Goal: Task Accomplishment & Management: Manage account settings

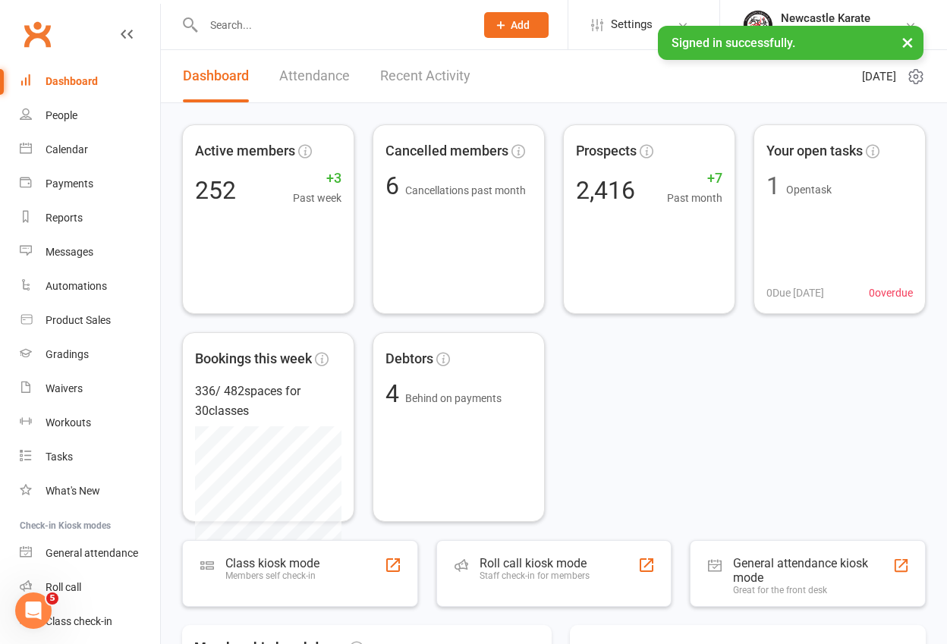
click at [234, 28] on input "text" at bounding box center [331, 24] width 265 height 21
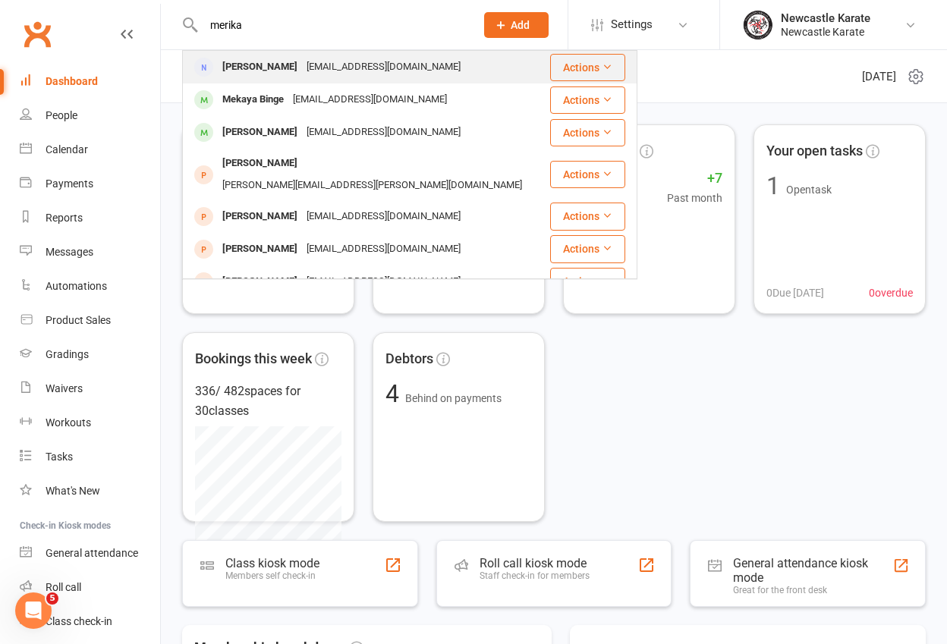
type input "merika"
click at [271, 62] on div "Merika Binge" at bounding box center [260, 67] width 84 height 22
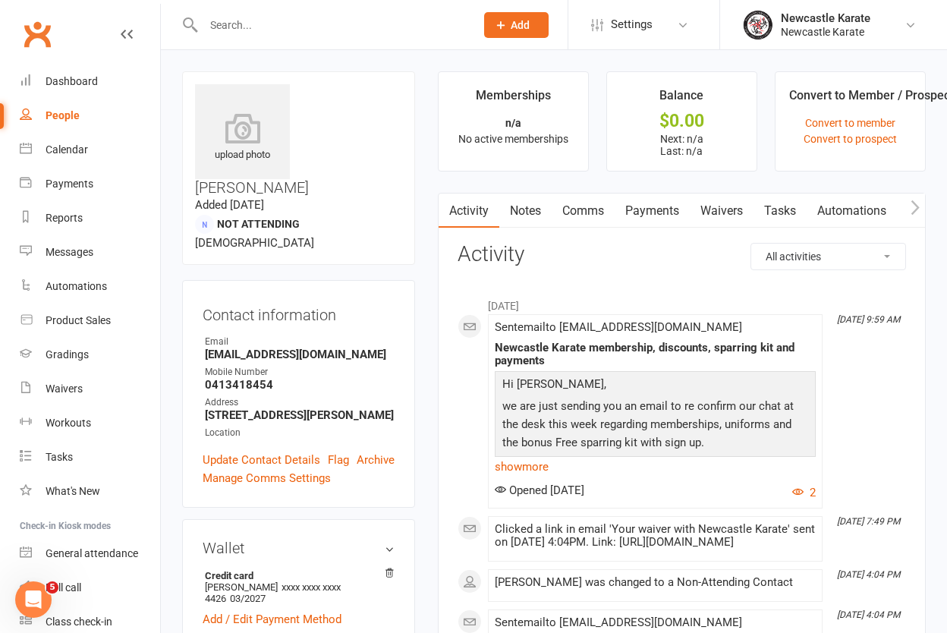
click at [675, 210] on link "Payments" at bounding box center [651, 210] width 75 height 35
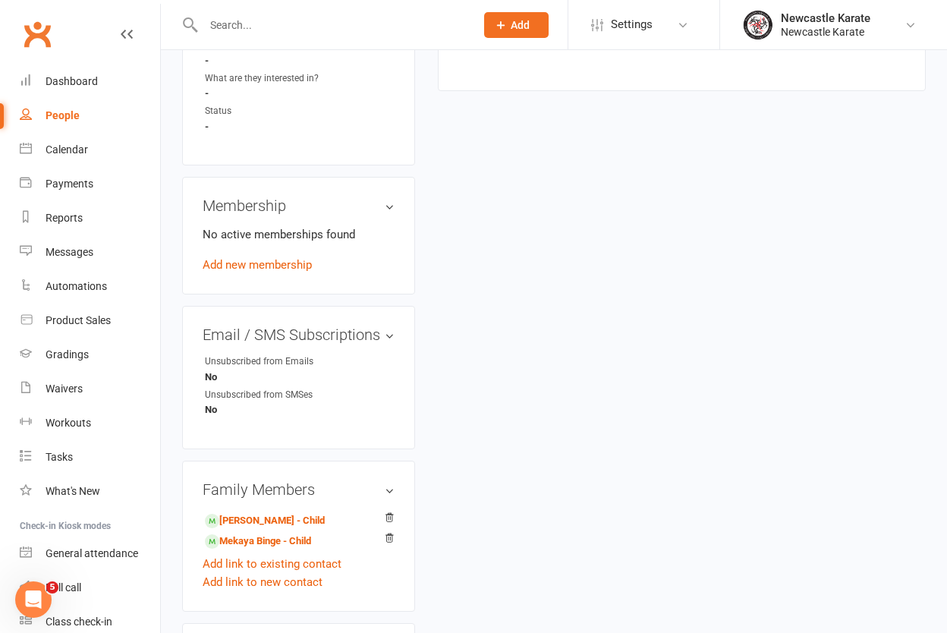
scroll to position [818, 0]
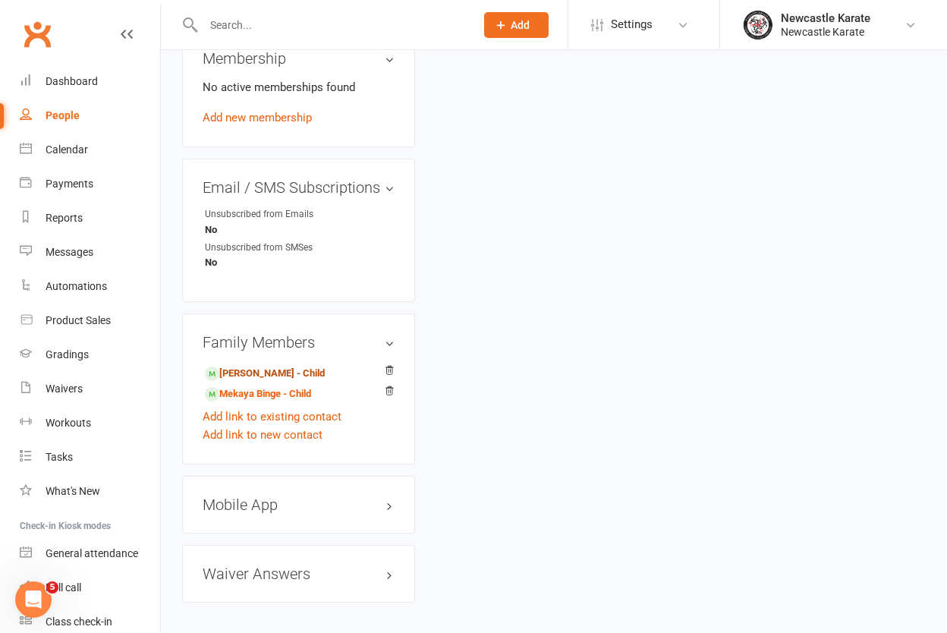
click at [250, 366] on link "Murran Binge - Child" at bounding box center [265, 374] width 120 height 16
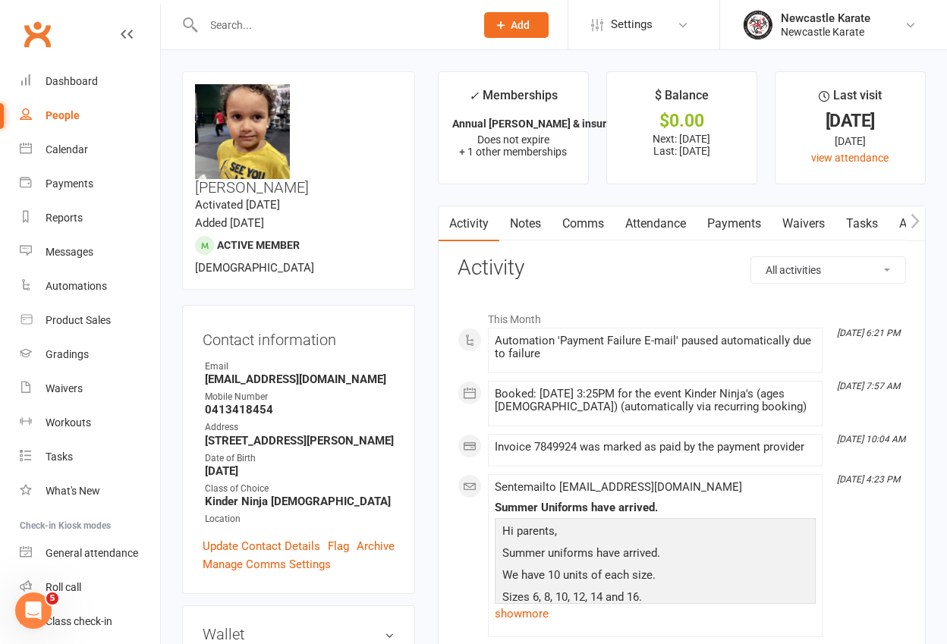
click at [712, 225] on link "Payments" at bounding box center [733, 223] width 75 height 35
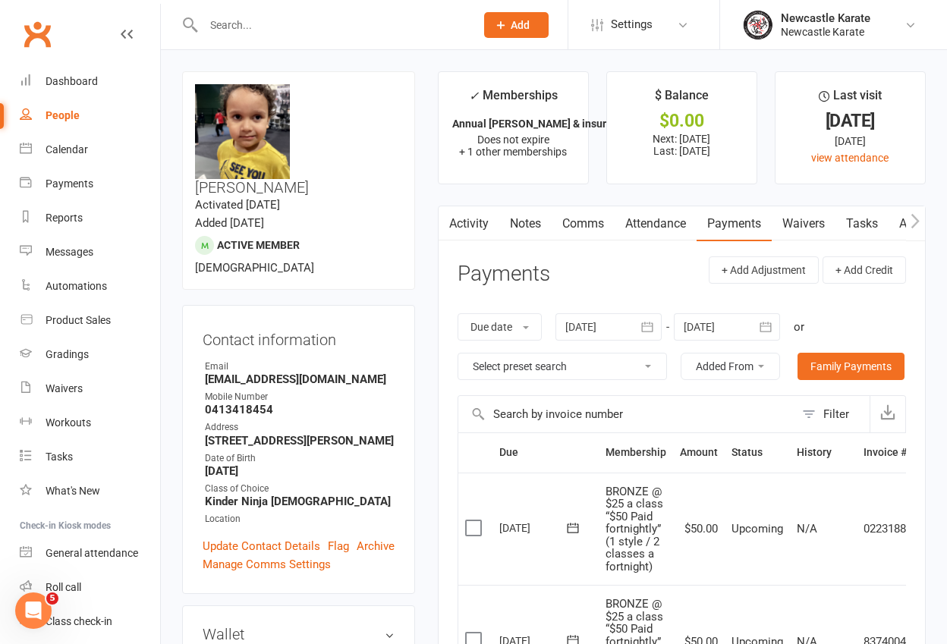
click at [24, 20] on link "Clubworx" at bounding box center [37, 34] width 38 height 38
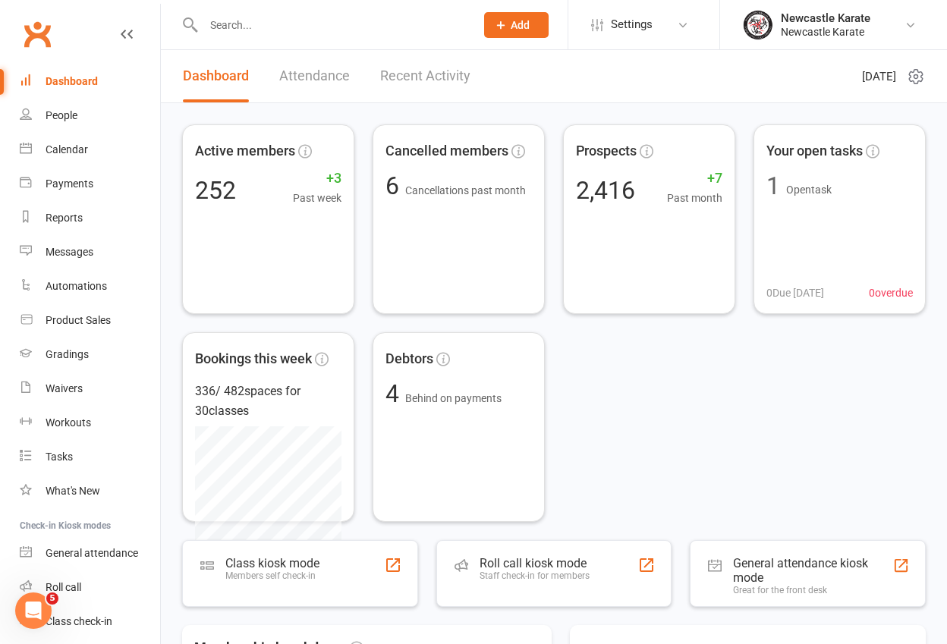
click at [261, 30] on input "text" at bounding box center [331, 24] width 265 height 21
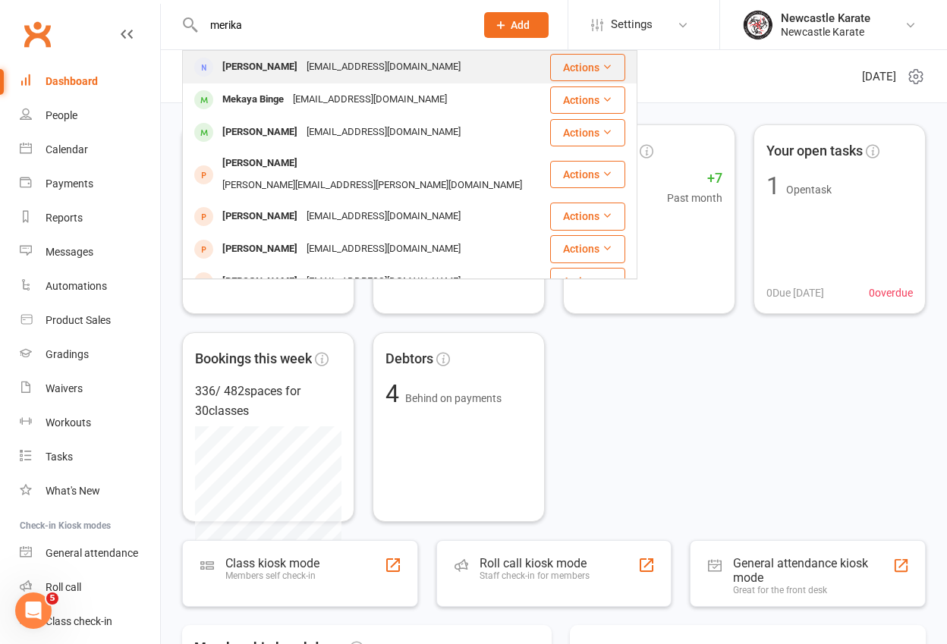
type input "merika"
click at [277, 70] on div "Merika Binge" at bounding box center [260, 67] width 84 height 22
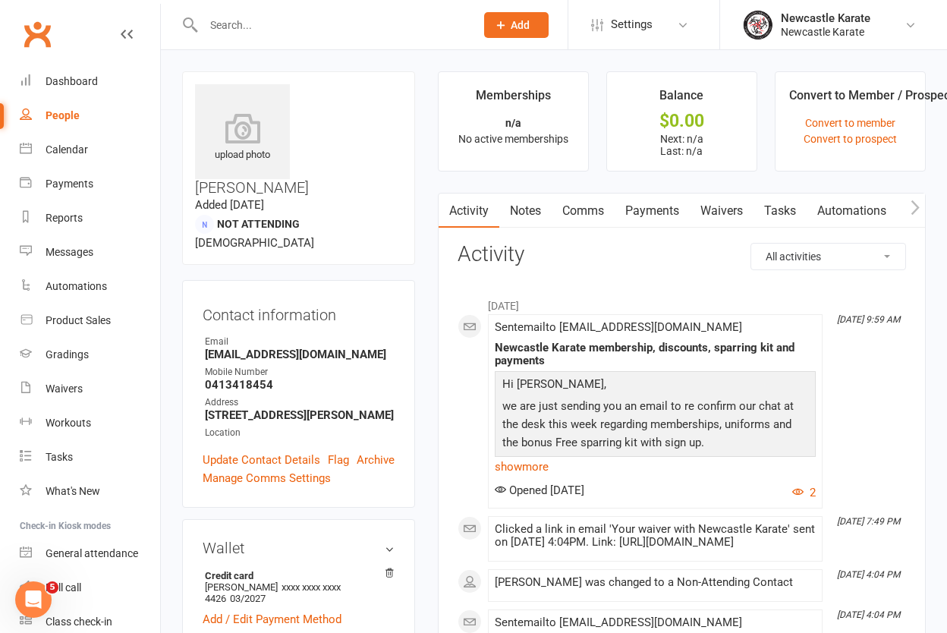
click at [37, 31] on link "Clubworx" at bounding box center [37, 34] width 38 height 38
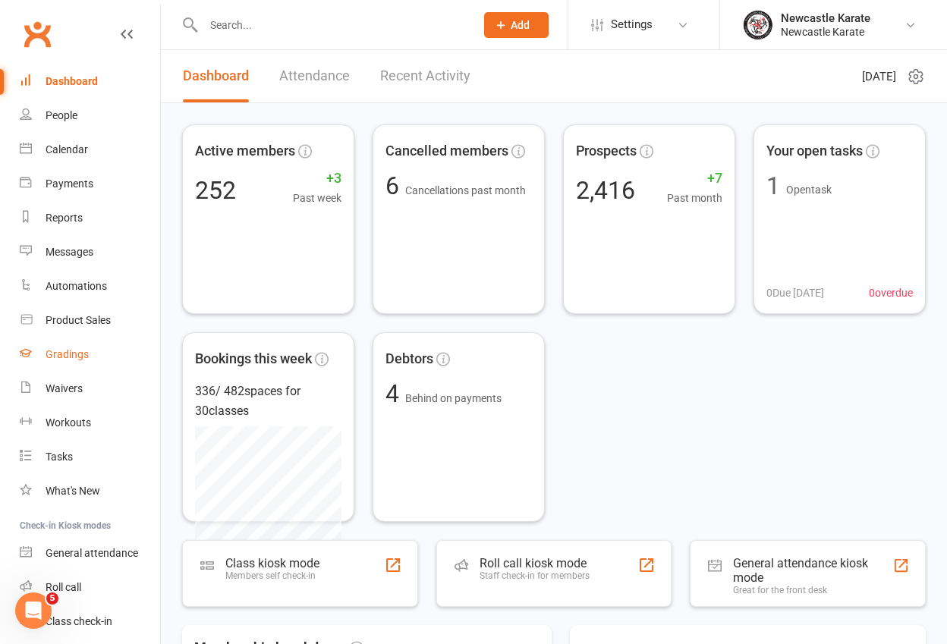
click at [71, 348] on div "Gradings" at bounding box center [67, 354] width 43 height 12
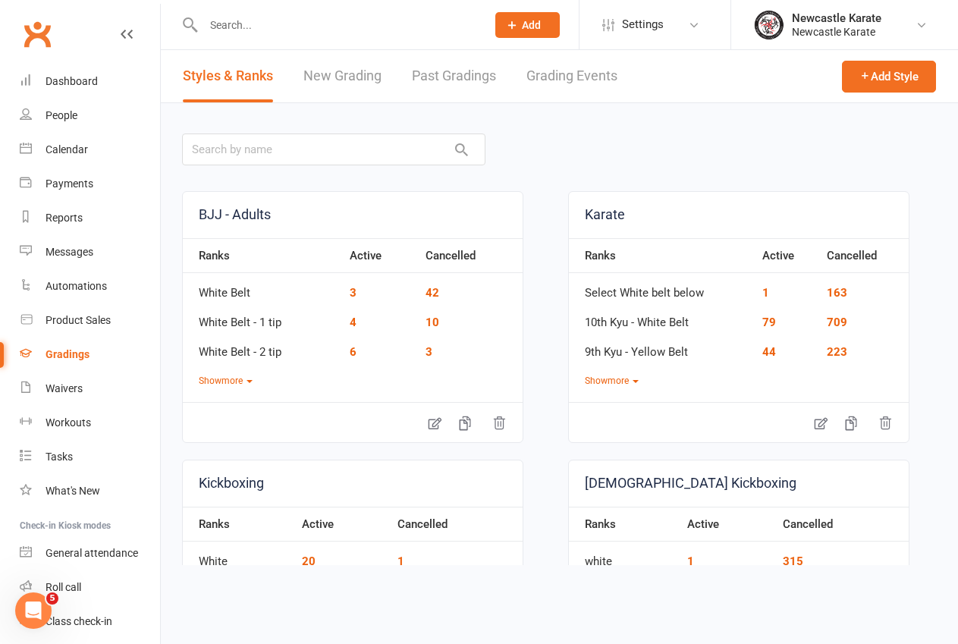
click at [579, 72] on link "Grading Events" at bounding box center [571, 76] width 91 height 52
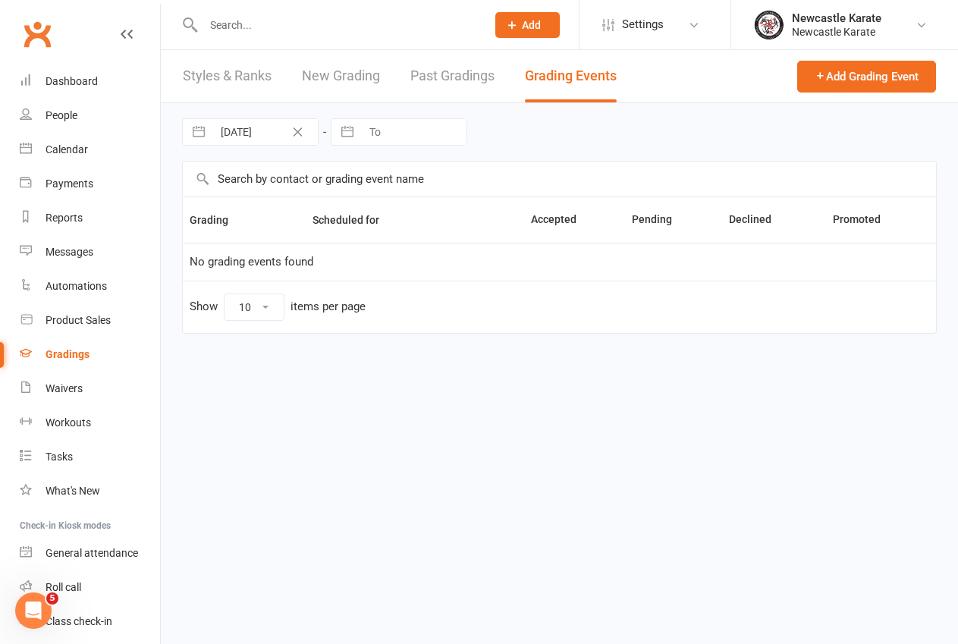
select select "100"
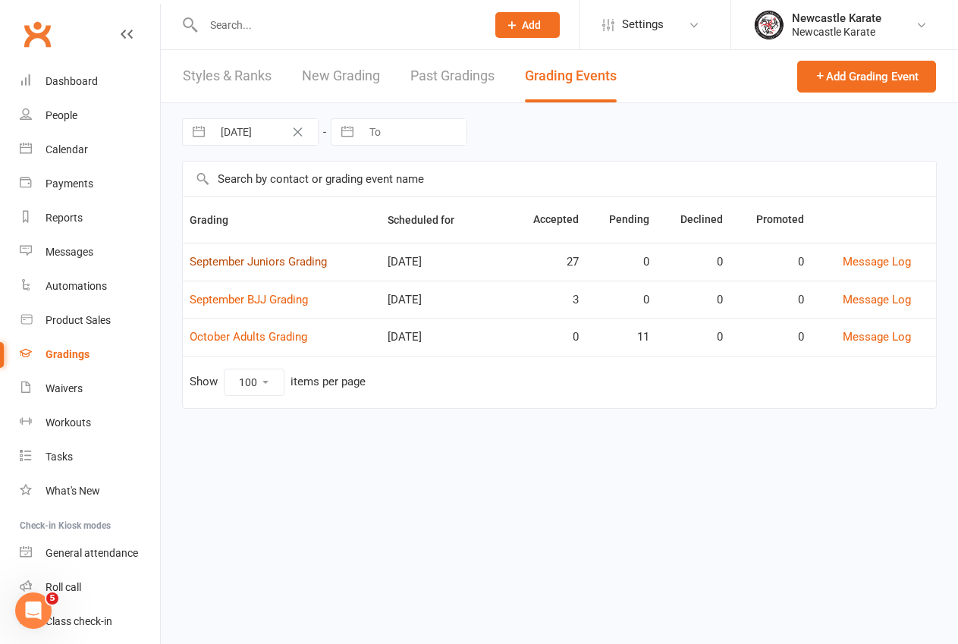
click at [278, 258] on link "September Juniors Grading" at bounding box center [258, 262] width 137 height 14
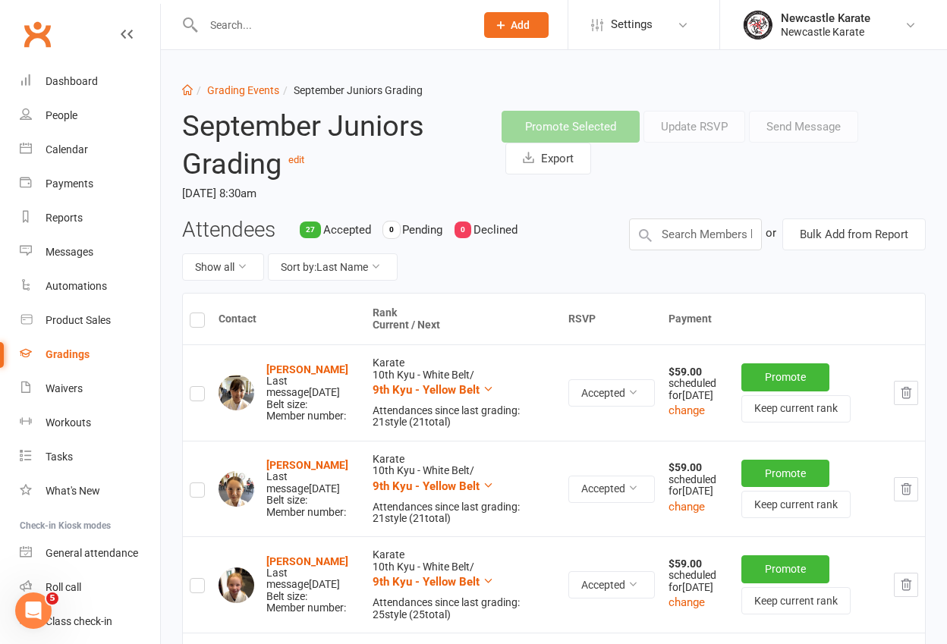
click at [231, 29] on input "text" at bounding box center [331, 24] width 265 height 21
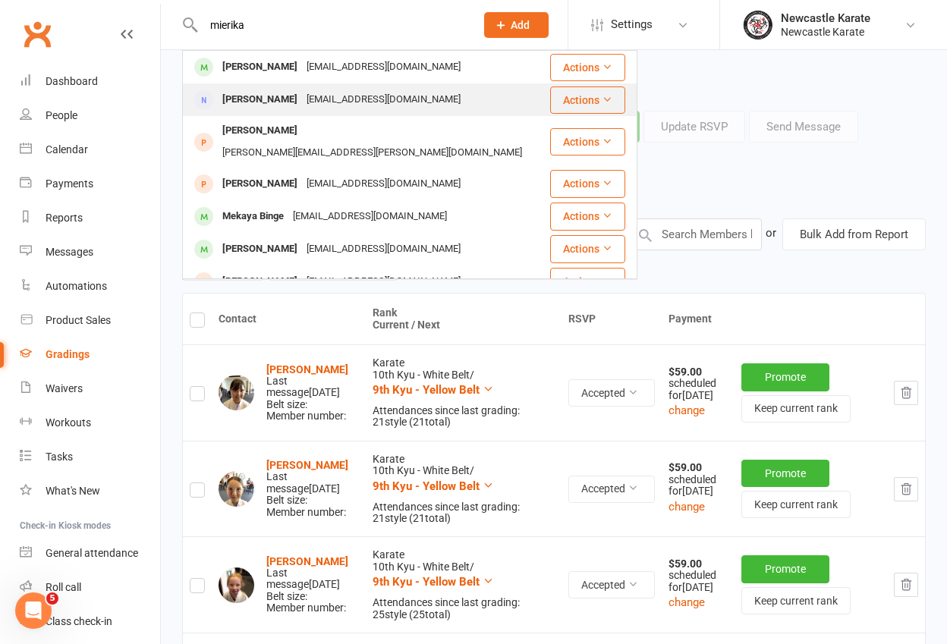
type input "mierika"
click at [275, 106] on div "Merika Binge" at bounding box center [260, 100] width 84 height 22
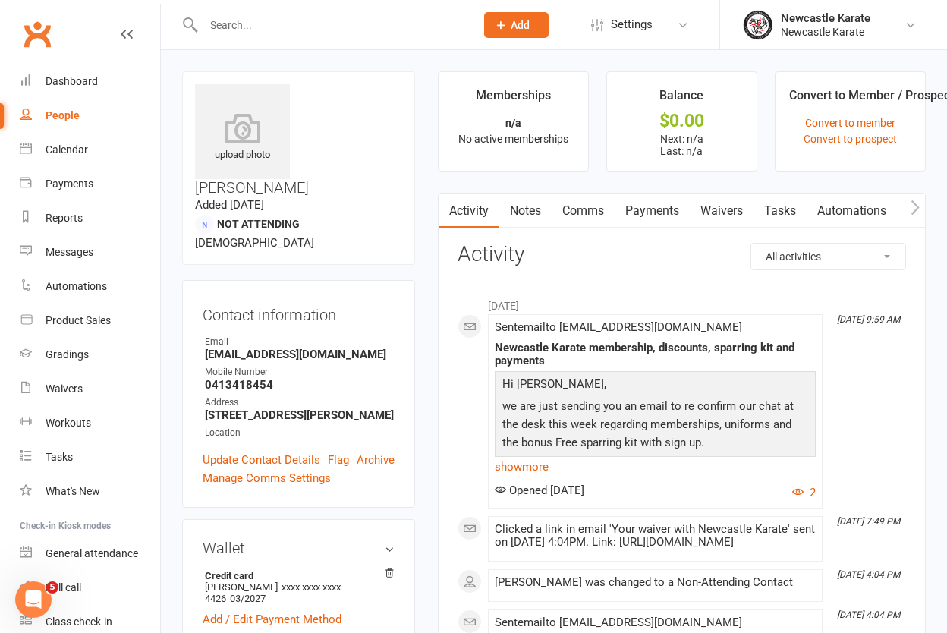
click at [565, 214] on link "Comms" at bounding box center [582, 210] width 63 height 35
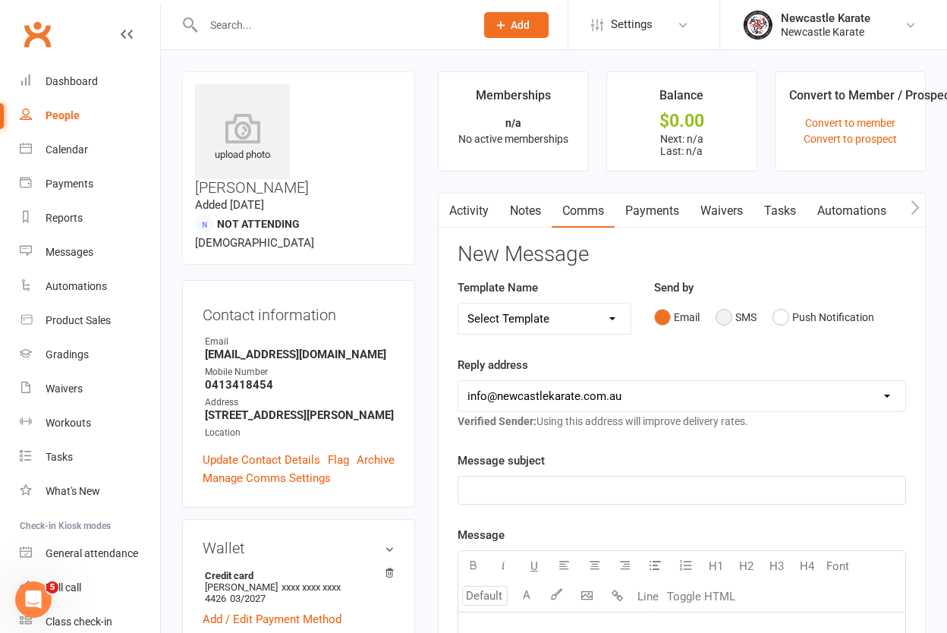
click at [727, 316] on button "SMS" at bounding box center [735, 317] width 41 height 29
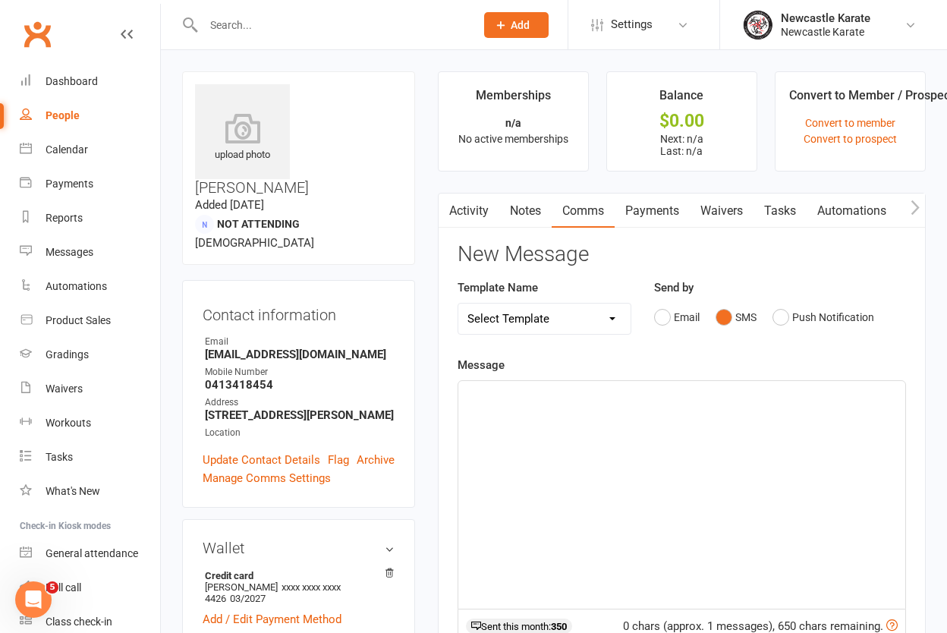
click at [548, 385] on p "﻿" at bounding box center [681, 394] width 429 height 18
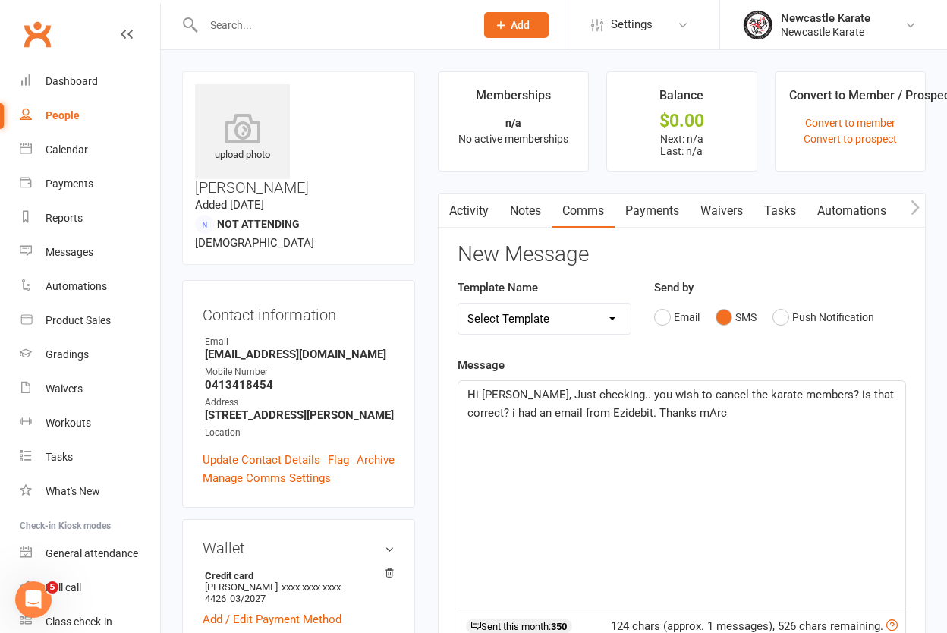
click at [795, 393] on span "Hi Merika, Just checking.. you wish to cancel the karate members? is that corre…" at bounding box center [681, 404] width 429 height 32
click at [651, 412] on span "Hi Merika, Just checking.. you wish to cancel the karate memberships? is that c…" at bounding box center [681, 404] width 428 height 32
click at [836, 411] on span "Hi Merika, Just checking.. you wish to cancel the karate memberships? is that c…" at bounding box center [681, 413] width 428 height 50
click at [556, 430] on span "Hi Merika, Just checking.. you wish to cancel the karate memberships? is that c…" at bounding box center [681, 413] width 428 height 50
click at [499, 428] on span "Hi Merika, Just checking.. you wish to cancel the karate memberships? is that c…" at bounding box center [681, 413] width 428 height 50
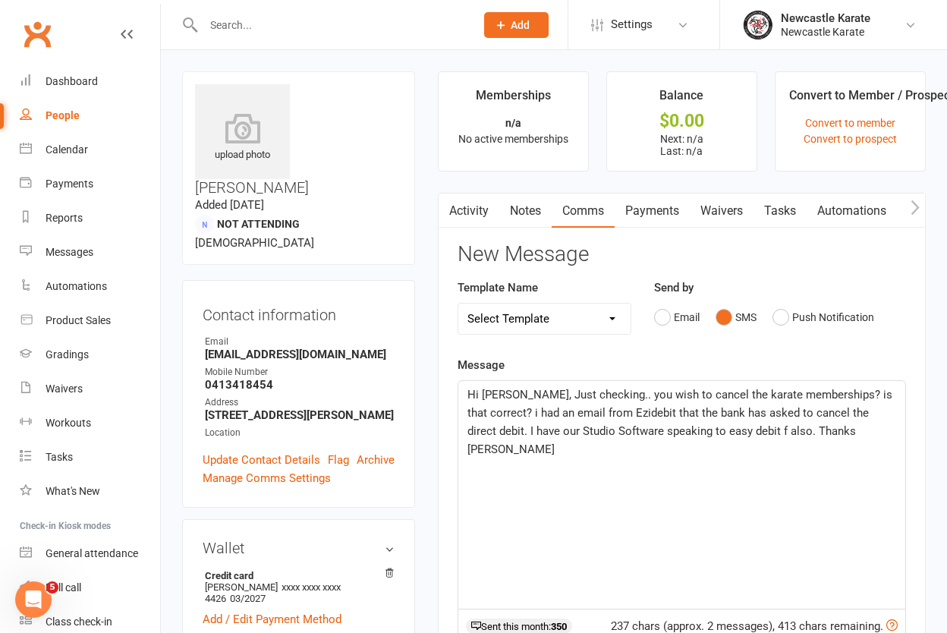
click at [746, 411] on span "Hi Merika, Just checking.. you wish to cancel the karate memberships? is that c…" at bounding box center [681, 422] width 428 height 68
click at [523, 431] on span "Hi Merika, Just checking.. you wish to cancel the karate memberships? is that c…" at bounding box center [683, 422] width 432 height 68
click at [552, 431] on span "Hi Merika, Just checking.. you wish to cancel the karate memberships? is that c…" at bounding box center [683, 422] width 432 height 68
click at [884, 429] on span "Hi Merika, Just checking.. you wish to cancel the karate memberships? is that c…" at bounding box center [683, 422] width 432 height 68
click at [878, 432] on span "Hi Merika, Just checking.. you wish to cancel the karate memberships? is that c…" at bounding box center [683, 422] width 432 height 68
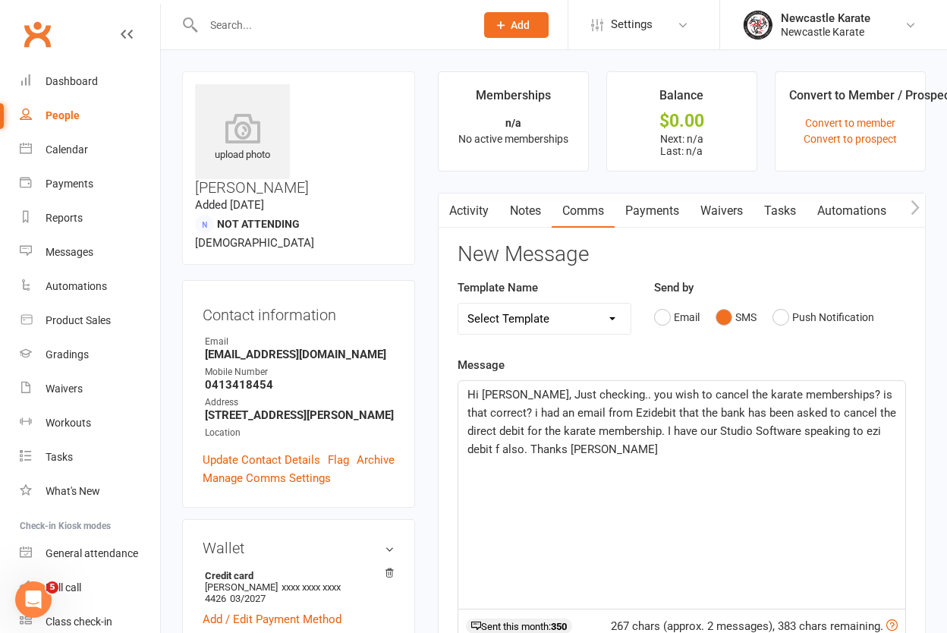
click at [501, 451] on span "Hi Merika, Just checking.. you wish to cancel the karate memberships? is that c…" at bounding box center [683, 422] width 432 height 68
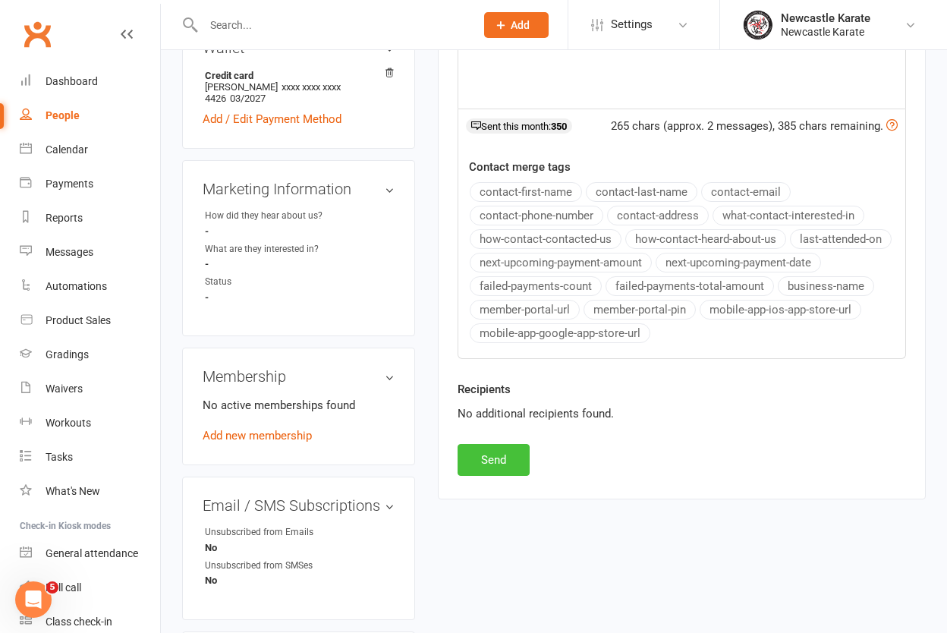
scroll to position [501, 0]
click at [470, 444] on button "Send" at bounding box center [493, 459] width 72 height 32
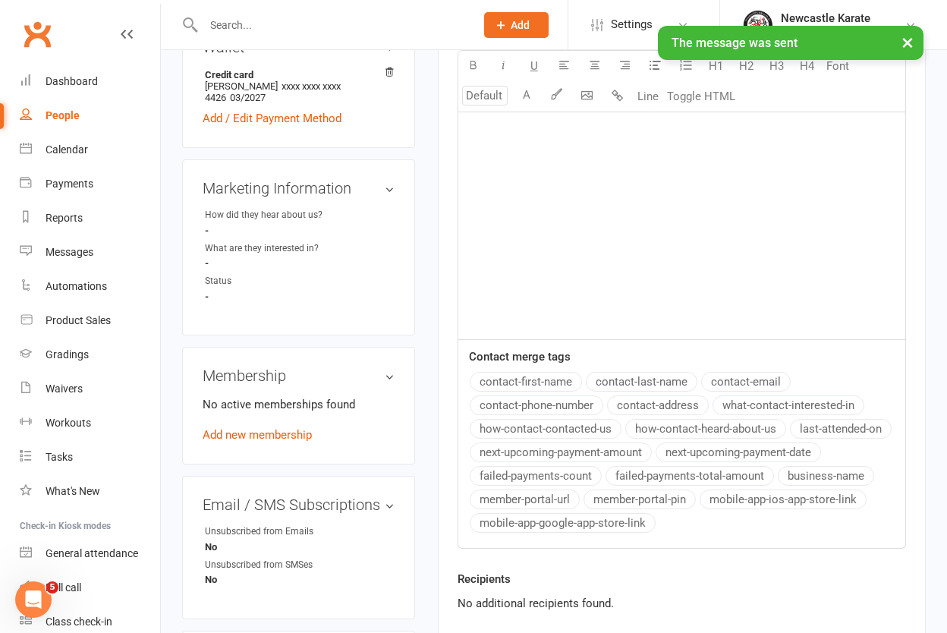
scroll to position [0, 0]
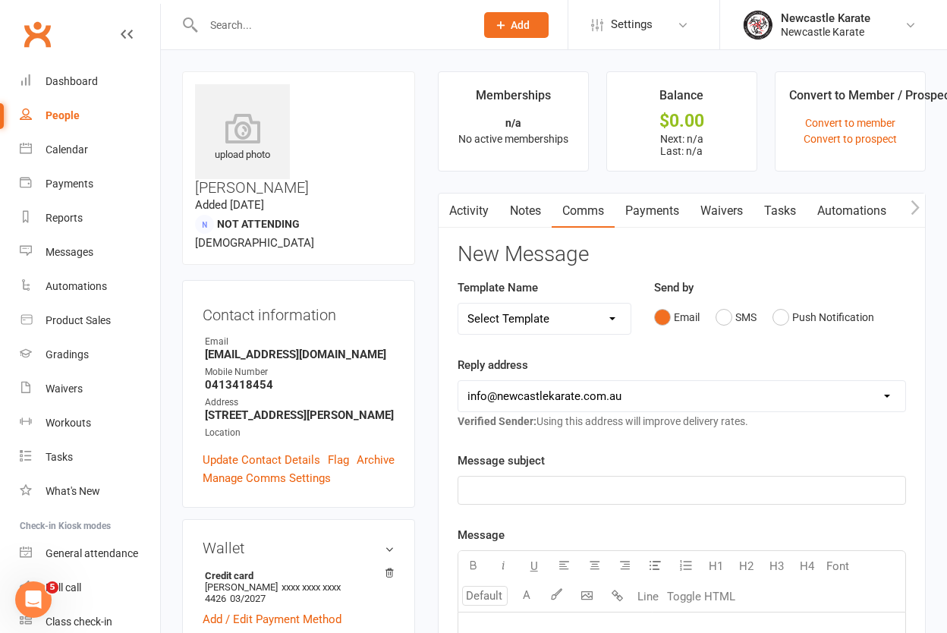
click at [38, 38] on link "Clubworx" at bounding box center [37, 34] width 38 height 38
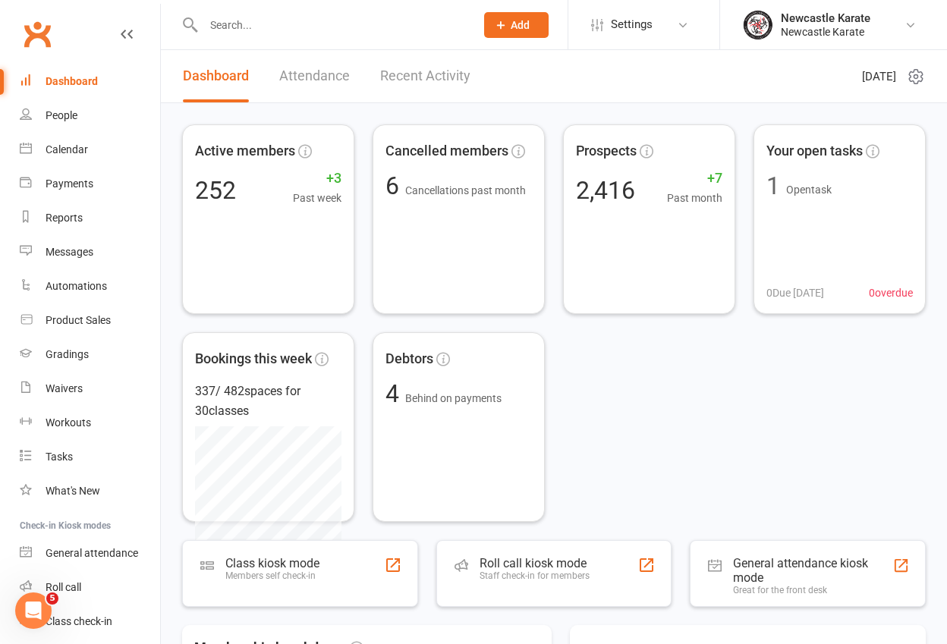
click at [42, 28] on link "Clubworx" at bounding box center [37, 34] width 38 height 38
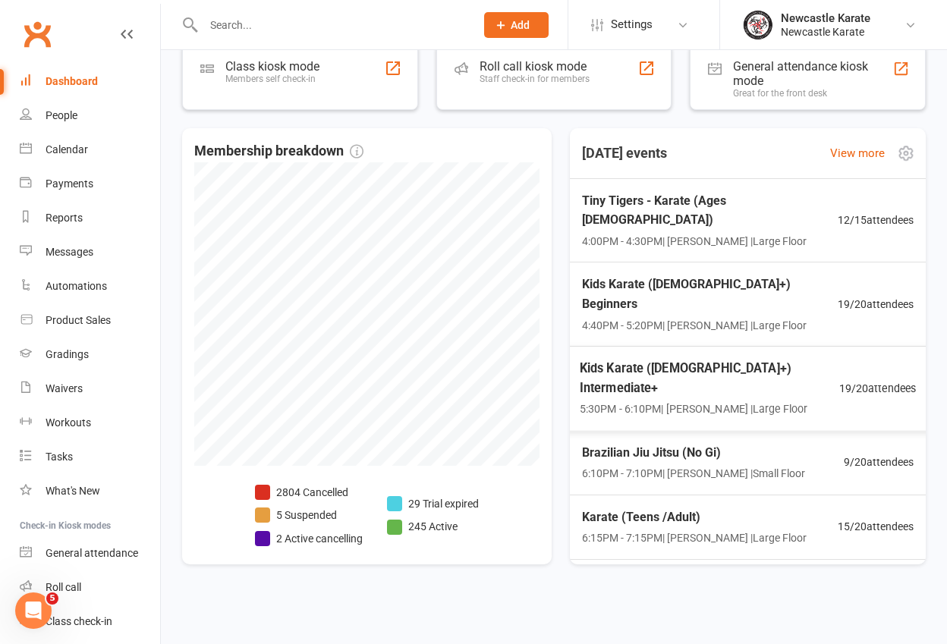
scroll to position [2, 0]
click at [687, 506] on span "Karate (Teens /Adult)" at bounding box center [693, 516] width 229 height 20
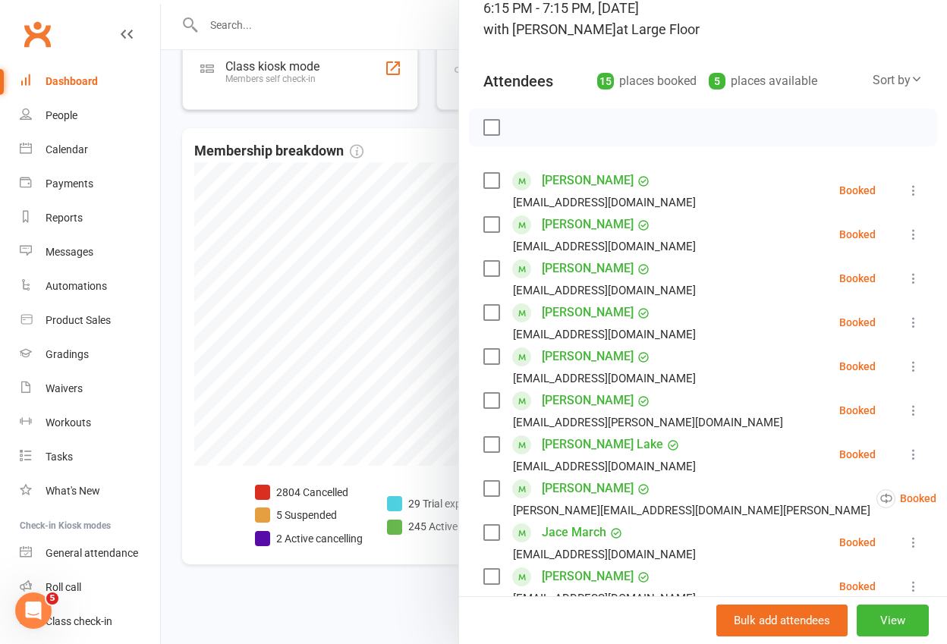
scroll to position [0, 0]
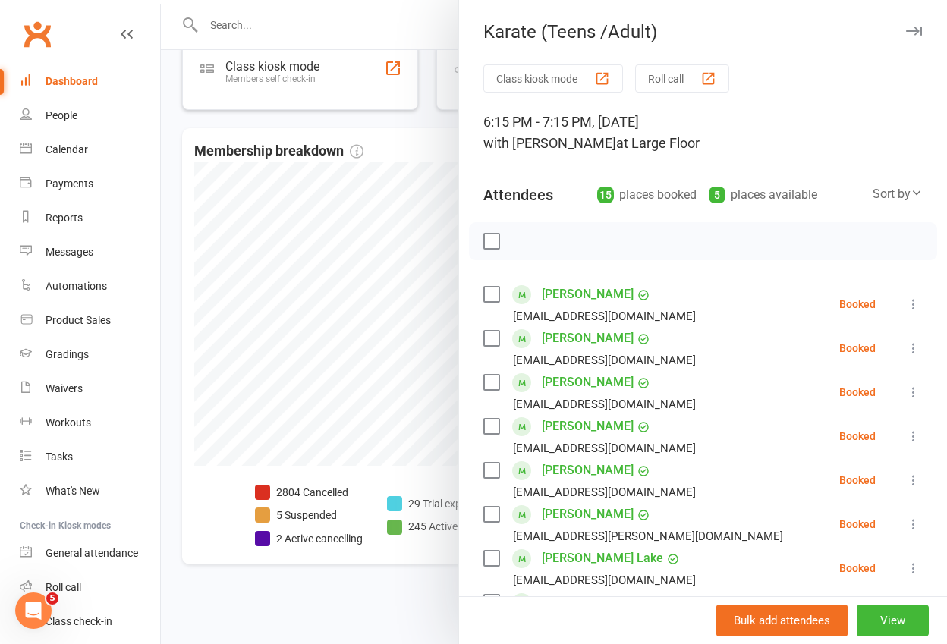
click at [21, 26] on link "Clubworx" at bounding box center [37, 34] width 38 height 38
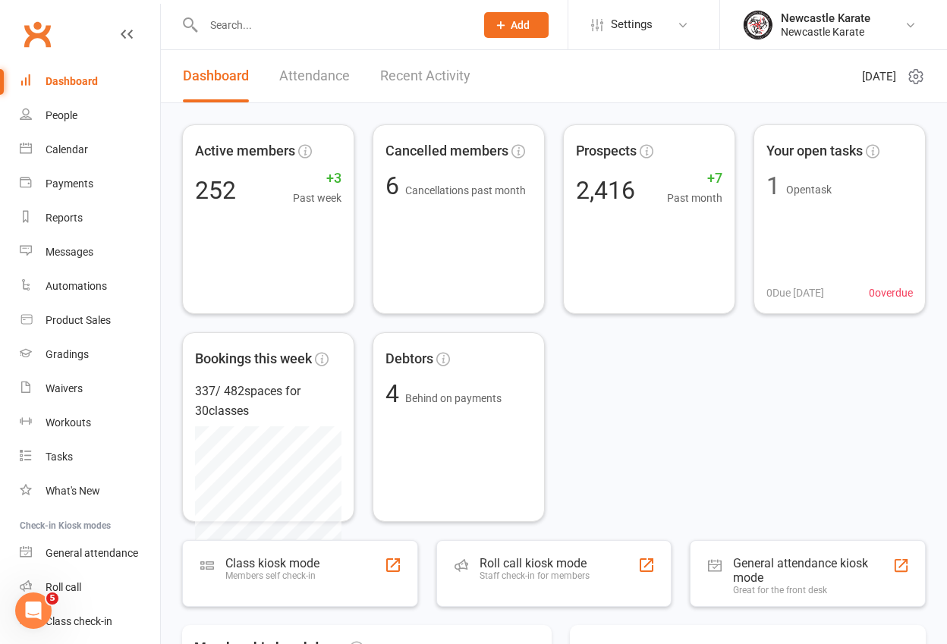
click at [41, 30] on link "Clubworx" at bounding box center [37, 34] width 38 height 38
click at [248, 22] on input "text" at bounding box center [331, 24] width 265 height 21
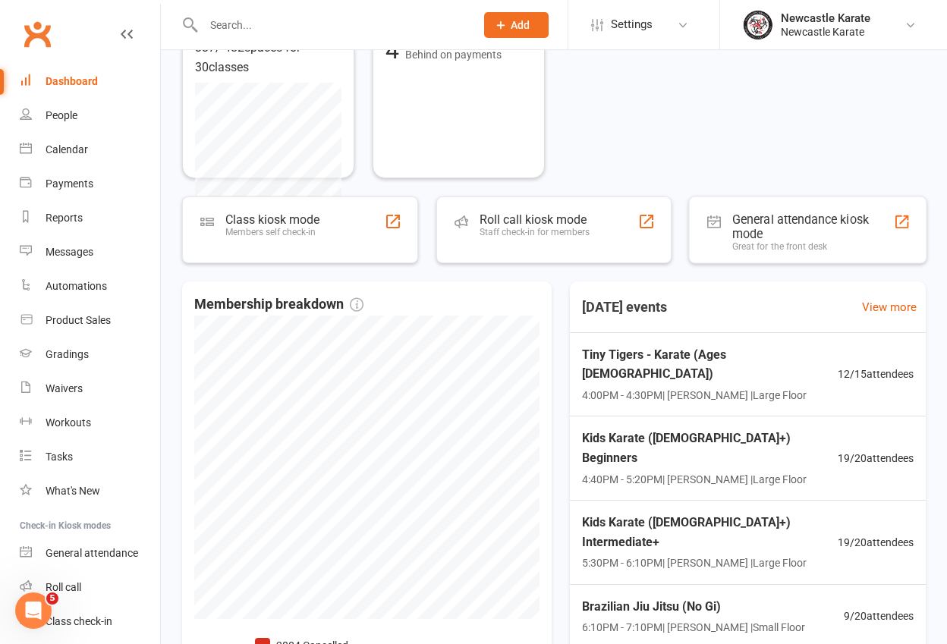
scroll to position [497, 0]
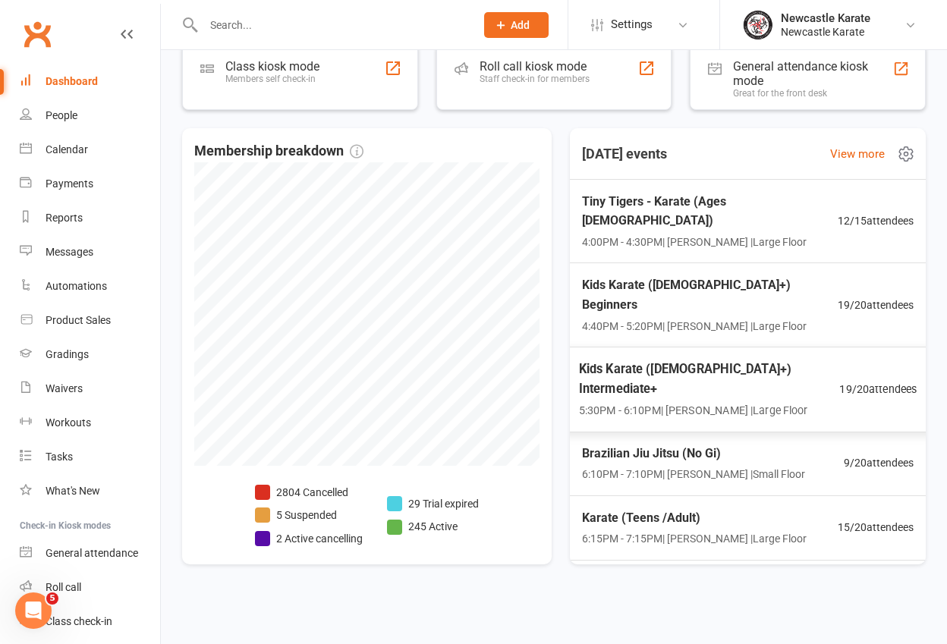
click at [702, 359] on span "Kids Karate ([DEMOGRAPHIC_DATA]+) Intermediate+" at bounding box center [709, 378] width 261 height 39
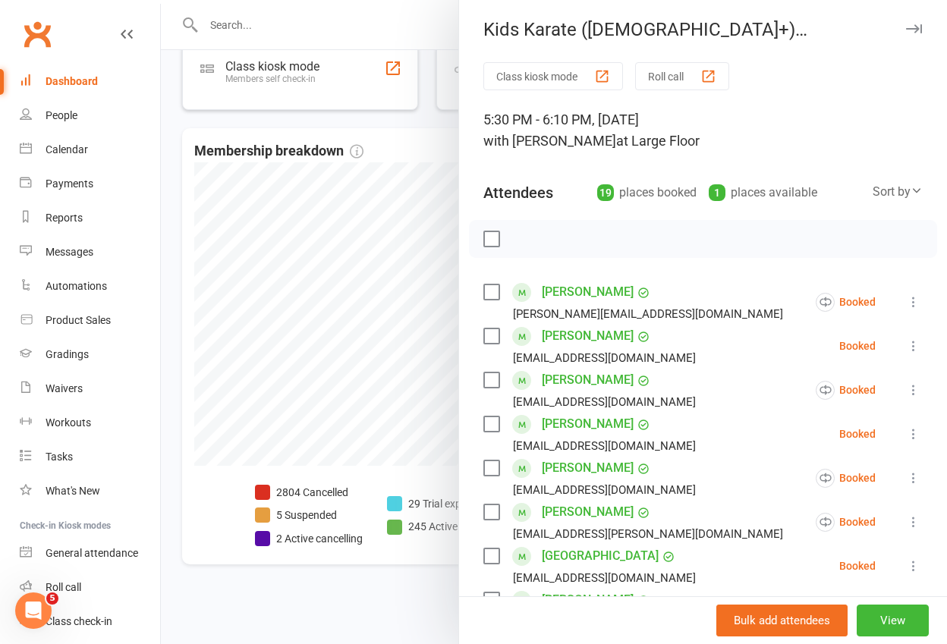
scroll to position [3, 0]
click at [579, 334] on link "[PERSON_NAME]" at bounding box center [588, 335] width 92 height 24
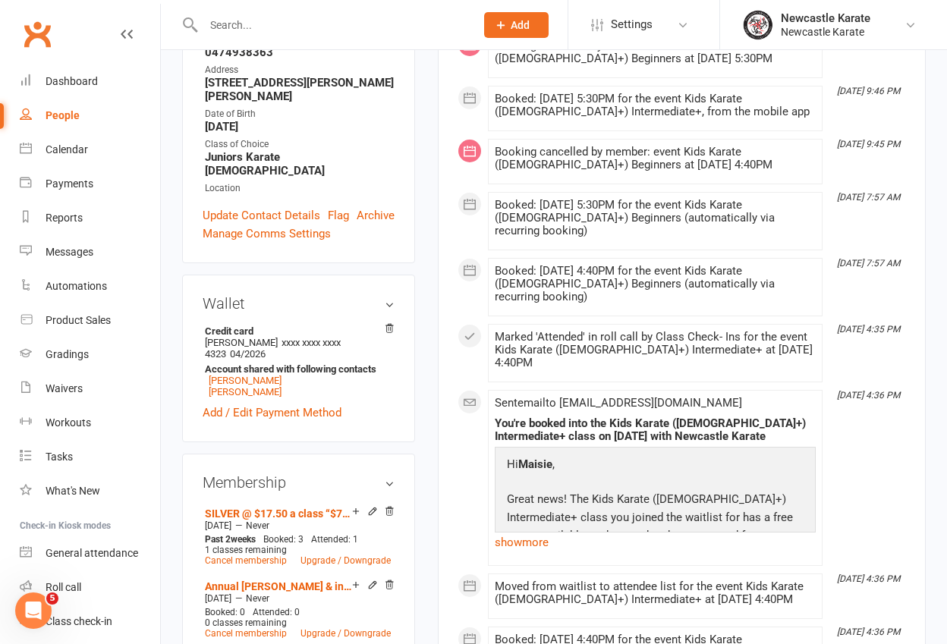
scroll to position [391, 0]
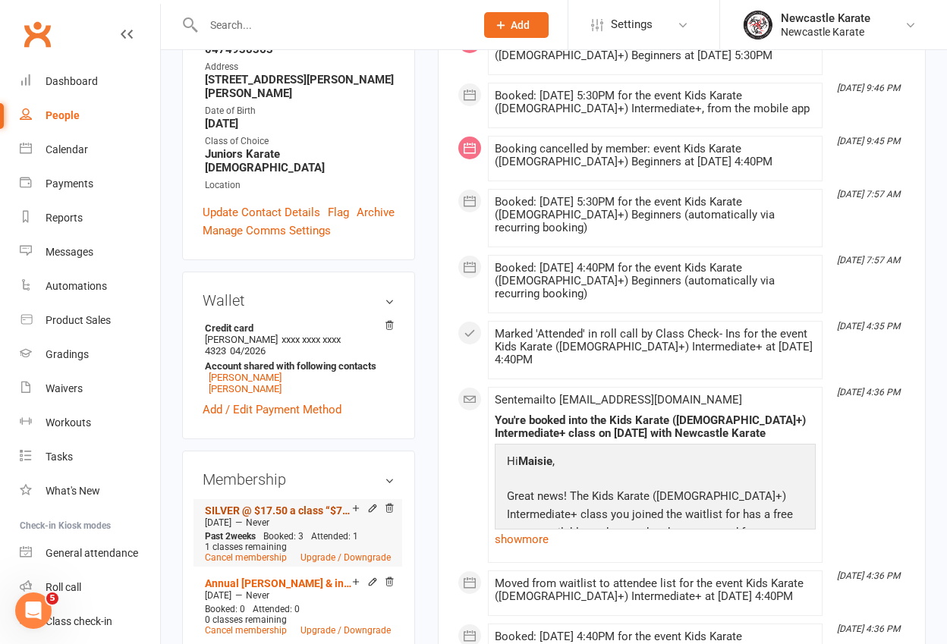
click at [312, 504] on link "SILVER @ $17.50 a class “$70 Paid fortnightly” (1 style / 4 classes a fortnight)" at bounding box center [278, 510] width 147 height 12
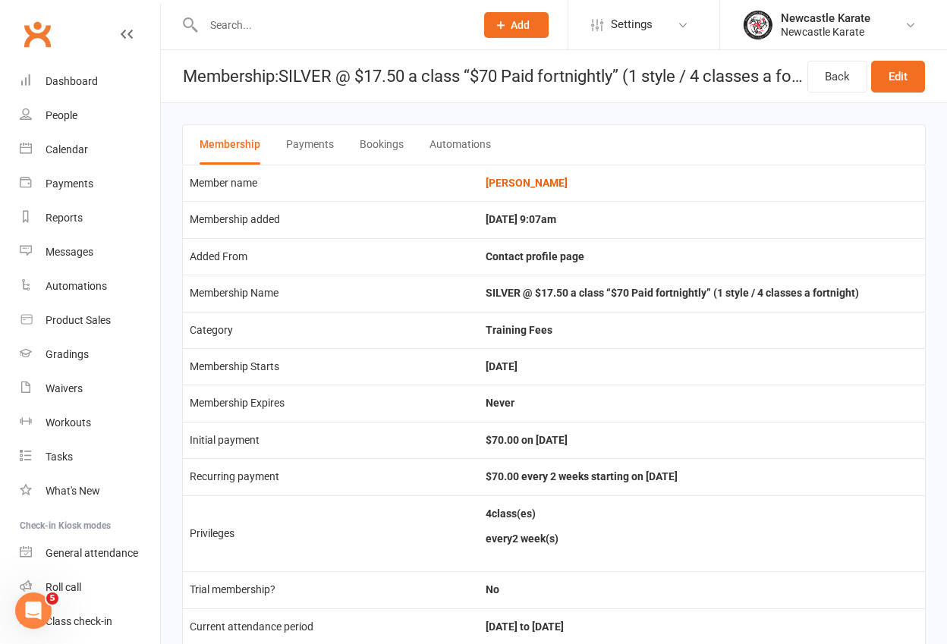
click at [32, 36] on link "Clubworx" at bounding box center [37, 34] width 38 height 38
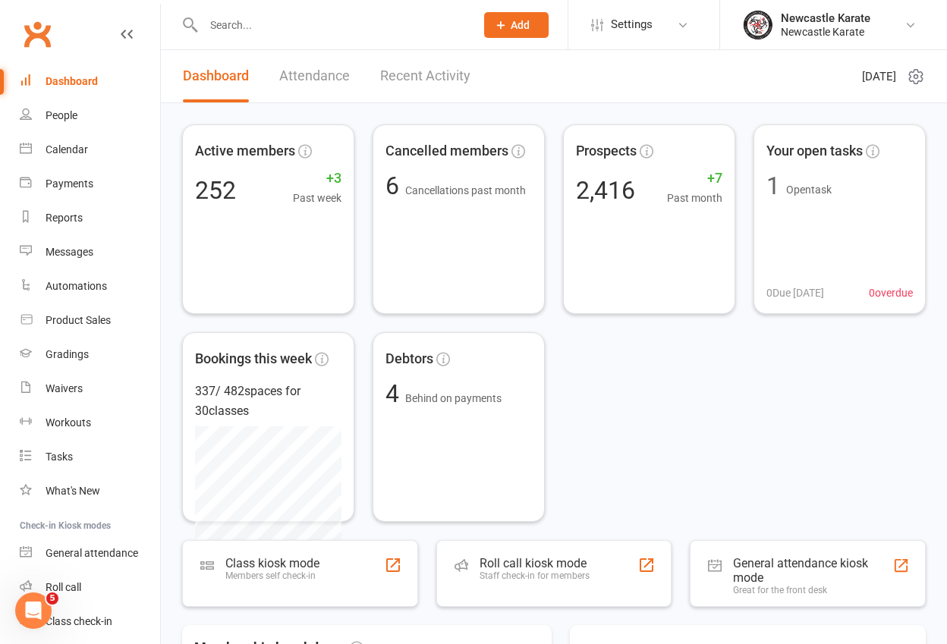
click at [252, 16] on input "text" at bounding box center [331, 24] width 265 height 21
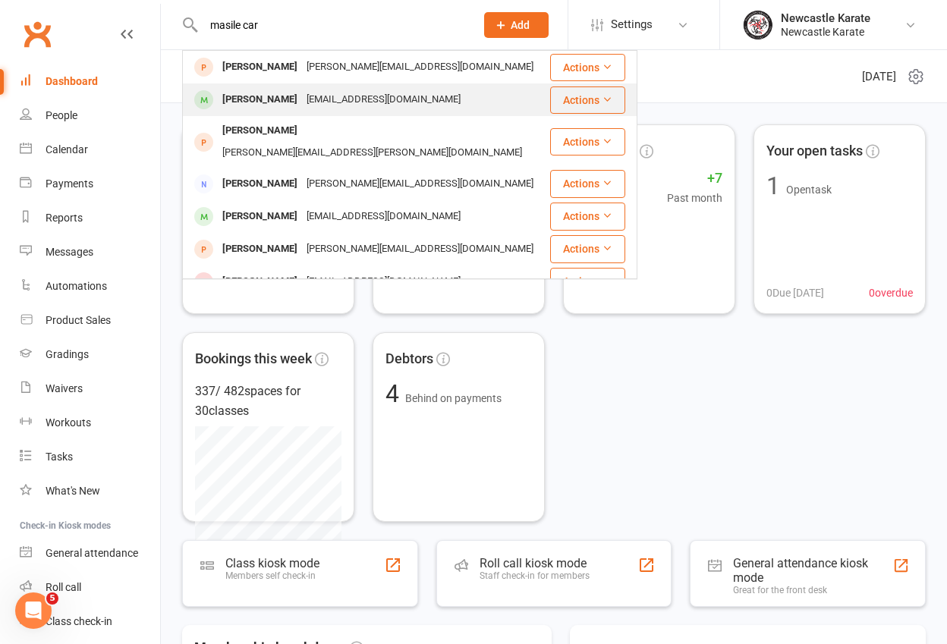
type input "masile car"
click at [269, 101] on div "[PERSON_NAME]" at bounding box center [260, 100] width 84 height 22
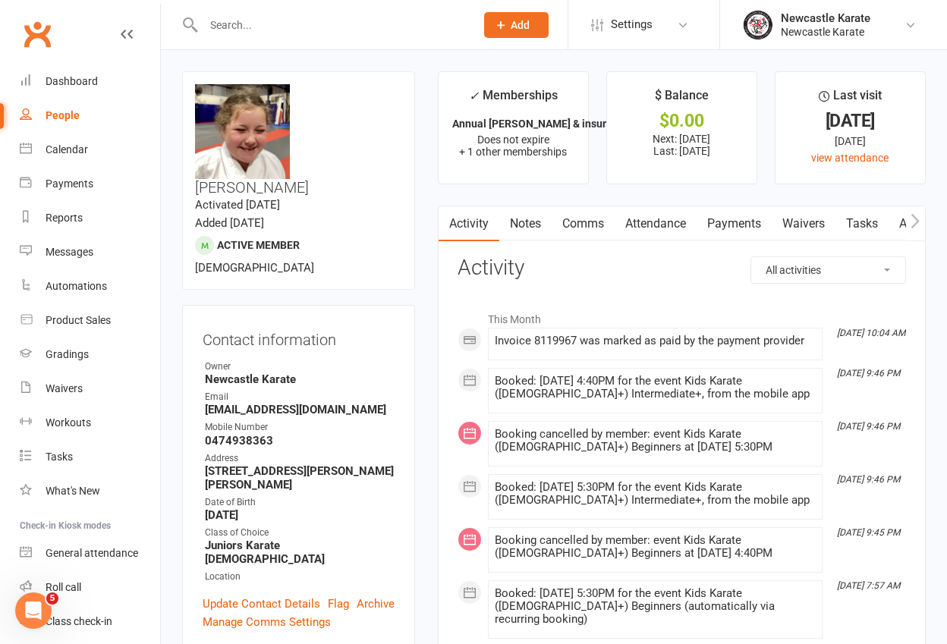
click at [664, 215] on link "Attendance" at bounding box center [655, 223] width 82 height 35
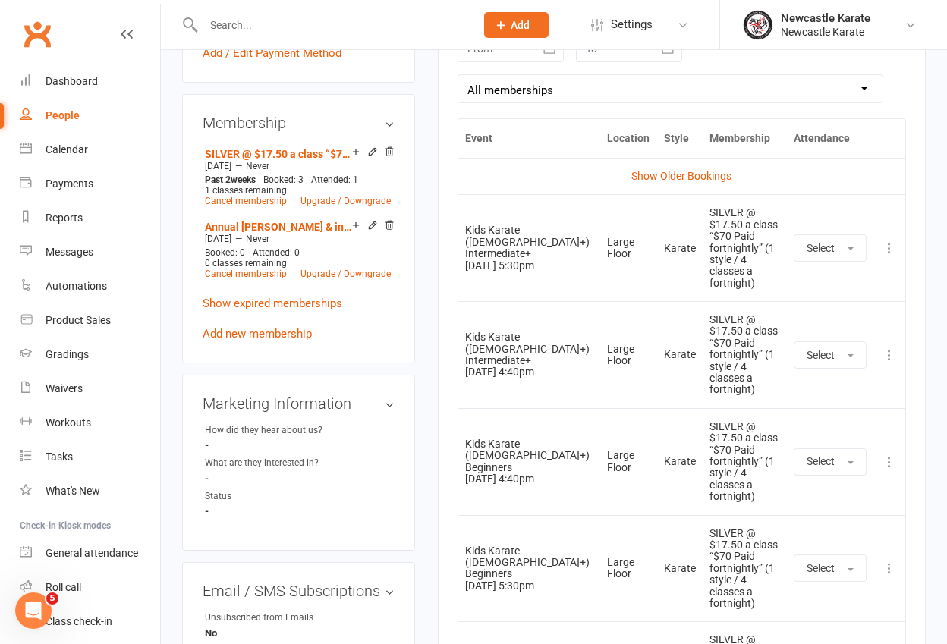
scroll to position [838, 0]
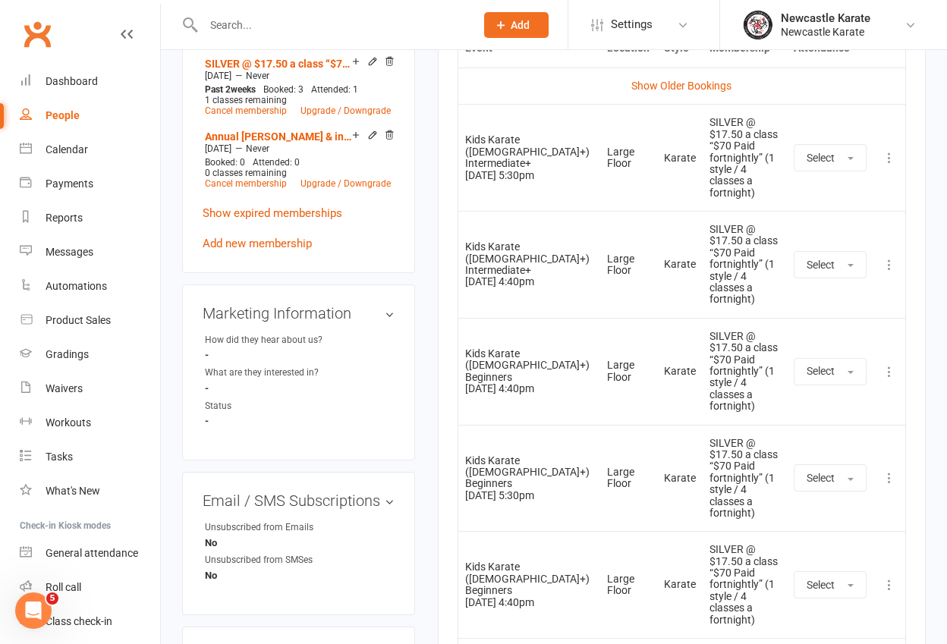
click at [887, 364] on icon at bounding box center [888, 371] width 15 height 15
click at [843, 447] on link "Remove booking" at bounding box center [822, 462] width 150 height 30
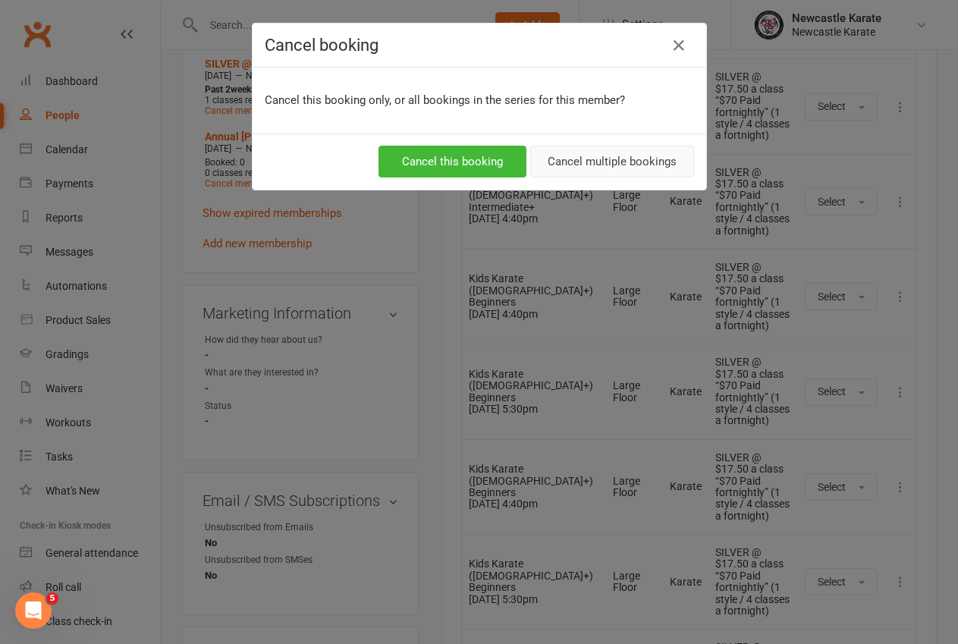
click at [615, 159] on button "Cancel multiple bookings" at bounding box center [612, 162] width 164 height 32
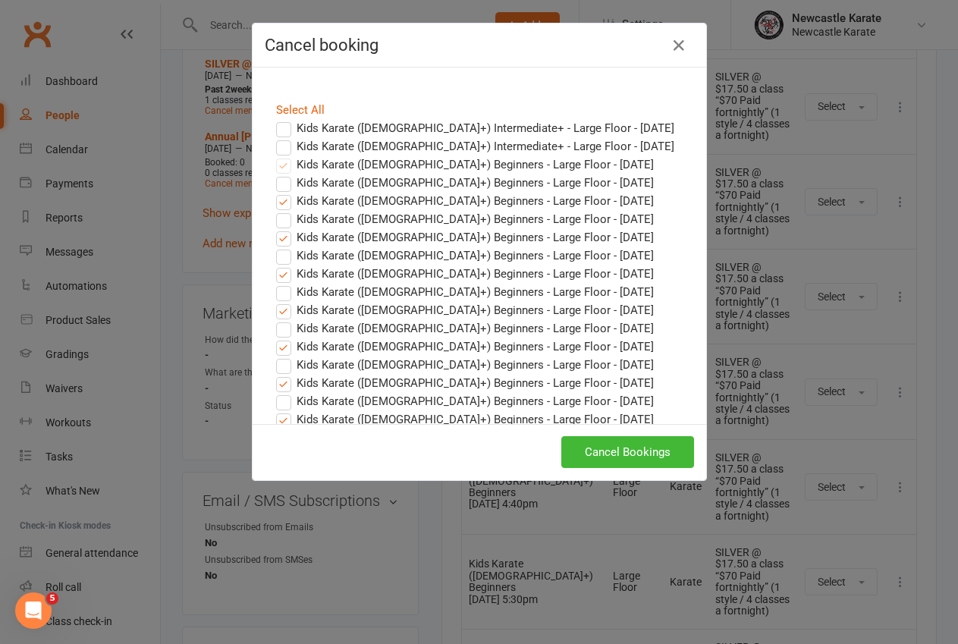
click at [310, 102] on div "Select All" at bounding box center [479, 110] width 429 height 18
click at [308, 106] on link "Select All" at bounding box center [300, 110] width 49 height 14
click at [278, 124] on label "Kids Karate (8yo+) Intermediate+ - Large Floor - Sep 17, 2025" at bounding box center [475, 128] width 398 height 18
click at [275, 119] on input "Kids Karate (8yo+) Intermediate+ - Large Floor - Sep 17, 2025" at bounding box center [270, 119] width 10 height 0
click at [276, 147] on label "Kids Karate (8yo+) Intermediate+ - Large Floor - Sep 18, 2025" at bounding box center [475, 146] width 398 height 18
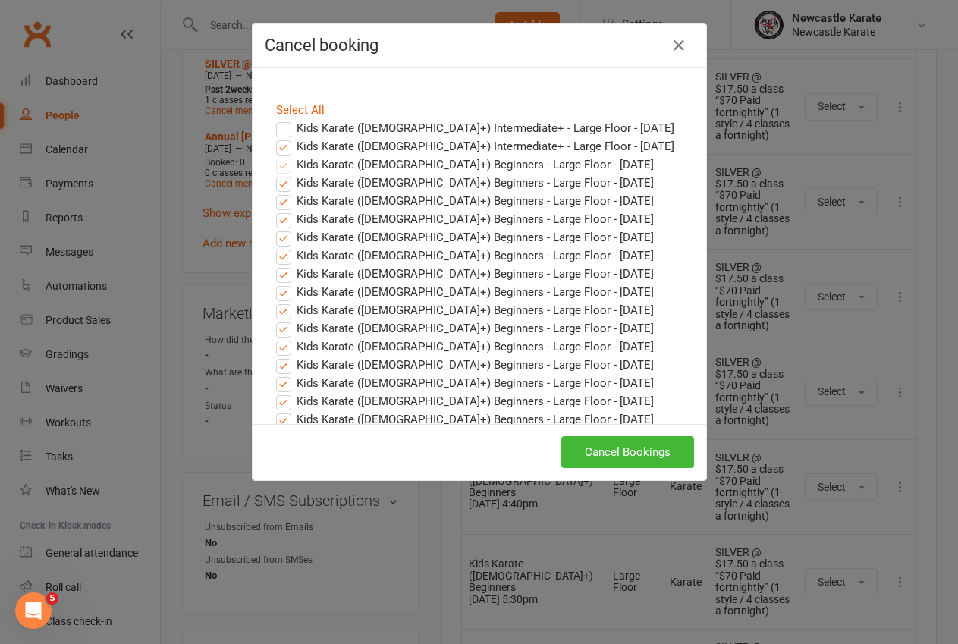
click at [275, 137] on input "Kids Karate (8yo+) Intermediate+ - Large Floor - Sep 18, 2025" at bounding box center [270, 137] width 10 height 0
click at [625, 451] on button "Cancel Bookings" at bounding box center [627, 452] width 133 height 32
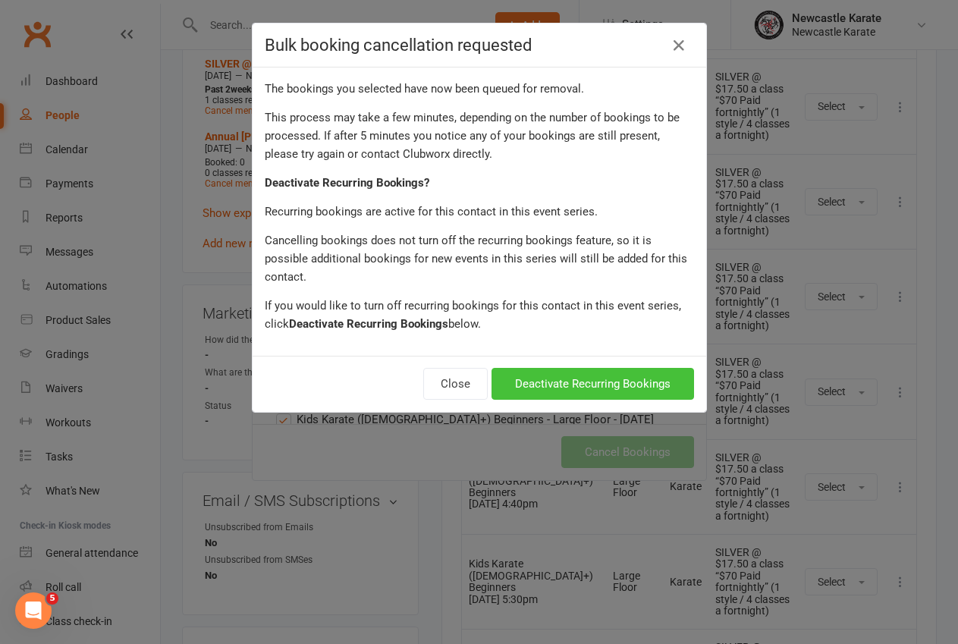
click at [608, 368] on button "Deactivate Recurring Bookings" at bounding box center [592, 384] width 203 height 32
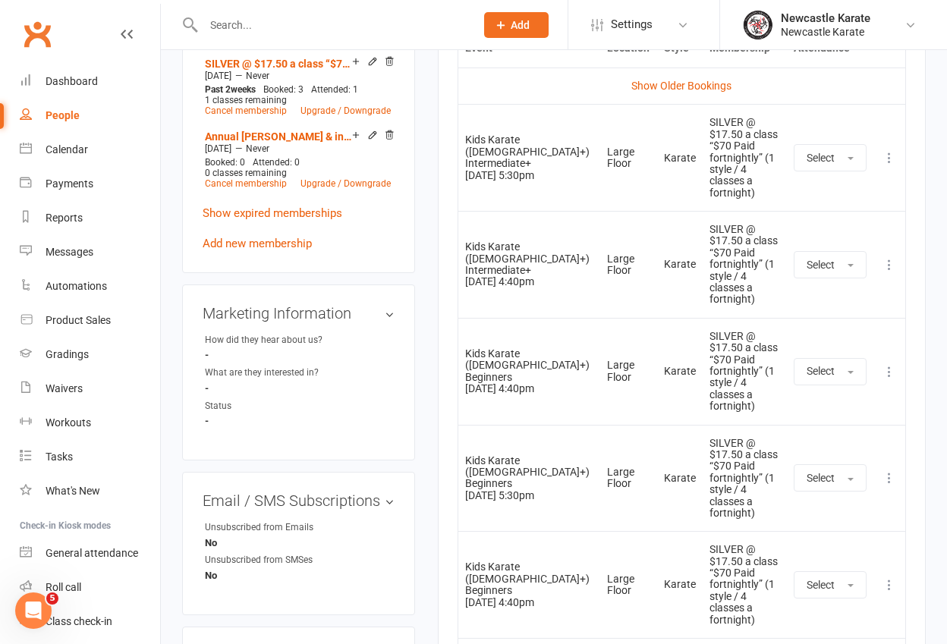
click at [913, 114] on div "Activity Notes Comms Attendance Payments Waivers Tasks Automations Workouts Gra…" at bounding box center [682, 329] width 488 height 1925
click at [31, 32] on link "Clubworx" at bounding box center [37, 34] width 38 height 38
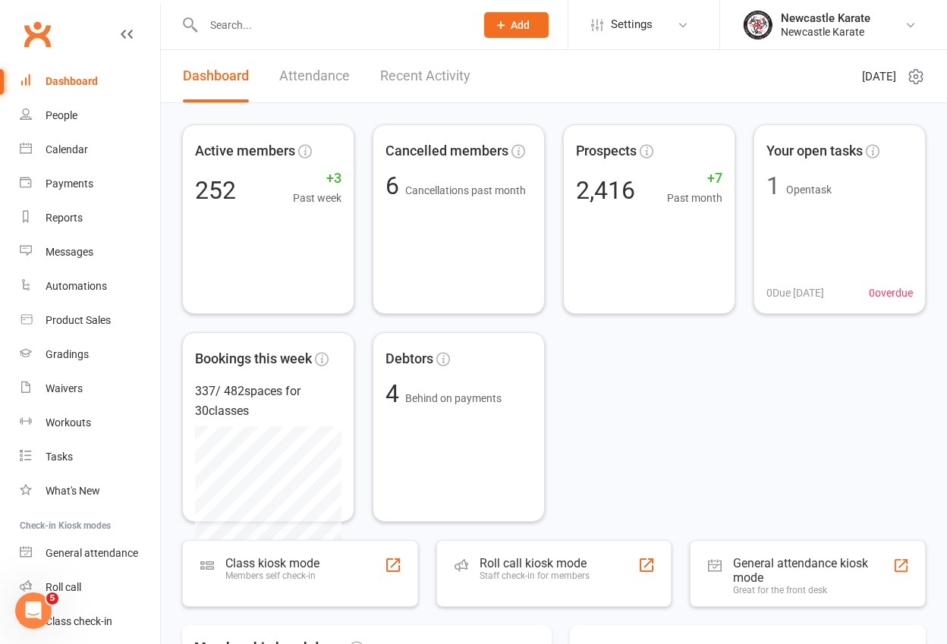
click at [37, 32] on link "Clubworx" at bounding box center [37, 34] width 38 height 38
click at [40, 38] on link "Clubworx" at bounding box center [37, 34] width 38 height 38
click at [38, 27] on link "Clubworx" at bounding box center [37, 34] width 38 height 38
click at [31, 30] on link "Clubworx" at bounding box center [37, 34] width 38 height 38
click at [404, 73] on link "Recent Activity" at bounding box center [425, 76] width 90 height 52
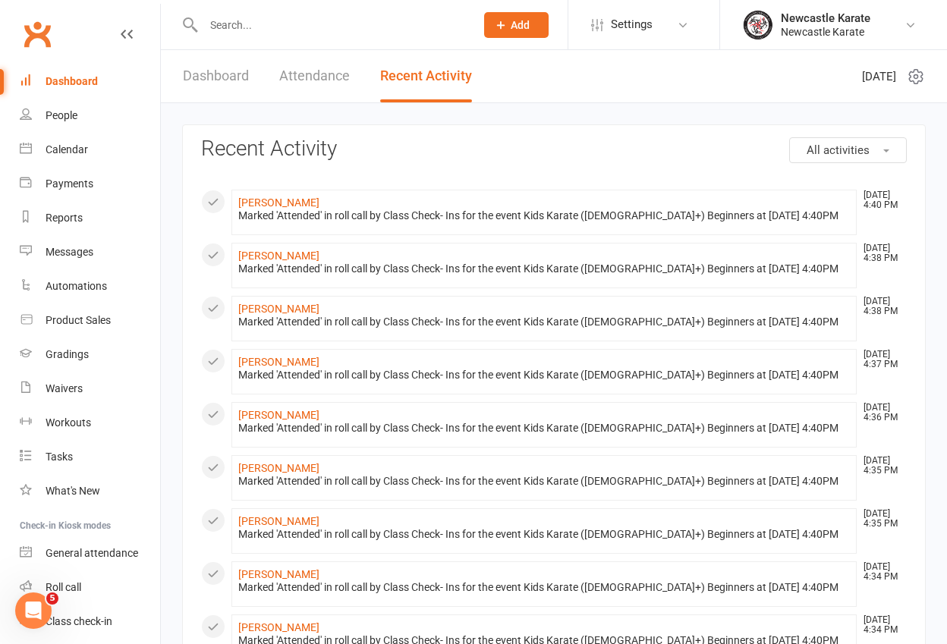
click at [312, 77] on link "Attendance" at bounding box center [314, 76] width 71 height 52
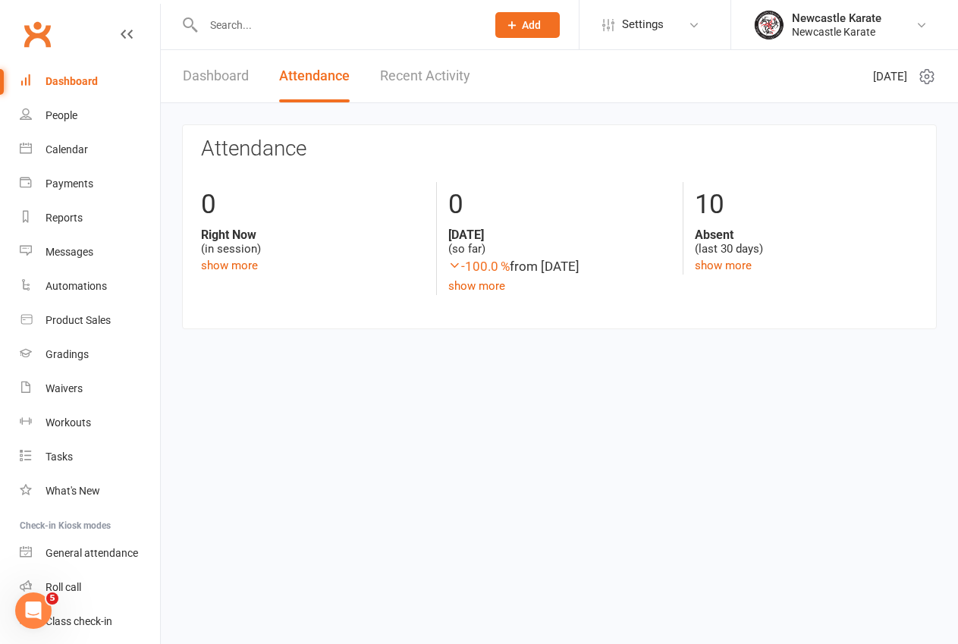
click at [209, 75] on link "Dashboard" at bounding box center [216, 76] width 66 height 52
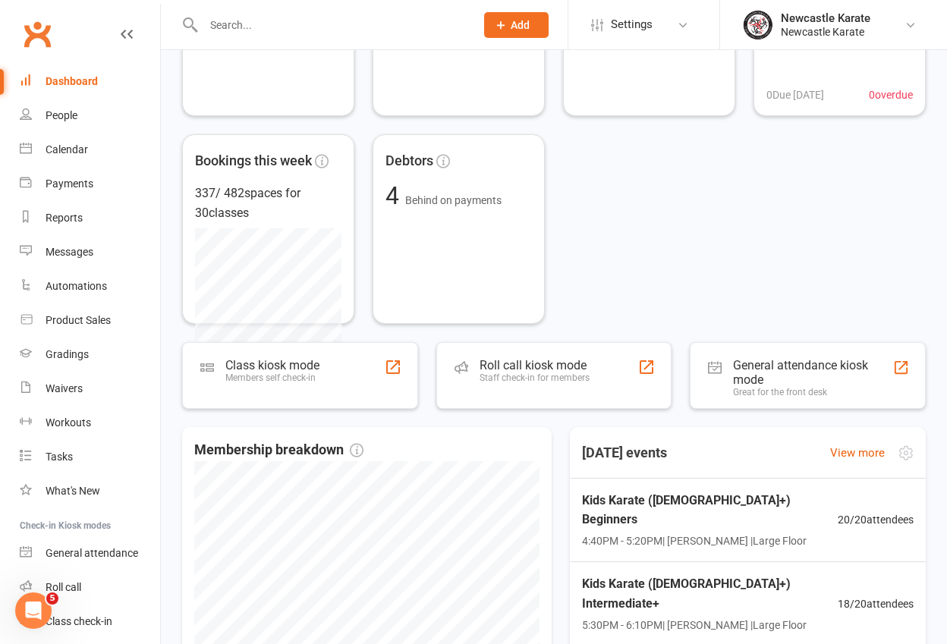
scroll to position [474, 0]
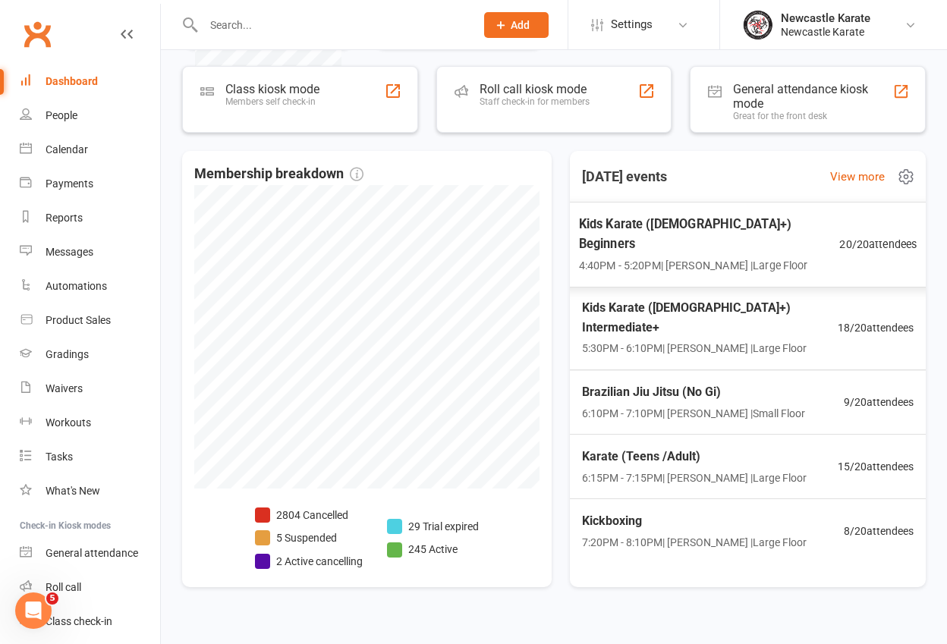
click at [718, 235] on div "Kids Karate (7yo+) Beginners 4:40PM - 5:20PM | Marc Mathews | Large Floor" at bounding box center [709, 244] width 261 height 60
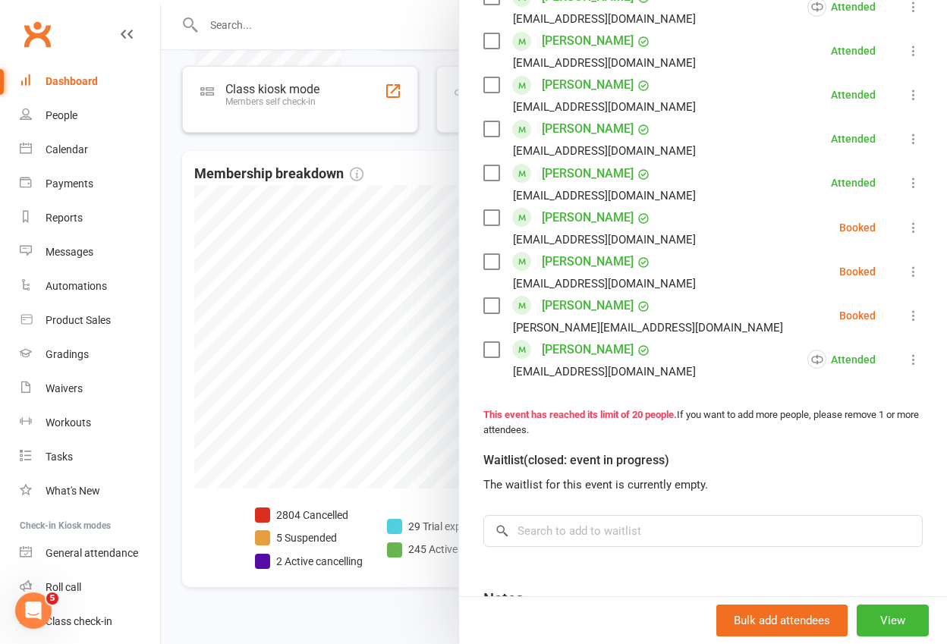
scroll to position [788, 0]
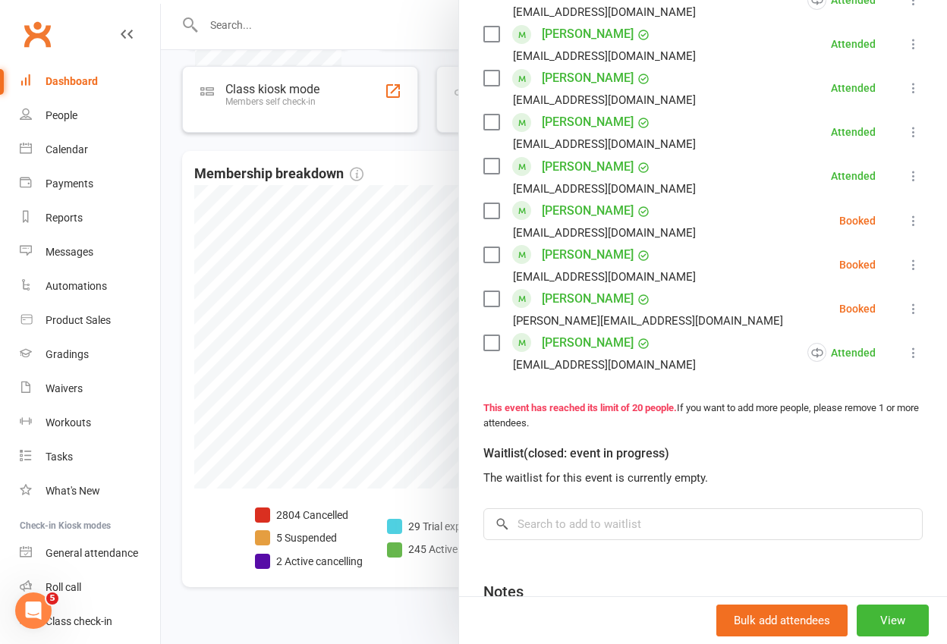
click at [906, 217] on icon at bounding box center [913, 220] width 15 height 15
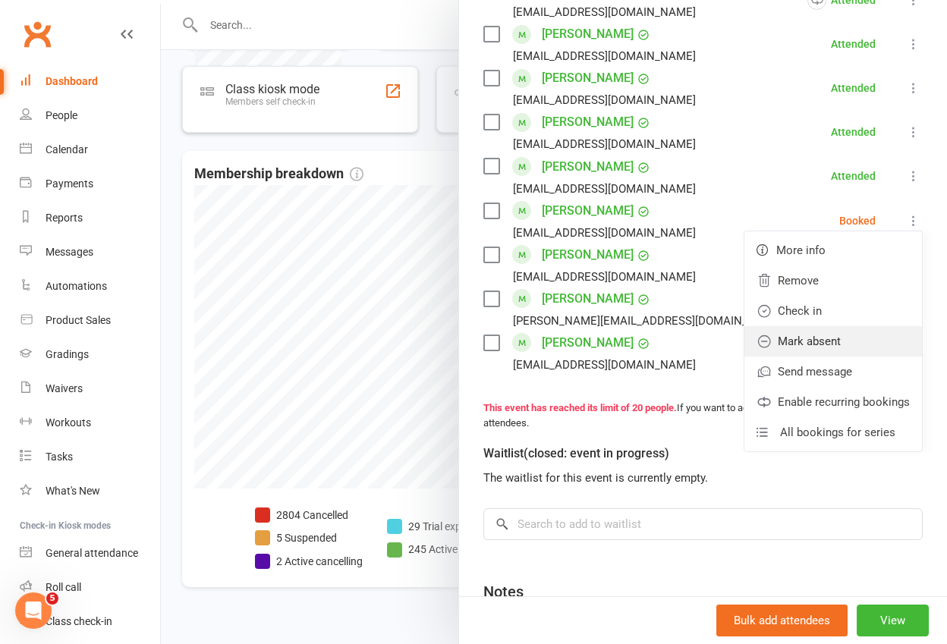
click at [836, 338] on link "Mark absent" at bounding box center [832, 341] width 177 height 30
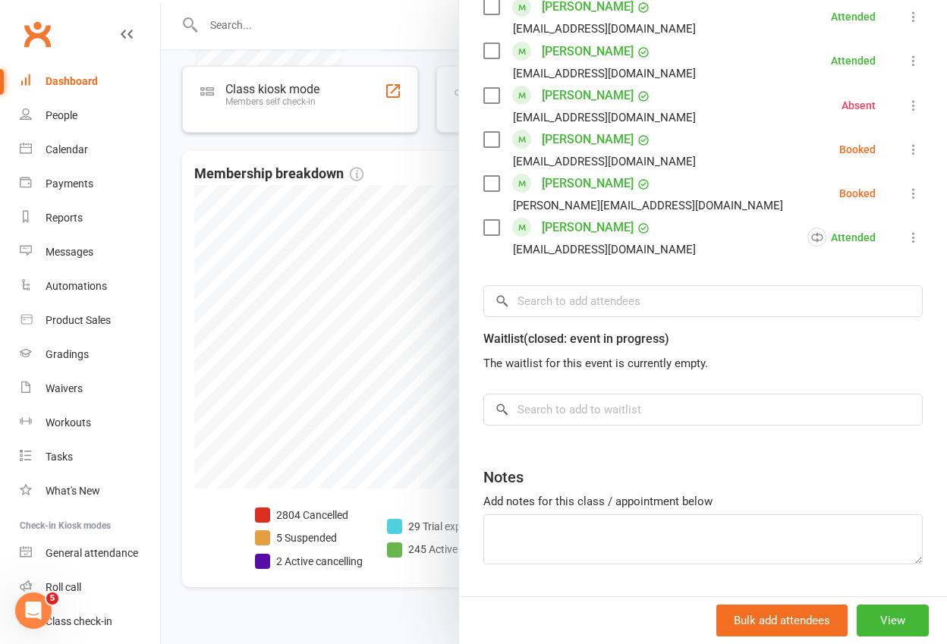
scroll to position [875, 0]
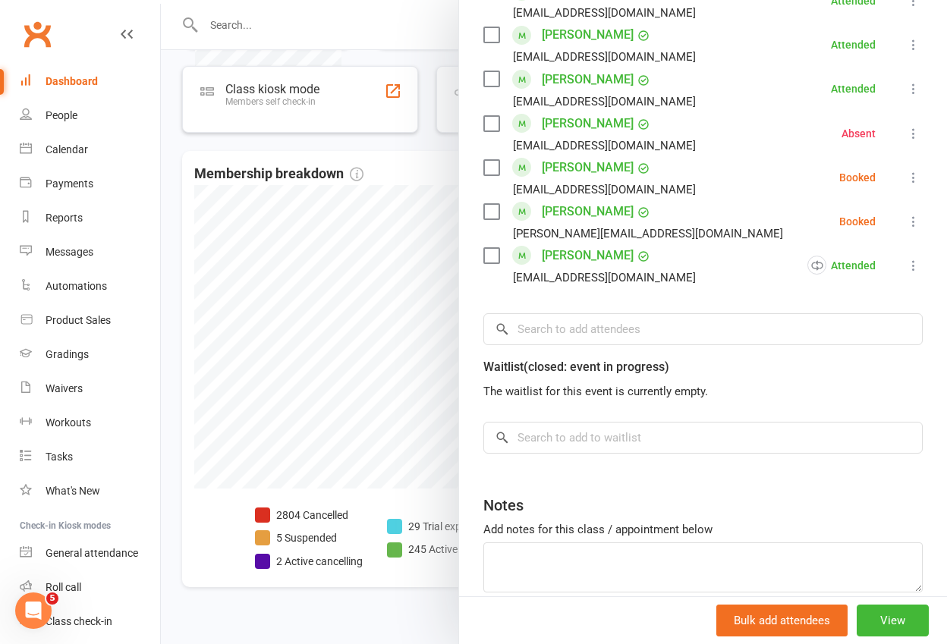
click at [906, 174] on icon at bounding box center [913, 177] width 15 height 15
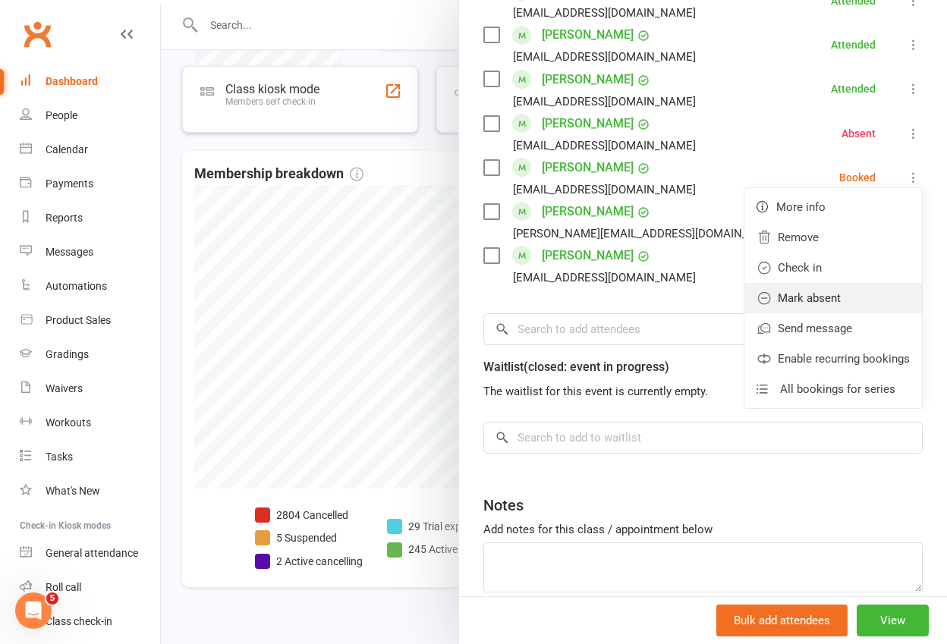
click at [849, 288] on link "Mark absent" at bounding box center [832, 298] width 177 height 30
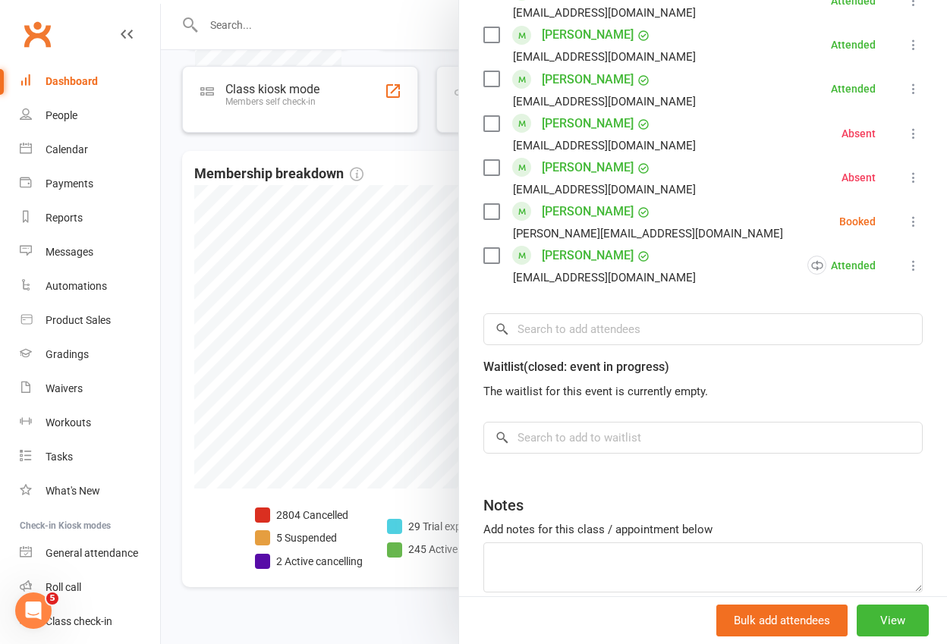
click at [906, 221] on icon at bounding box center [913, 221] width 15 height 15
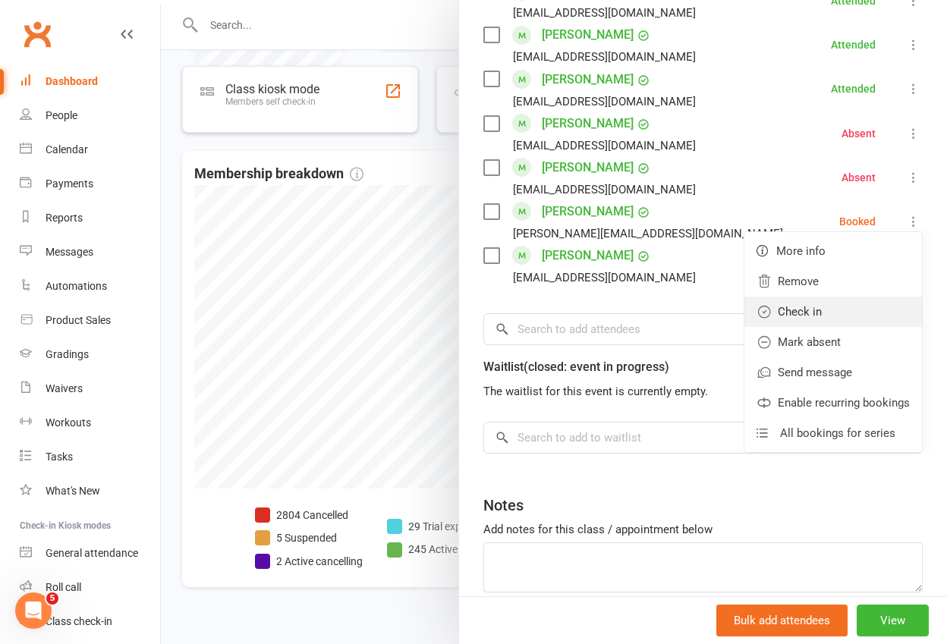
click at [801, 300] on link "Check in" at bounding box center [832, 312] width 177 height 30
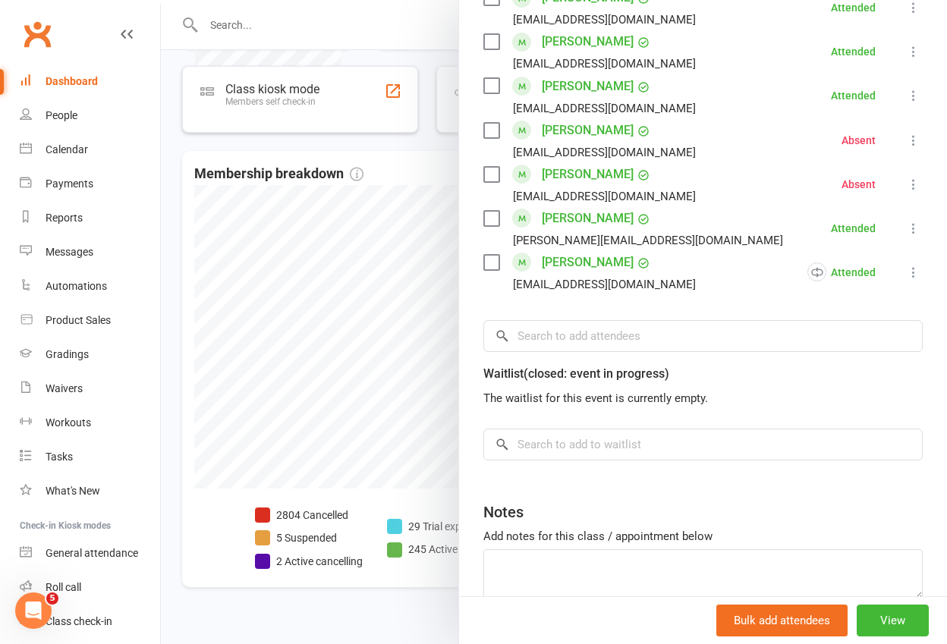
scroll to position [865, 0]
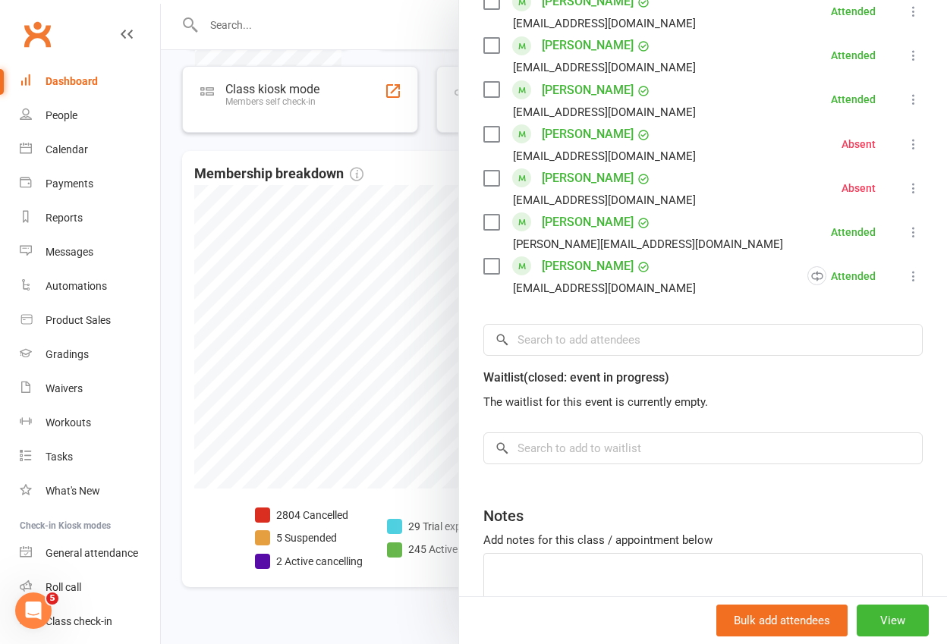
click at [176, 112] on div at bounding box center [554, 322] width 786 height 644
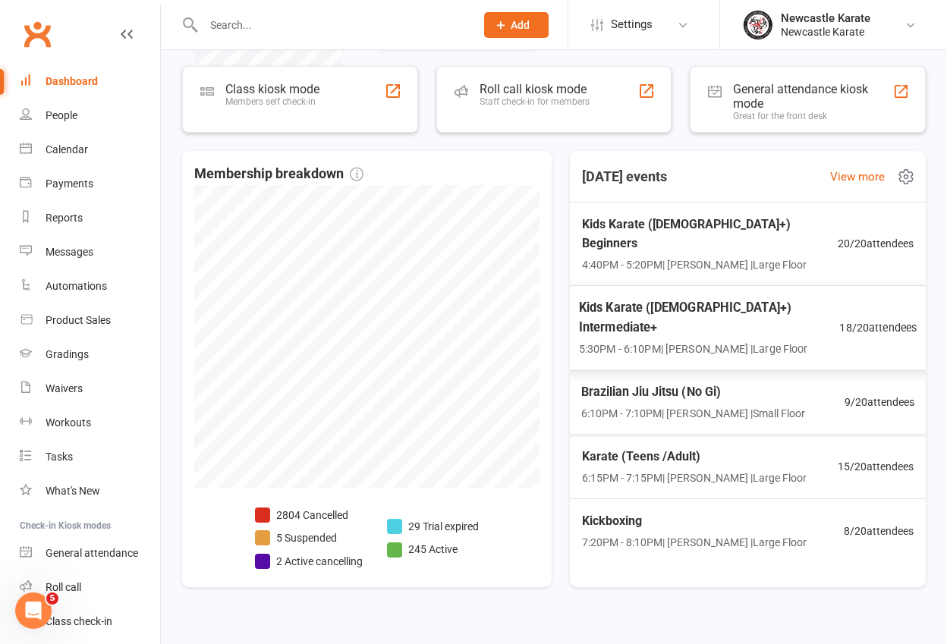
click at [721, 341] on span "5:30PM - 6:10PM | Marc Mathews | Large Floor" at bounding box center [709, 349] width 261 height 17
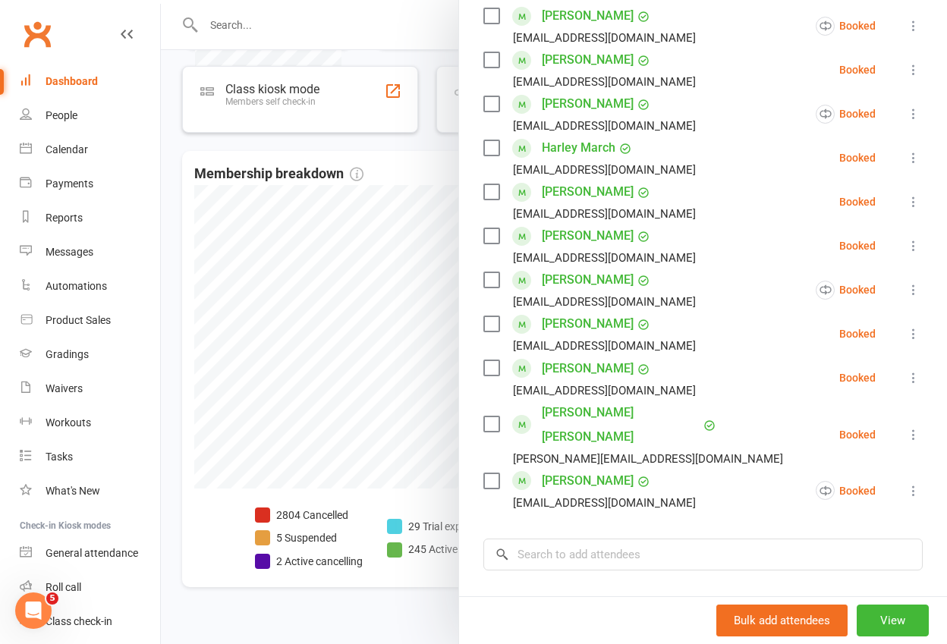
scroll to position [589, 0]
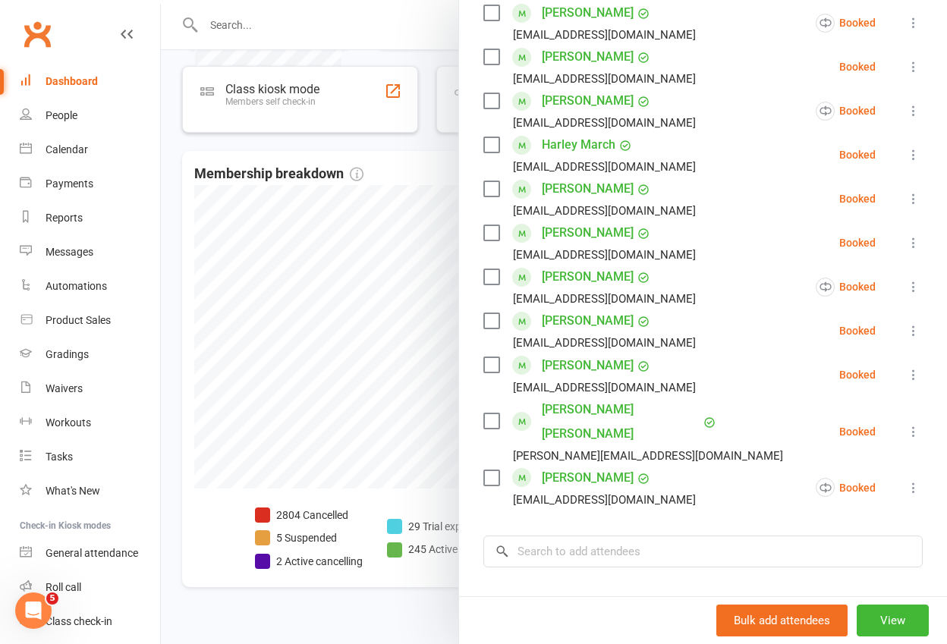
click at [36, 34] on link "Clubworx" at bounding box center [37, 34] width 38 height 38
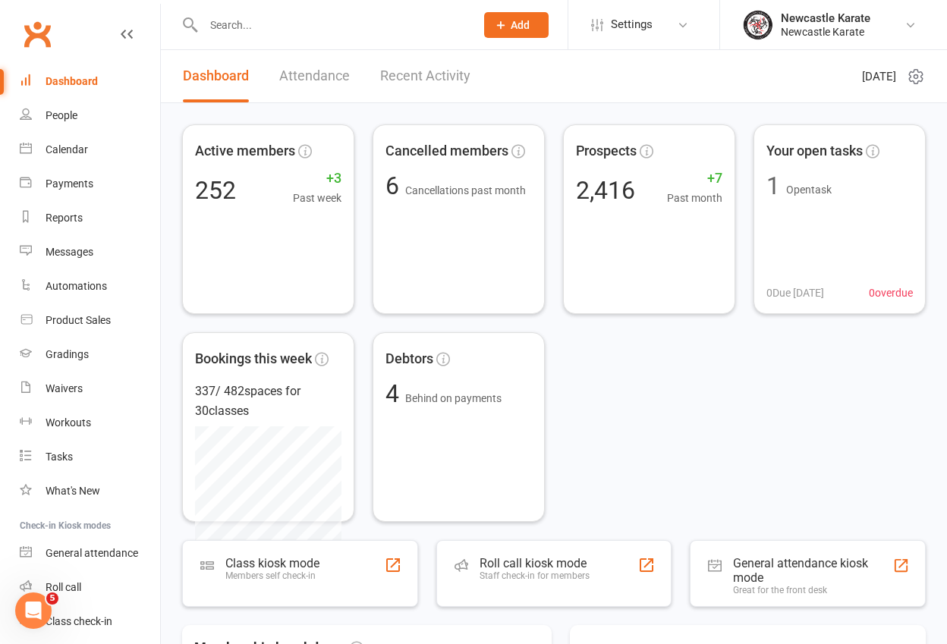
click at [36, 33] on link "Clubworx" at bounding box center [37, 34] width 38 height 38
click at [34, 37] on link "Clubworx" at bounding box center [37, 34] width 38 height 38
click at [55, 259] on link "Messages 1" at bounding box center [90, 252] width 140 height 34
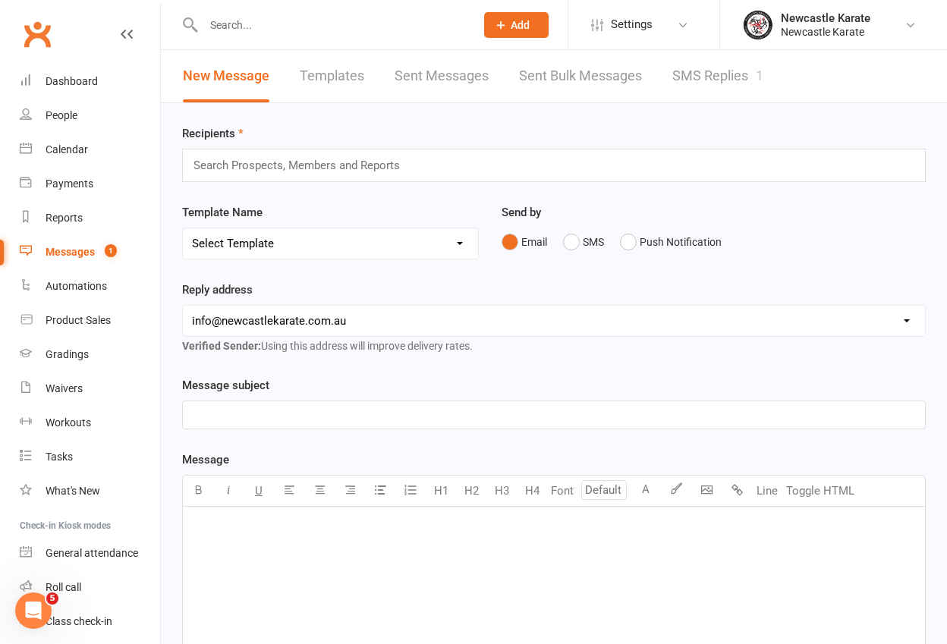
click at [727, 78] on link "SMS Replies 1" at bounding box center [717, 76] width 91 height 52
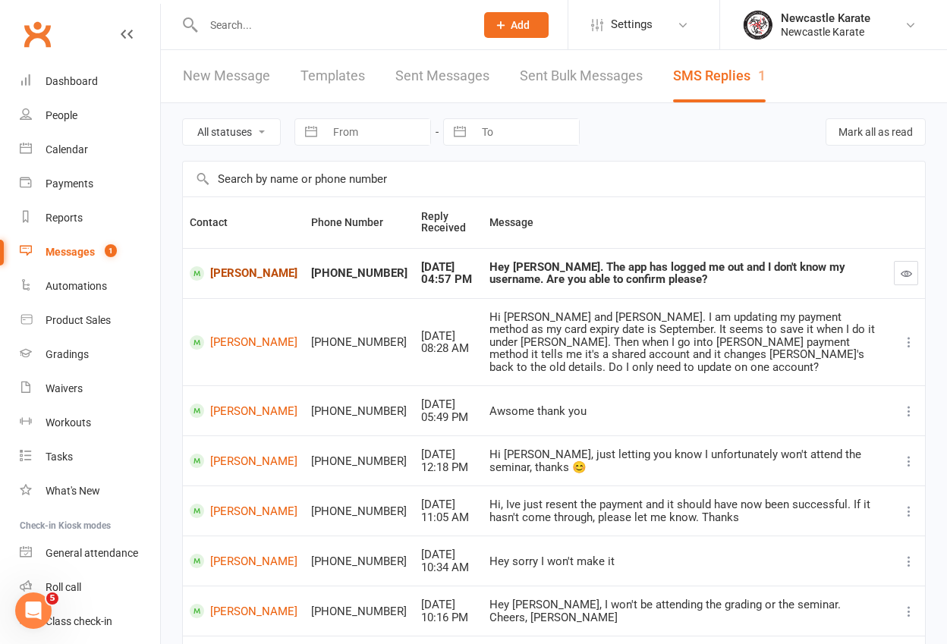
click at [239, 266] on link "[PERSON_NAME]" at bounding box center [244, 273] width 108 height 14
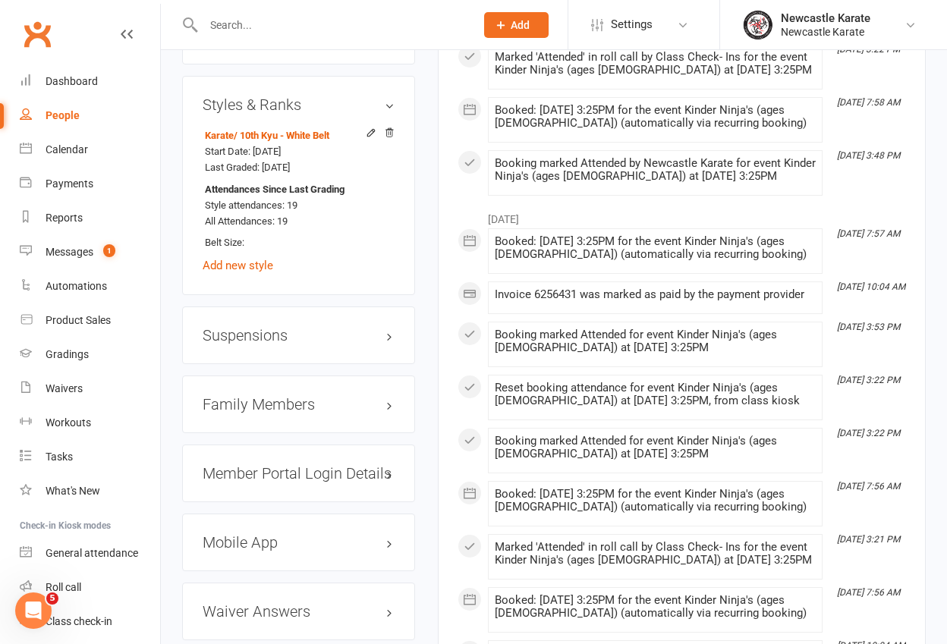
scroll to position [1361, 0]
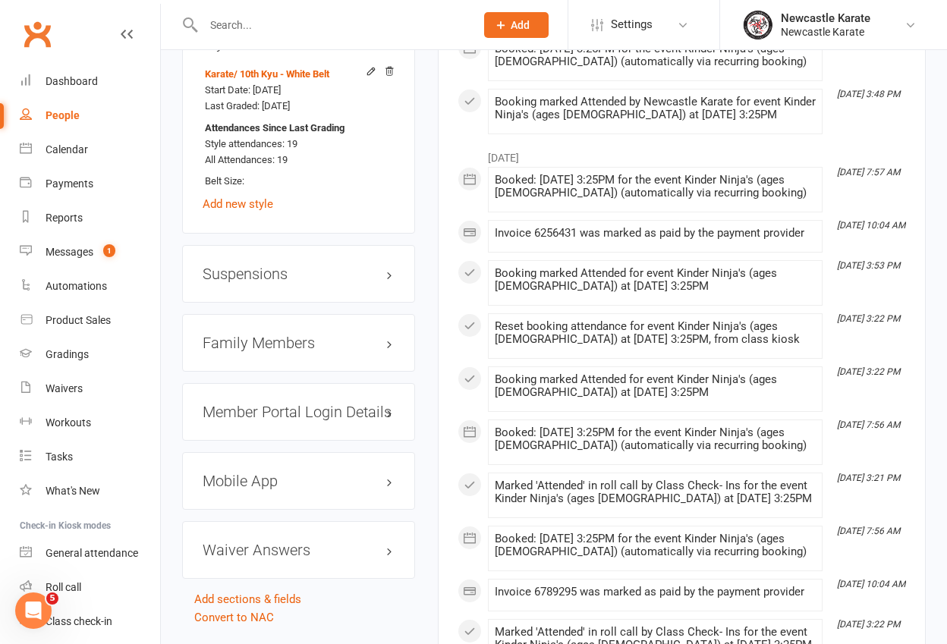
click at [305, 334] on h3 "Family Members" at bounding box center [299, 342] width 192 height 17
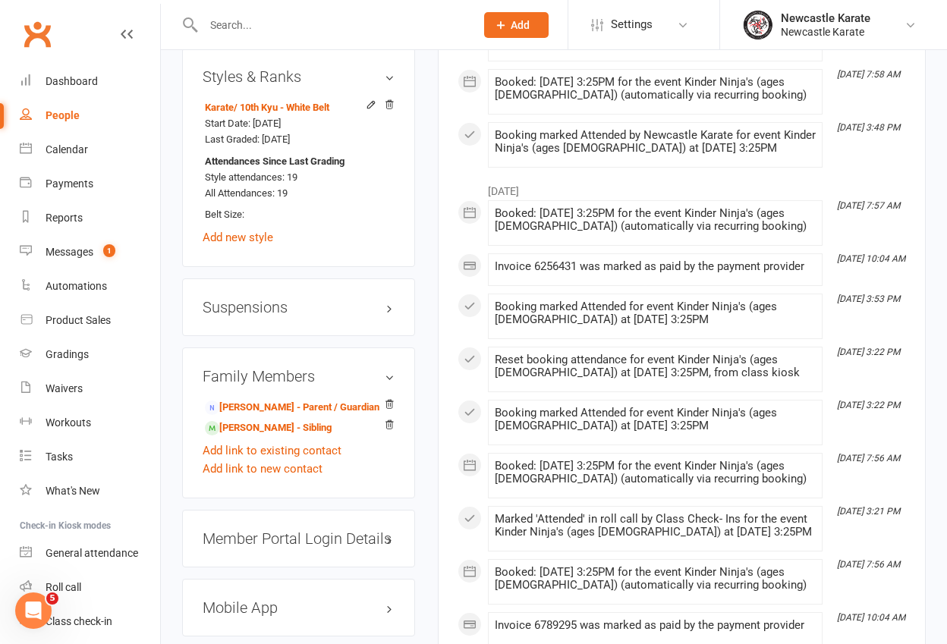
scroll to position [1510, 0]
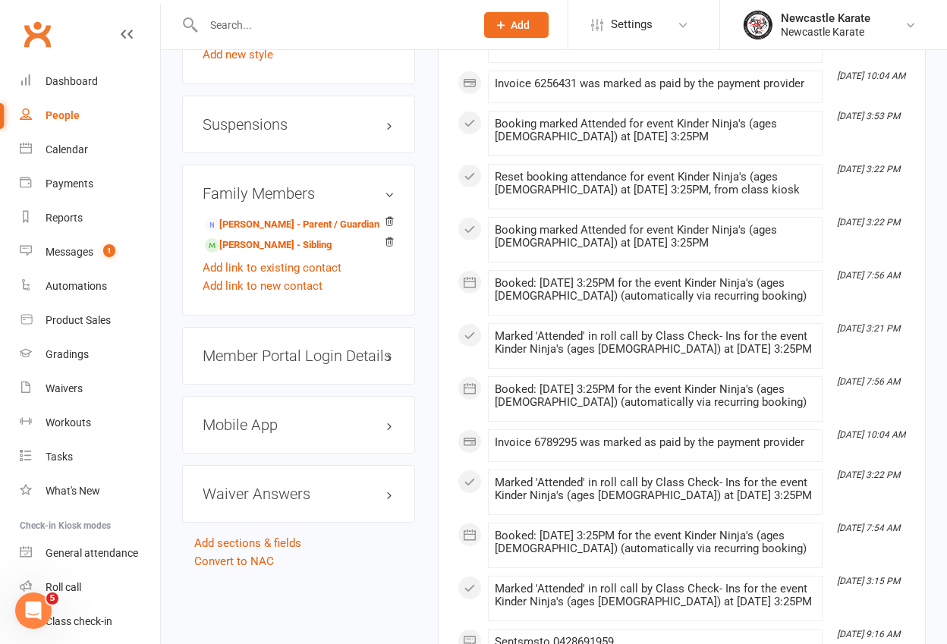
click at [273, 416] on h3 "Mobile App" at bounding box center [299, 424] width 192 height 17
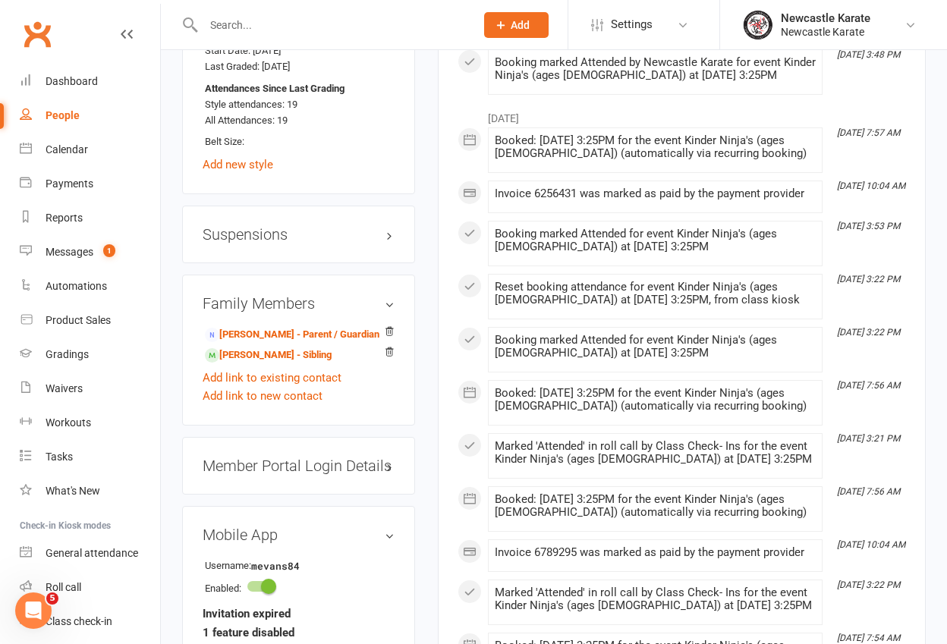
scroll to position [1399, 0]
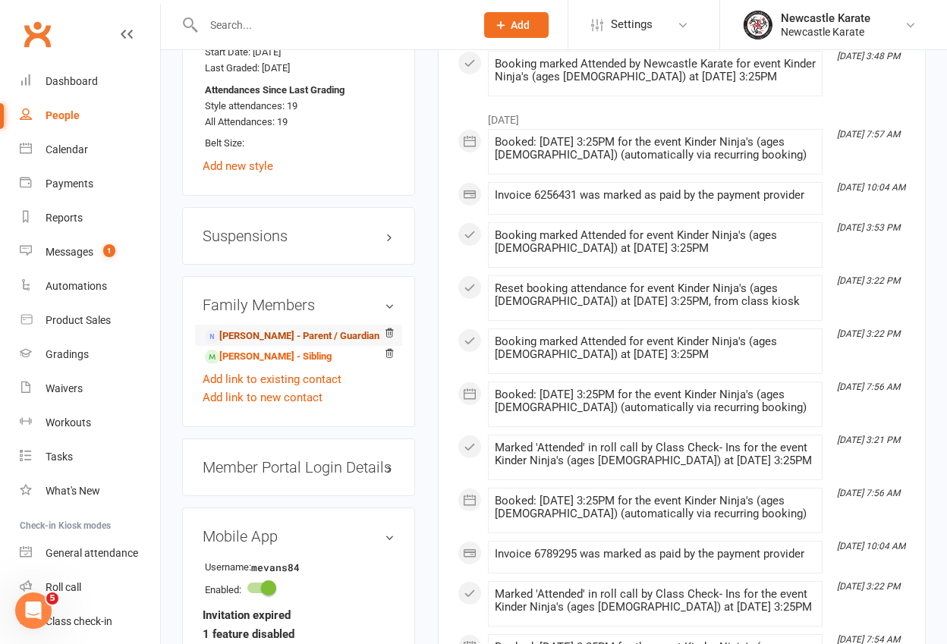
click at [275, 328] on link "Holly Evans - Parent / Guardian" at bounding box center [292, 336] width 174 height 16
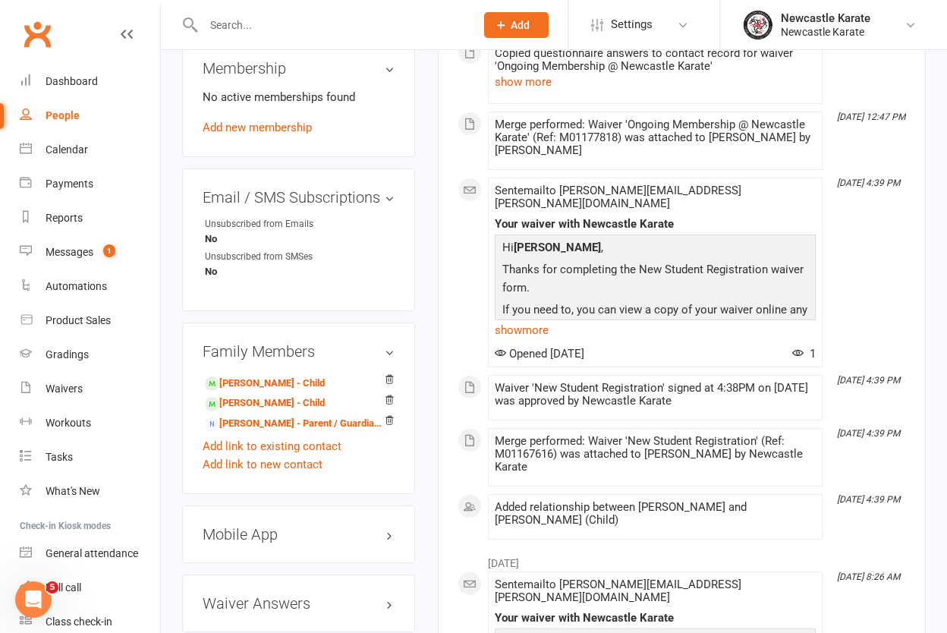
scroll to position [880, 0]
click at [299, 525] on h3 "Mobile App" at bounding box center [299, 533] width 192 height 17
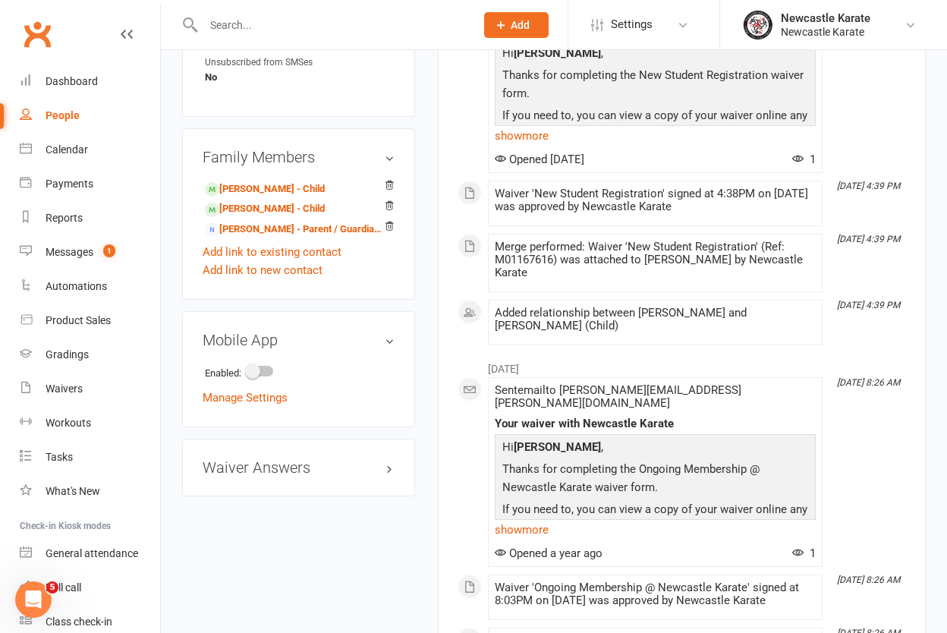
scroll to position [1076, 0]
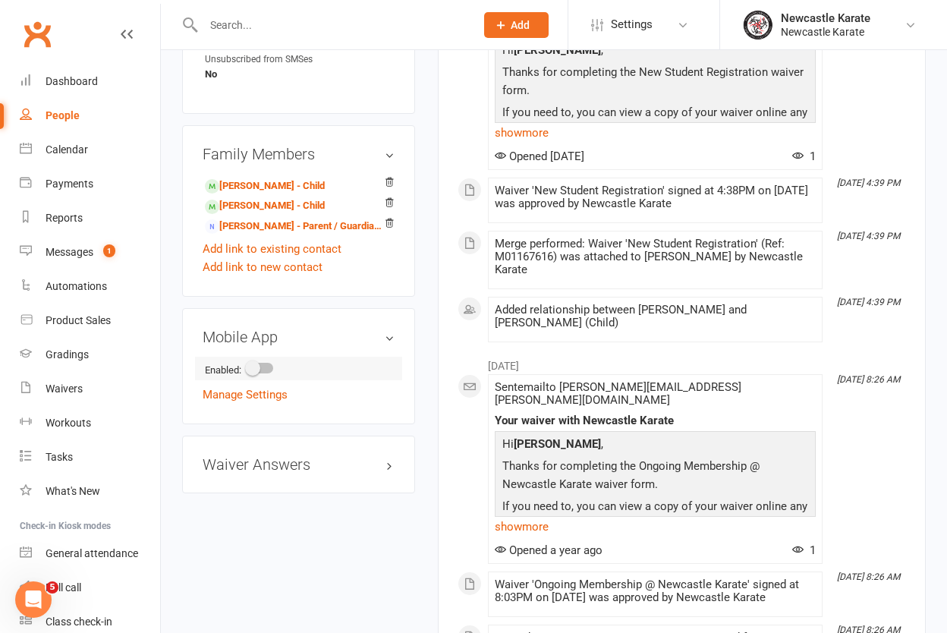
click at [259, 360] on span at bounding box center [252, 367] width 15 height 15
click at [247, 366] on input "checkbox" at bounding box center [247, 366] width 0 height 0
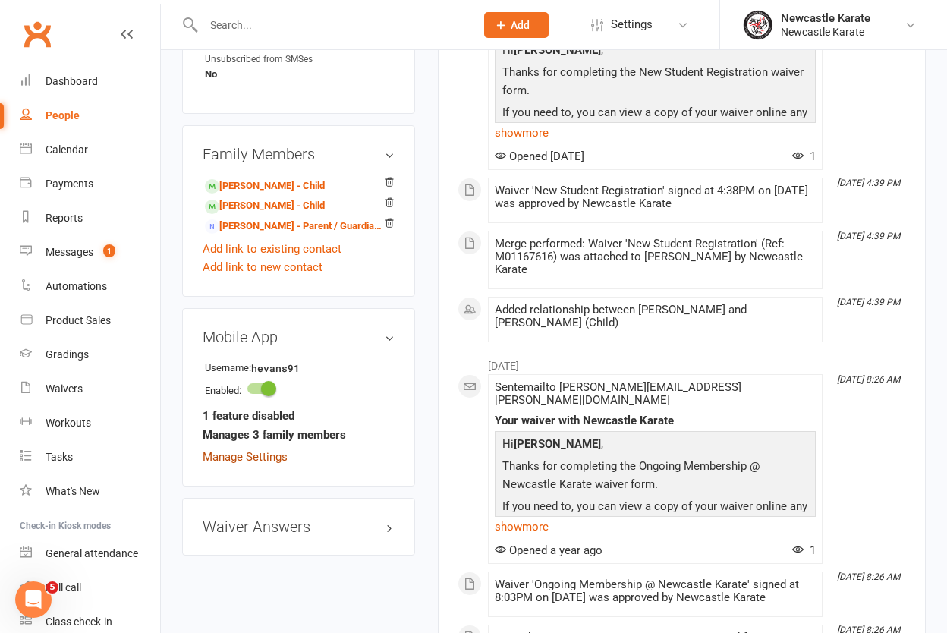
click at [265, 450] on link "Manage Settings" at bounding box center [245, 457] width 85 height 14
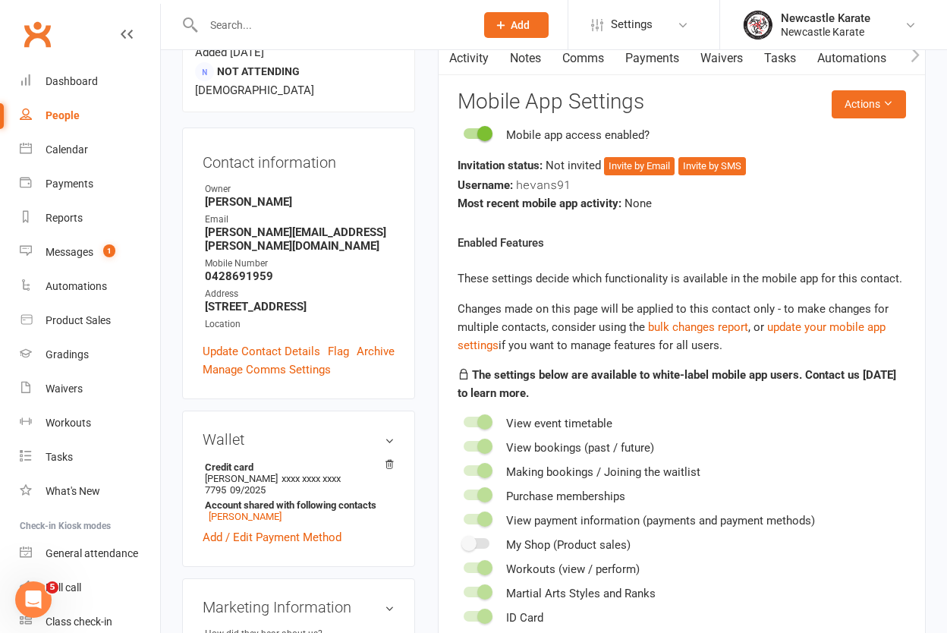
scroll to position [185, 0]
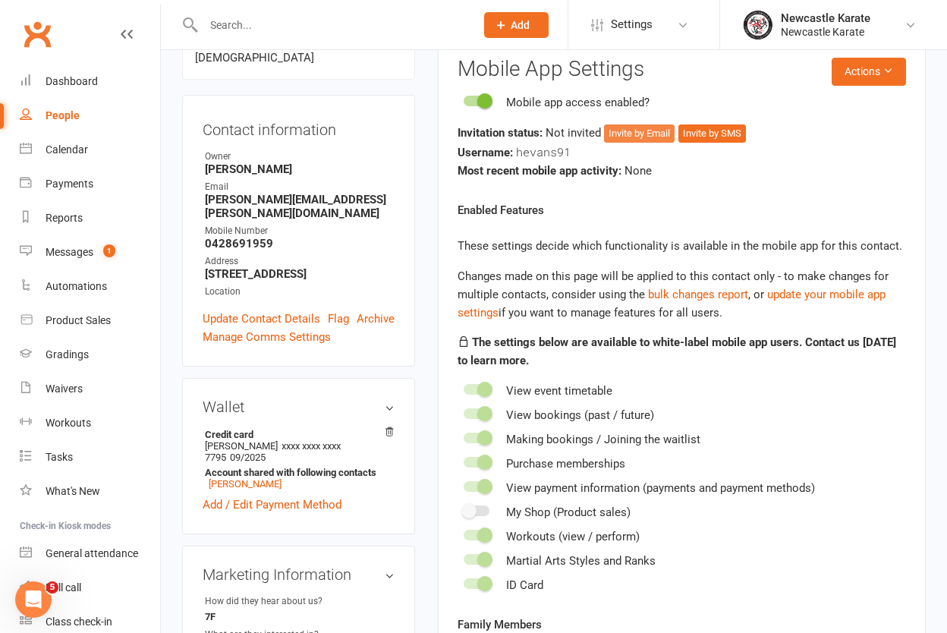
click at [636, 134] on button "Invite by Email" at bounding box center [639, 133] width 71 height 18
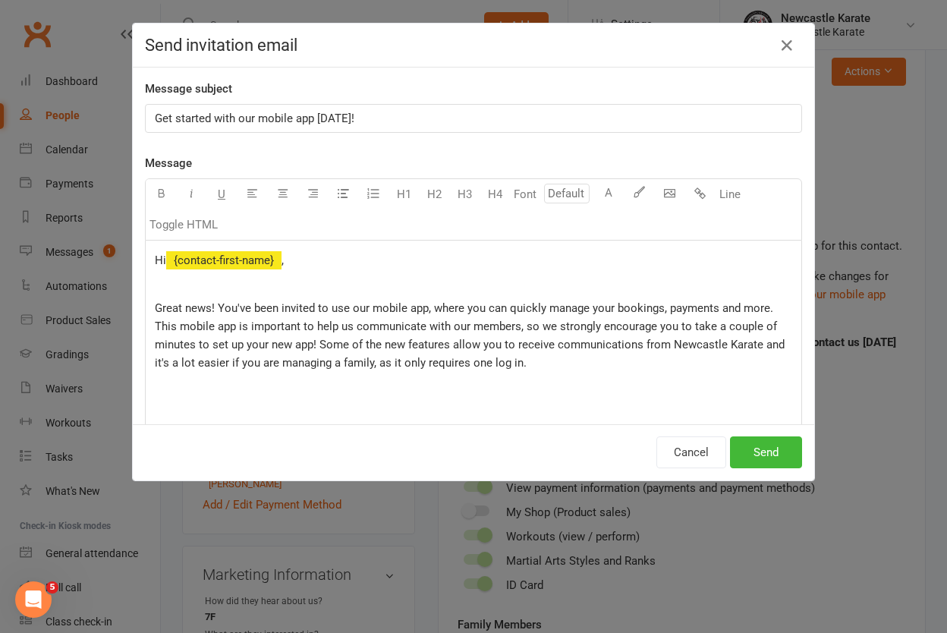
scroll to position [166, 0]
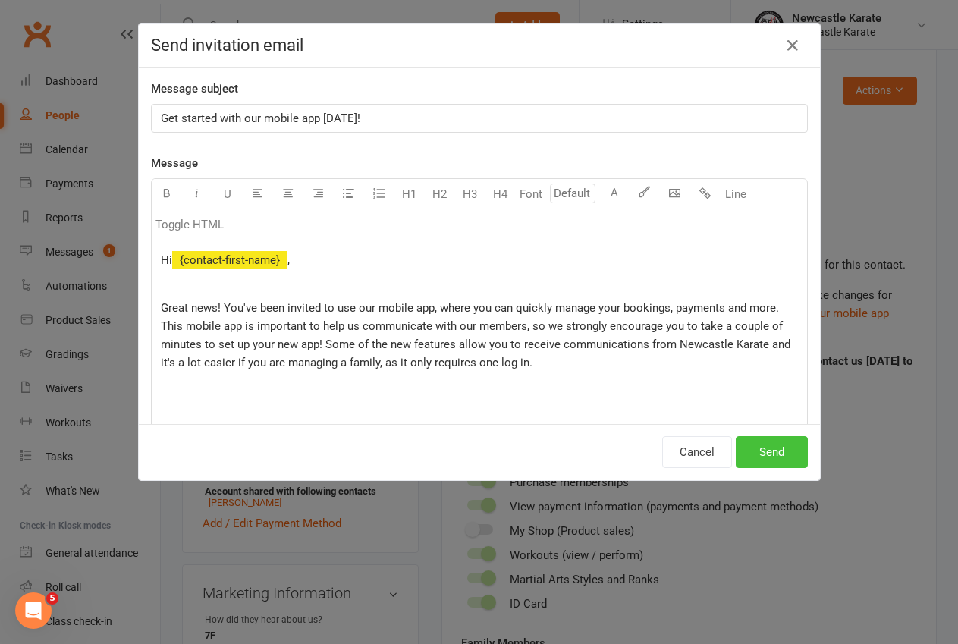
click at [764, 446] on button "Send" at bounding box center [772, 452] width 72 height 32
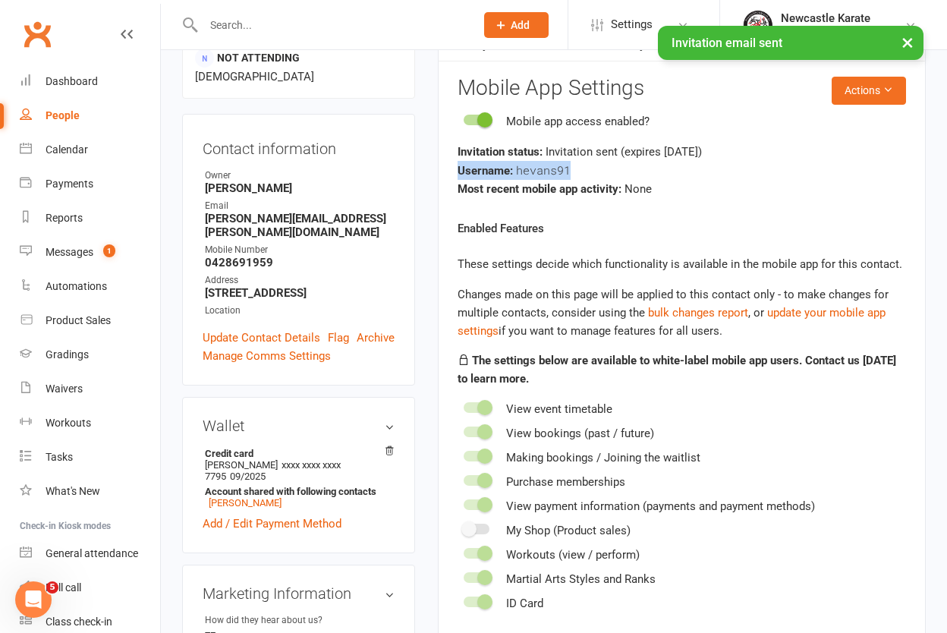
drag, startPoint x: 572, startPoint y: 171, endPoint x: 455, endPoint y: 167, distance: 116.9
click at [455, 167] on div "Activity Notes Comms Payments Waivers Tasks Automations Workouts Mobile App Ass…" at bounding box center [682, 514] width 488 height 975
copy div "Username: hevans91"
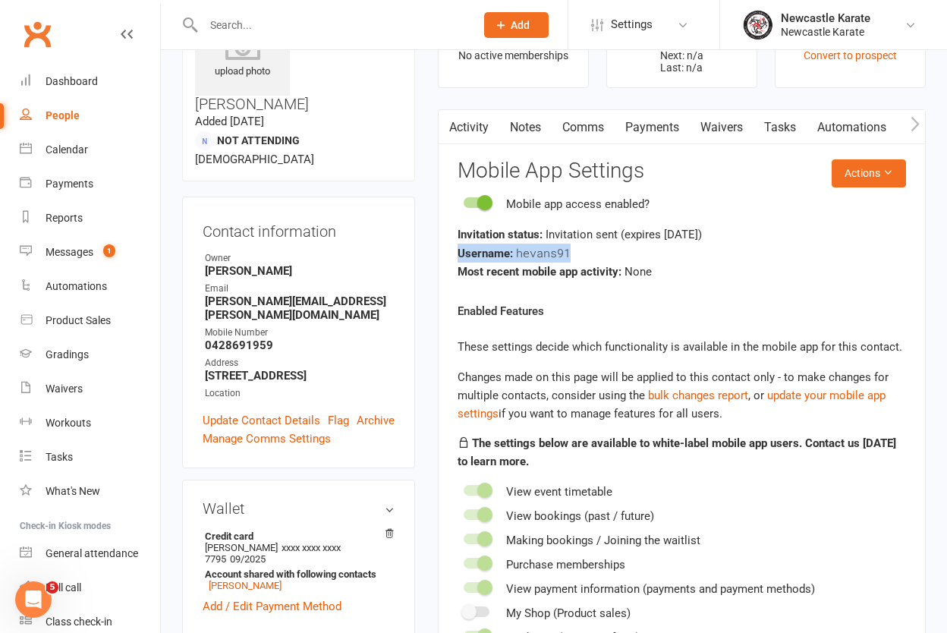
scroll to position [0, 0]
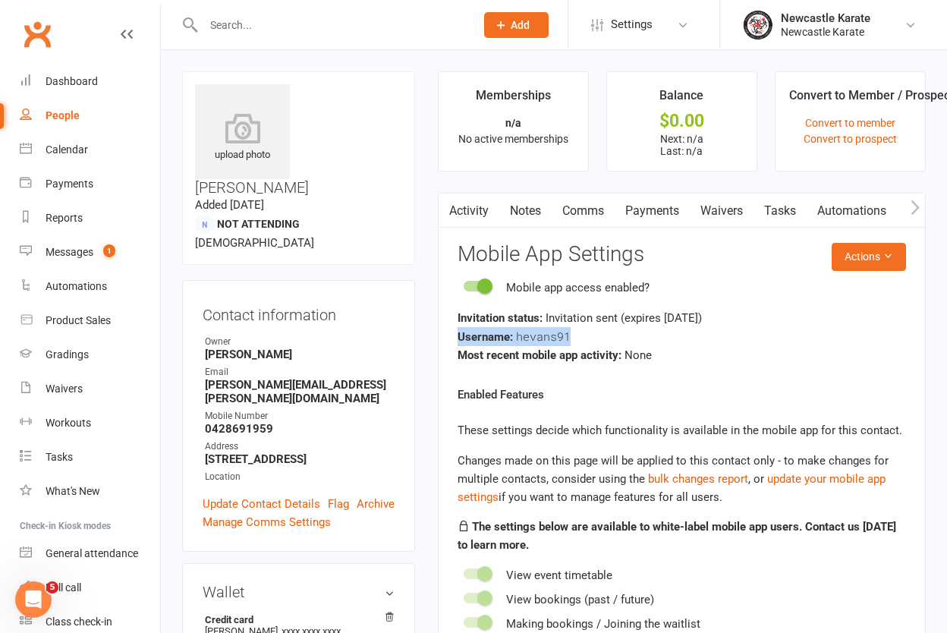
click at [601, 211] on link "Comms" at bounding box center [582, 210] width 63 height 35
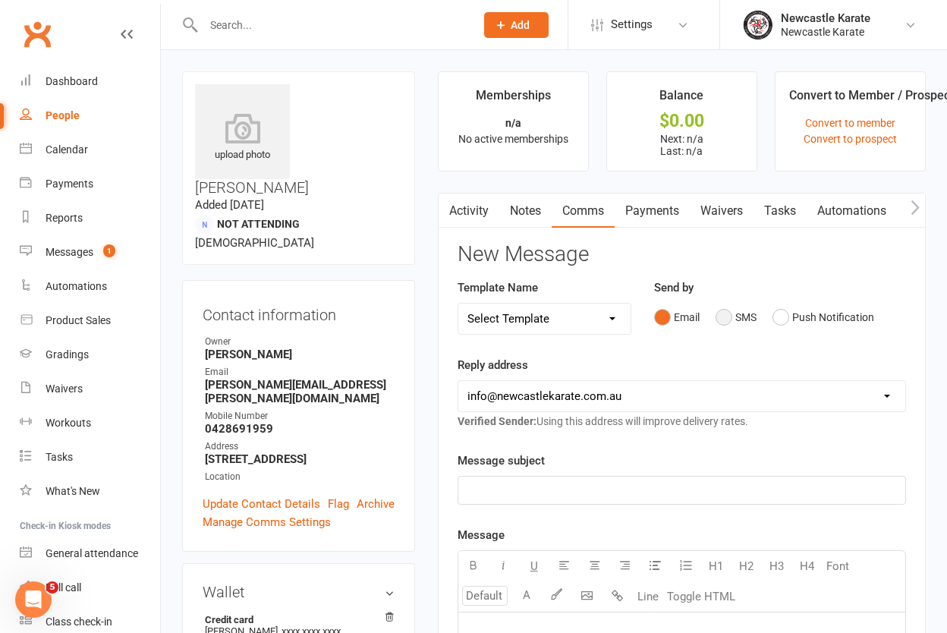
click at [727, 314] on button "SMS" at bounding box center [735, 317] width 41 height 29
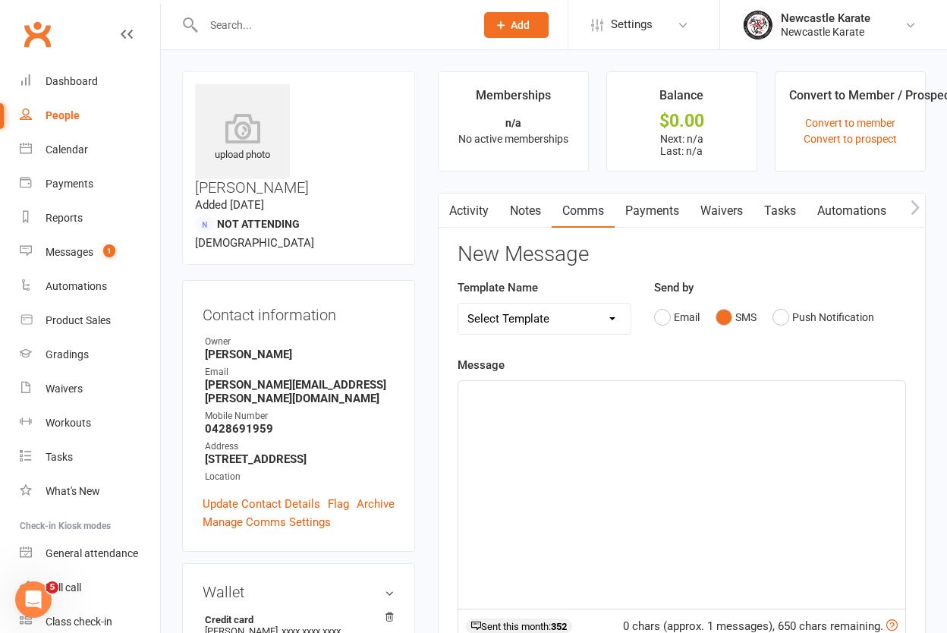
click at [546, 394] on p "﻿" at bounding box center [681, 394] width 429 height 18
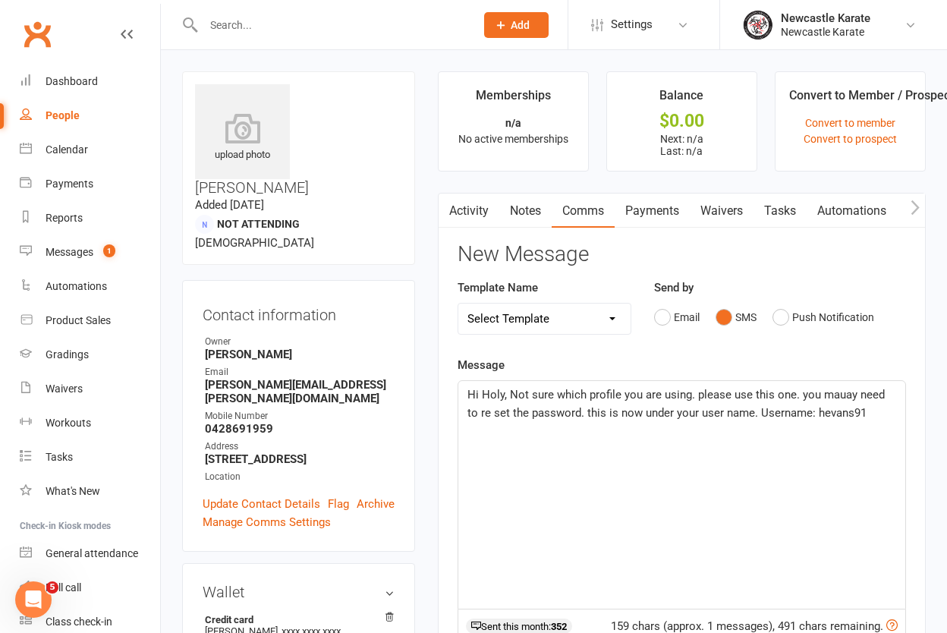
click at [844, 394] on span "Hi Holy, Not sure which profile you are using. please use this one. you mauay n…" at bounding box center [677, 404] width 420 height 32
click at [860, 411] on p "Hi Holy, Not sure which profile you are using. please use this one. you may nee…" at bounding box center [681, 403] width 429 height 36
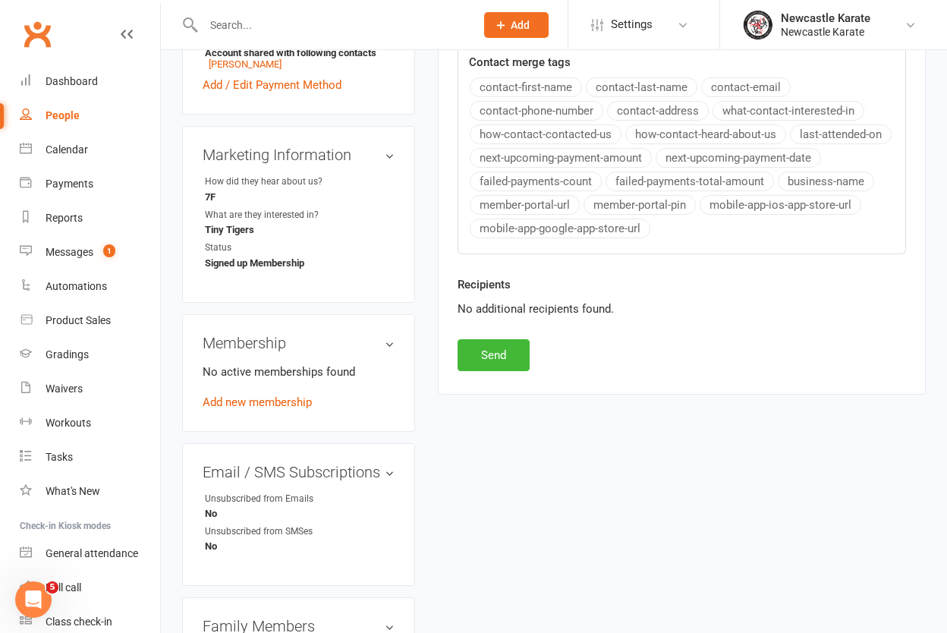
scroll to position [614, 0]
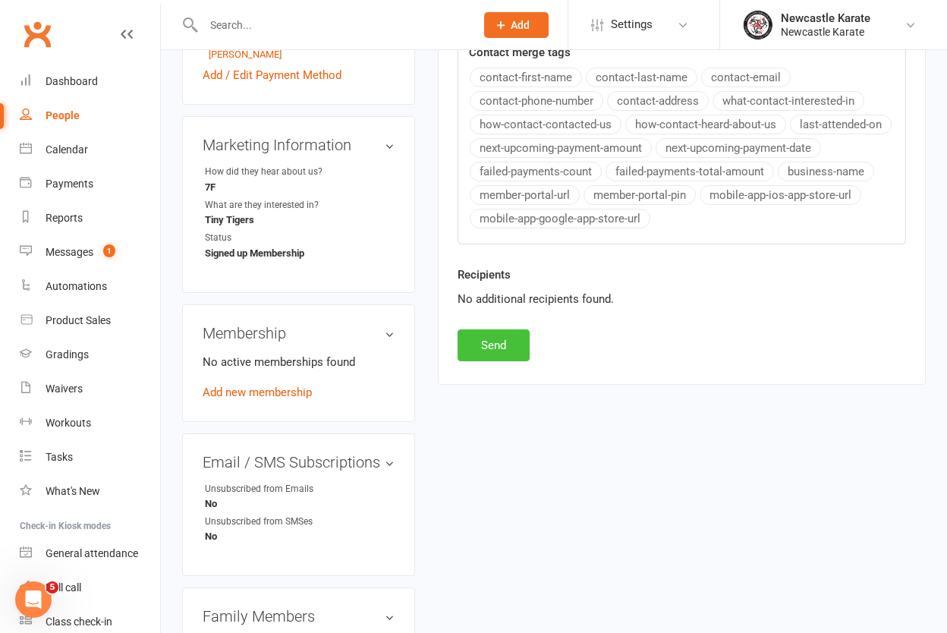
click at [492, 340] on button "Send" at bounding box center [493, 345] width 72 height 32
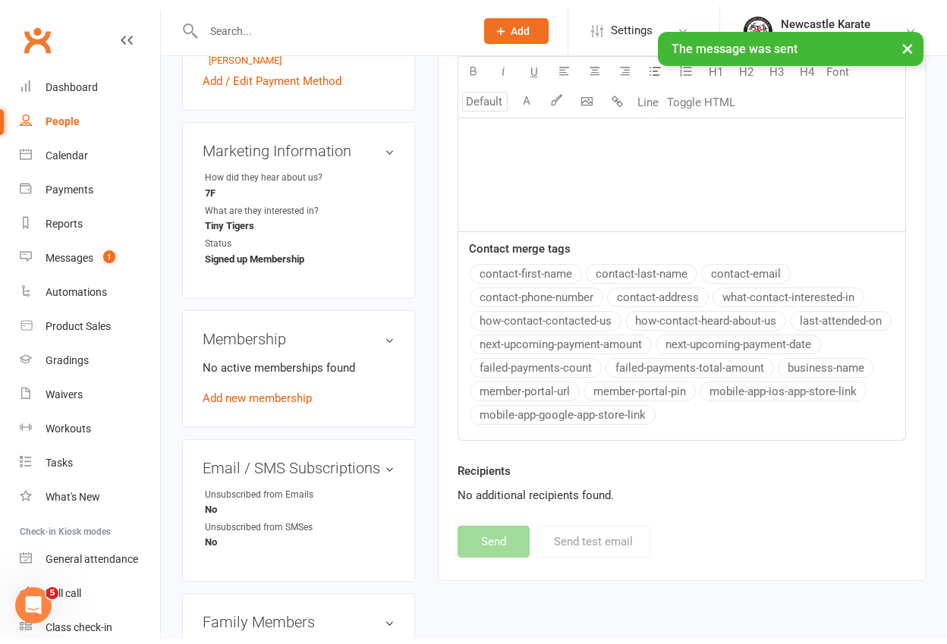
scroll to position [0, 0]
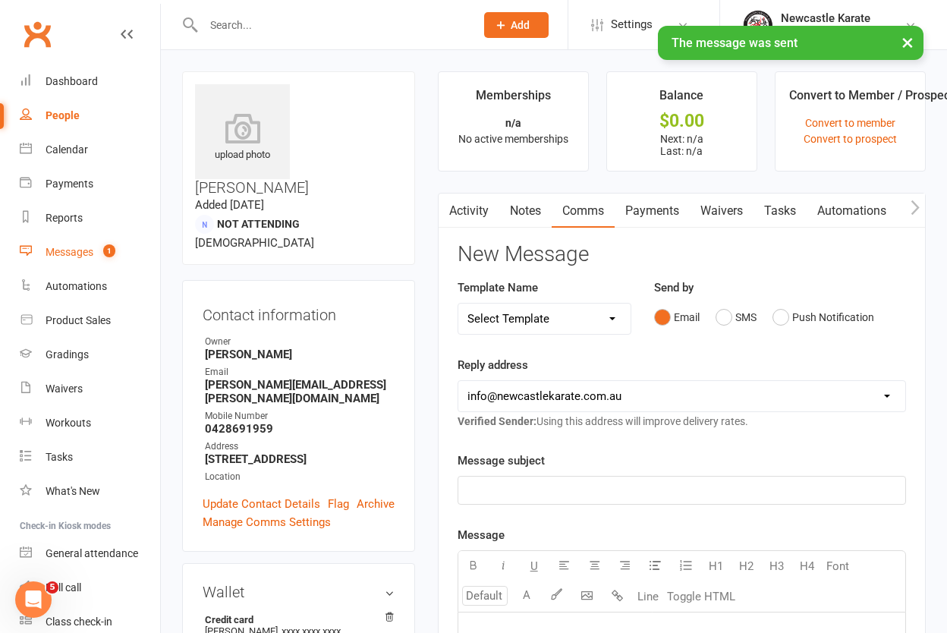
click at [86, 250] on div "Messages" at bounding box center [70, 252] width 48 height 12
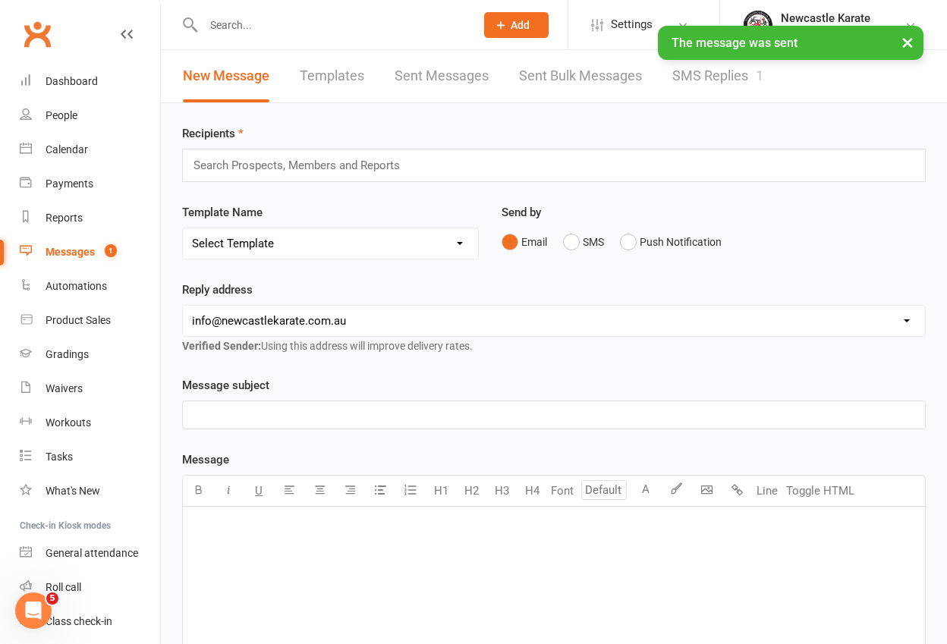
click at [743, 74] on link "SMS Replies 1" at bounding box center [717, 76] width 91 height 52
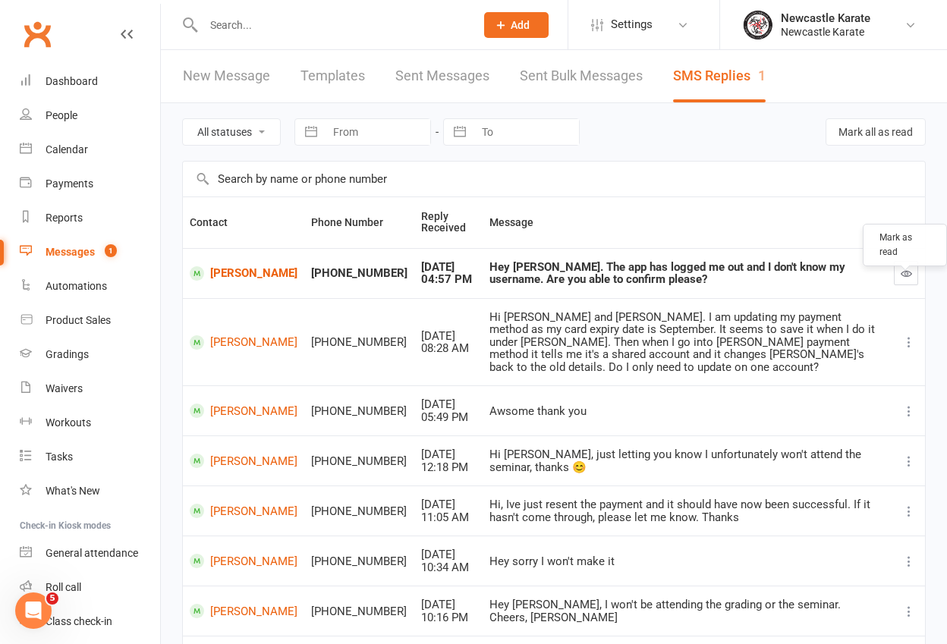
click at [906, 273] on icon "button" at bounding box center [905, 273] width 11 height 11
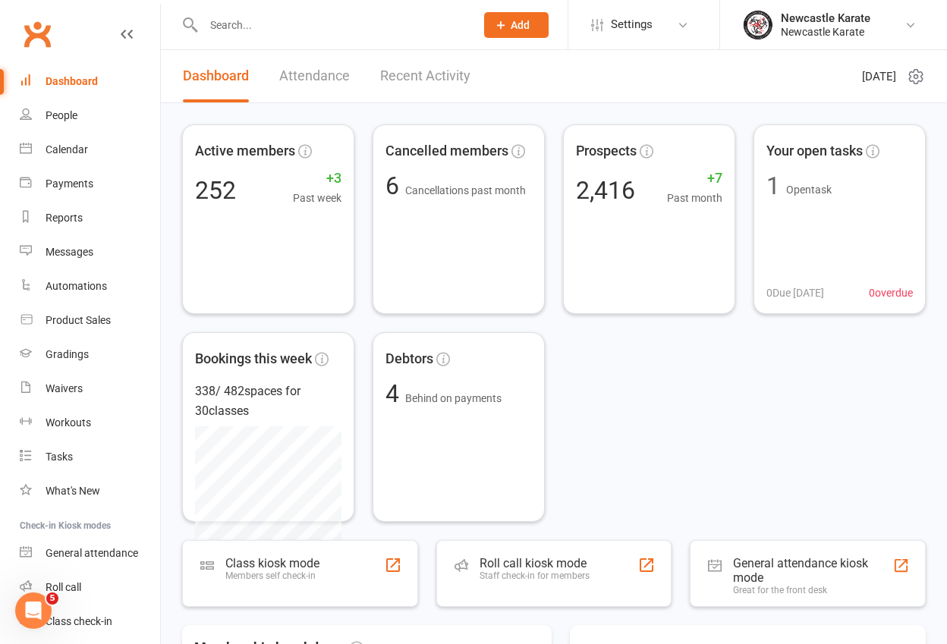
click at [24, 32] on link "Clubworx" at bounding box center [37, 34] width 38 height 38
click at [94, 247] on link "Messages 1" at bounding box center [90, 252] width 140 height 34
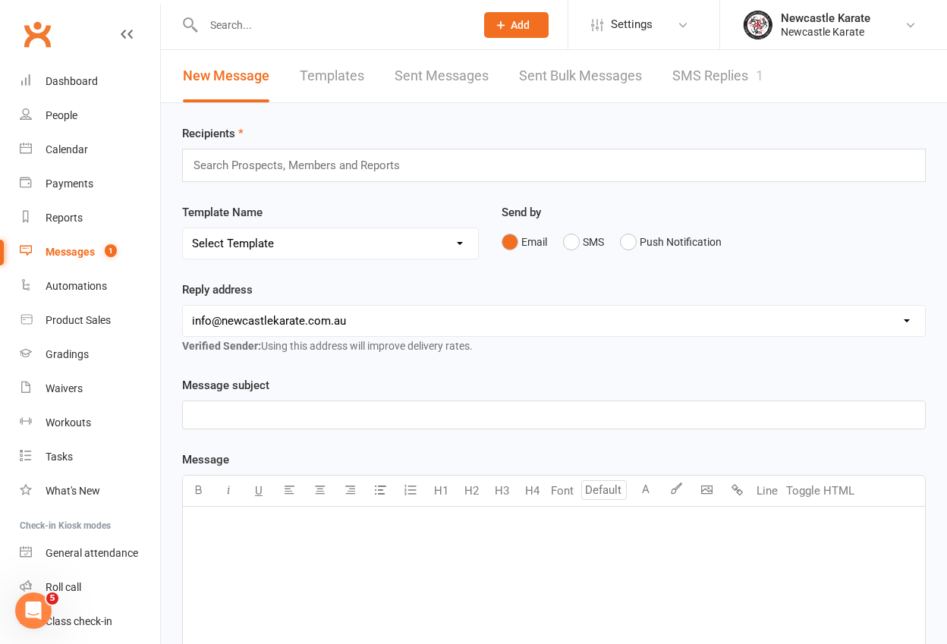
click at [696, 72] on link "SMS Replies 1" at bounding box center [717, 76] width 91 height 52
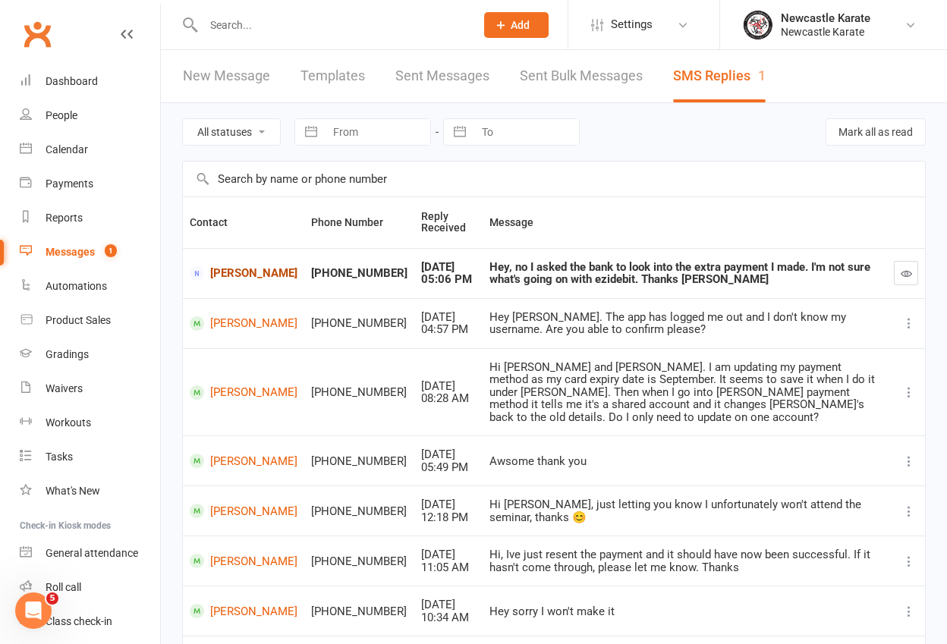
click at [260, 274] on link "[PERSON_NAME]" at bounding box center [244, 273] width 108 height 14
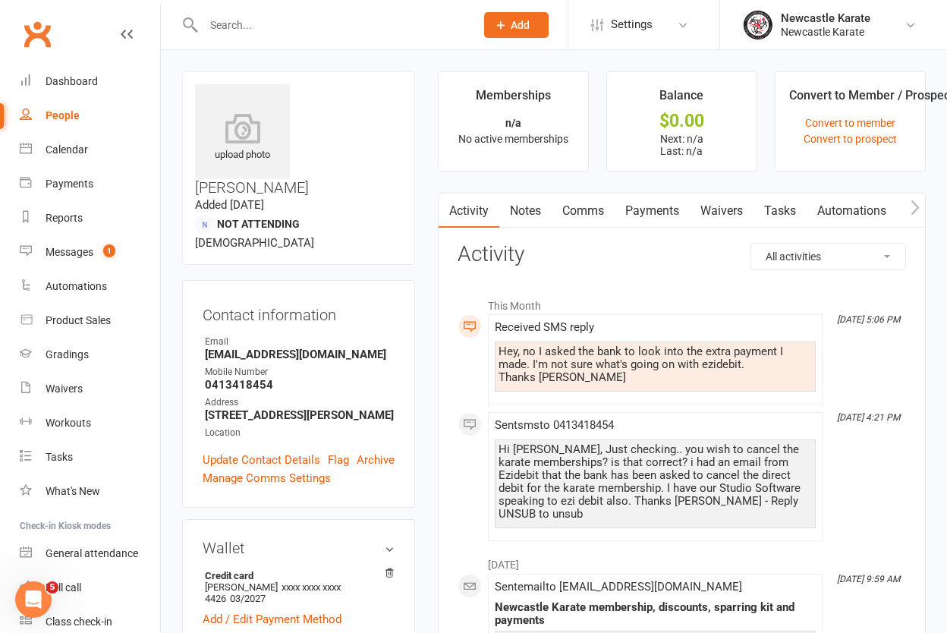
click at [589, 206] on link "Comms" at bounding box center [582, 210] width 63 height 35
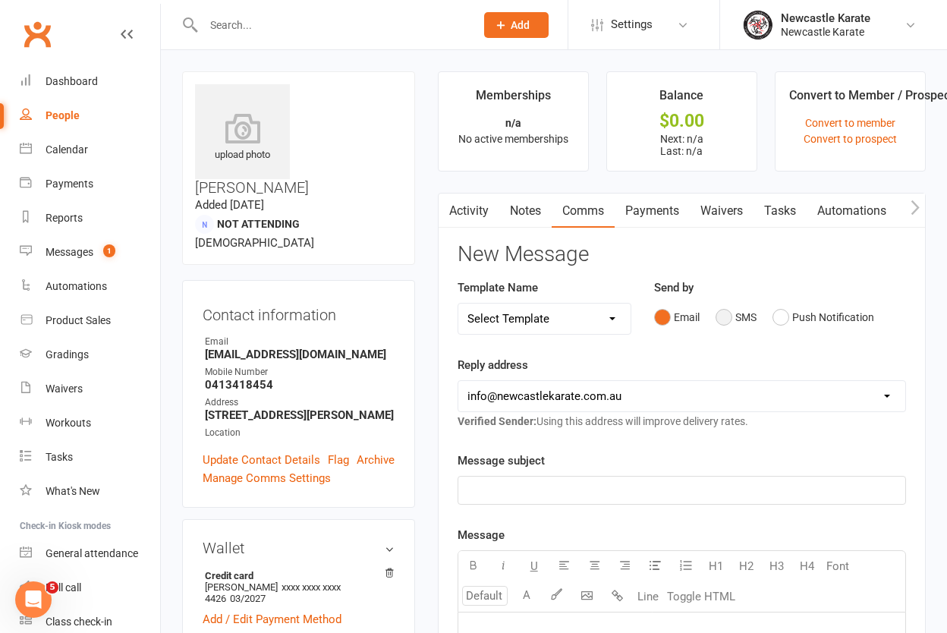
drag, startPoint x: 731, startPoint y: 314, endPoint x: 657, endPoint y: 373, distance: 95.0
click at [730, 314] on button "SMS" at bounding box center [735, 317] width 41 height 29
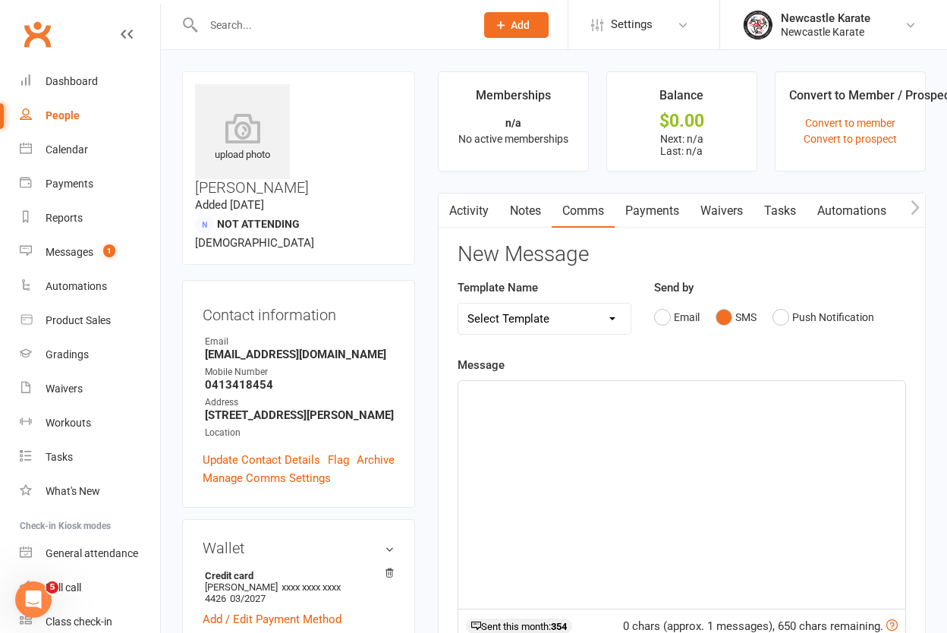
click at [538, 413] on div "﻿" at bounding box center [681, 495] width 447 height 228
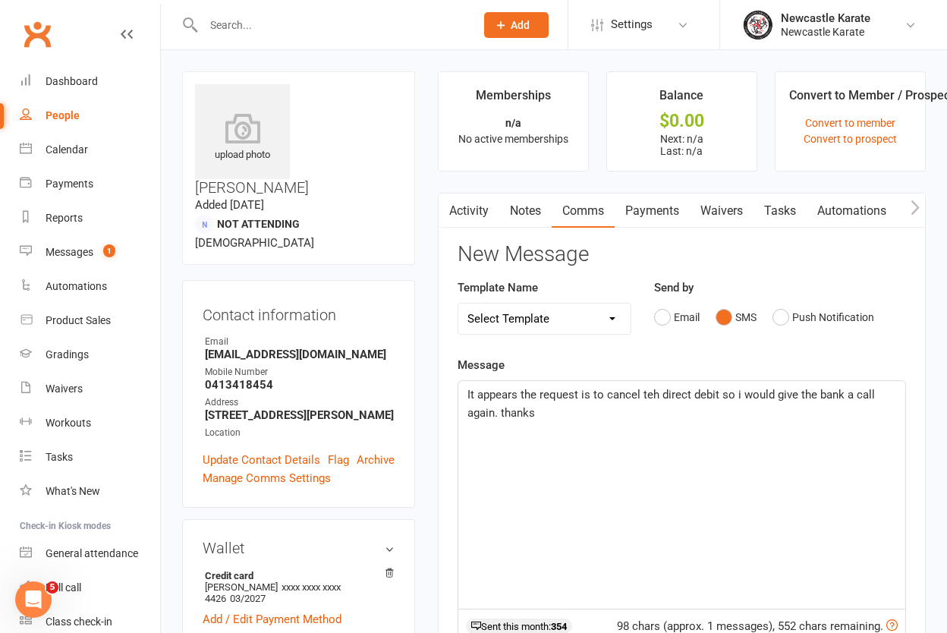
click at [648, 394] on span "It appears the request is to cancel teh direct debit so i would give the bank a…" at bounding box center [672, 404] width 410 height 32
click at [579, 393] on span "It appears the request is to cancel the direct debit so i would give the bank a…" at bounding box center [672, 404] width 410 height 32
click at [762, 393] on span "It appears the request we have is to cancel the direct debit so i would give th…" at bounding box center [679, 404] width 424 height 32
click at [560, 413] on p "It appears the request we have is to cancel the direct debit ,so i would give t…" at bounding box center [681, 403] width 429 height 36
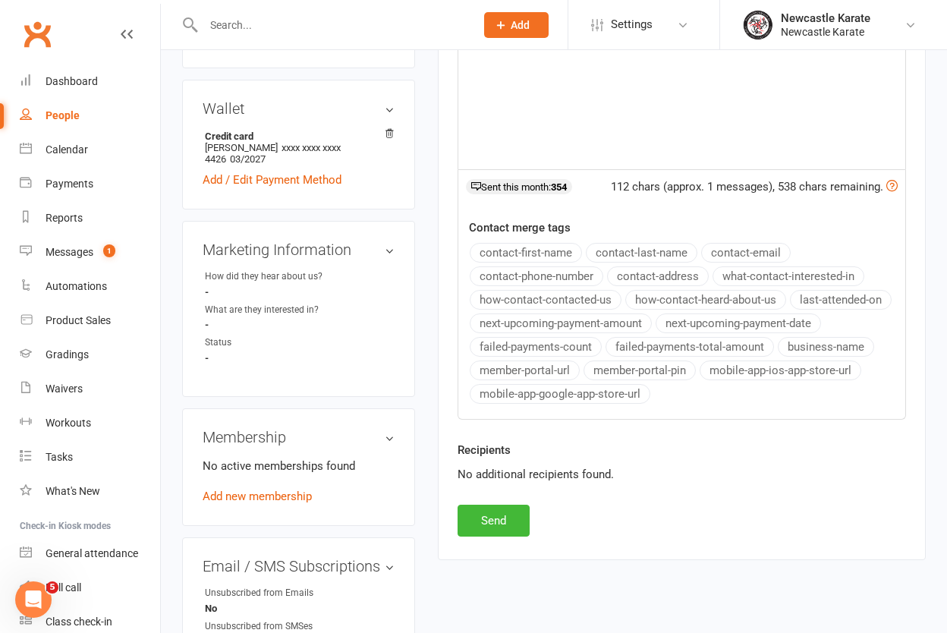
scroll to position [440, 0]
click at [512, 516] on button "Send" at bounding box center [493, 520] width 72 height 32
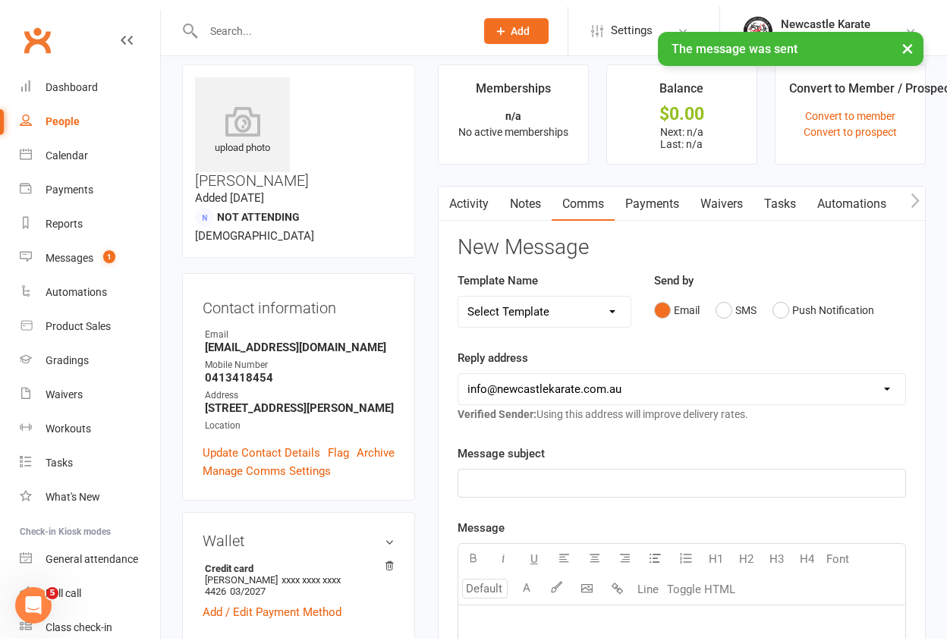
scroll to position [0, 0]
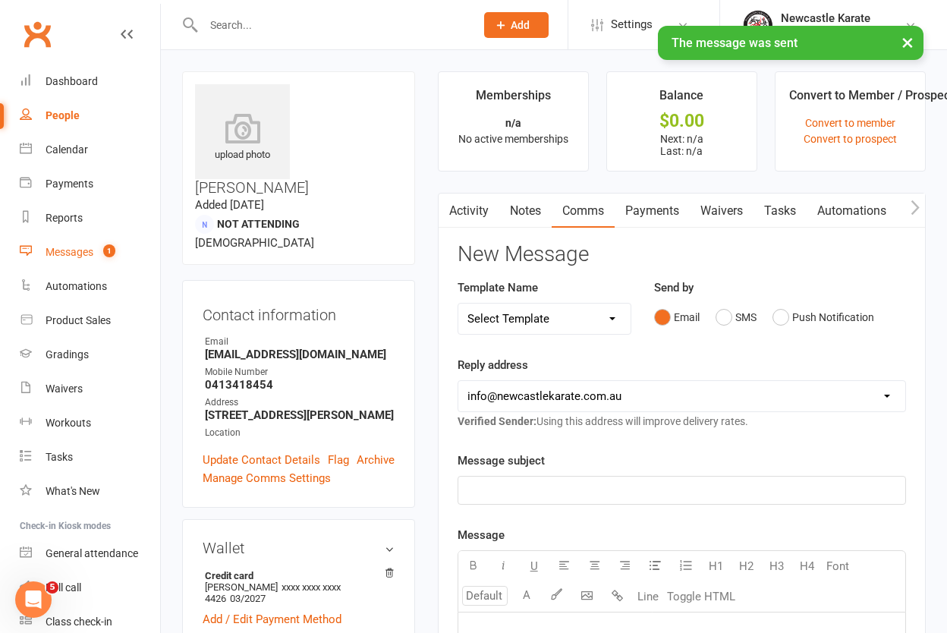
click at [94, 243] on link "Messages 1" at bounding box center [90, 252] width 140 height 34
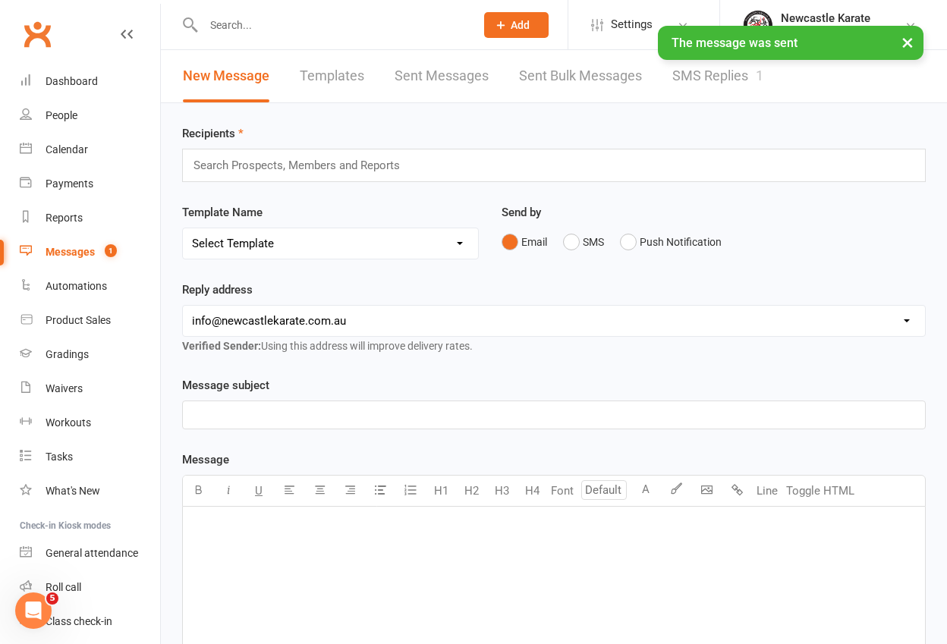
click at [706, 81] on link "SMS Replies 1" at bounding box center [717, 76] width 91 height 52
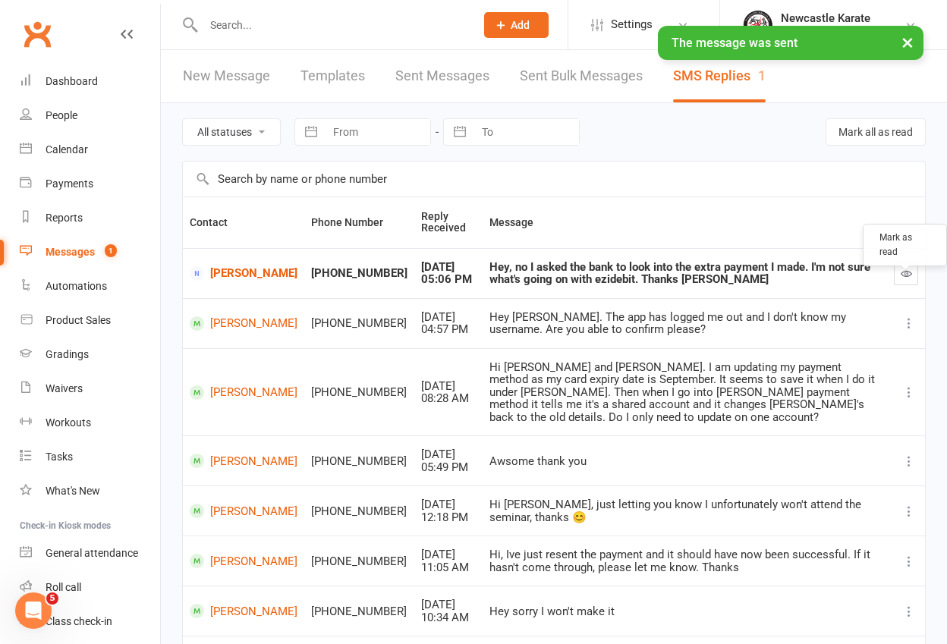
click at [900, 270] on icon "button" at bounding box center [905, 273] width 11 height 11
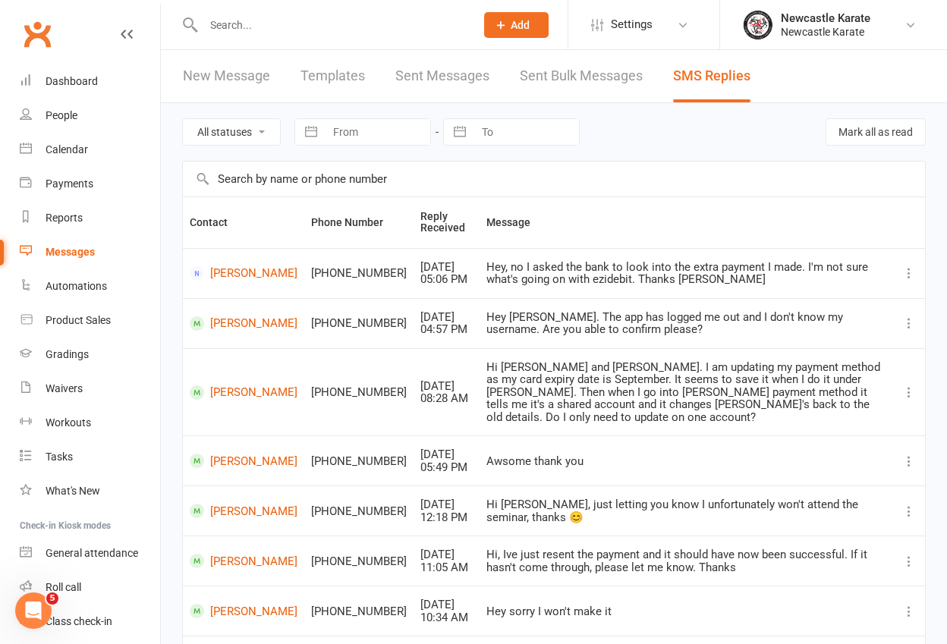
click at [42, 37] on link "Clubworx" at bounding box center [37, 34] width 38 height 38
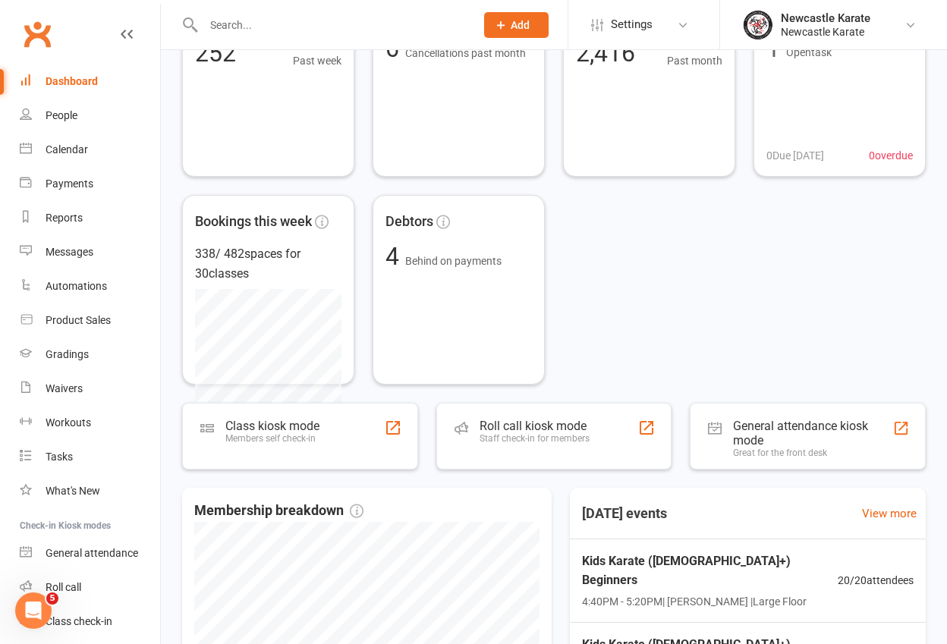
scroll to position [497, 0]
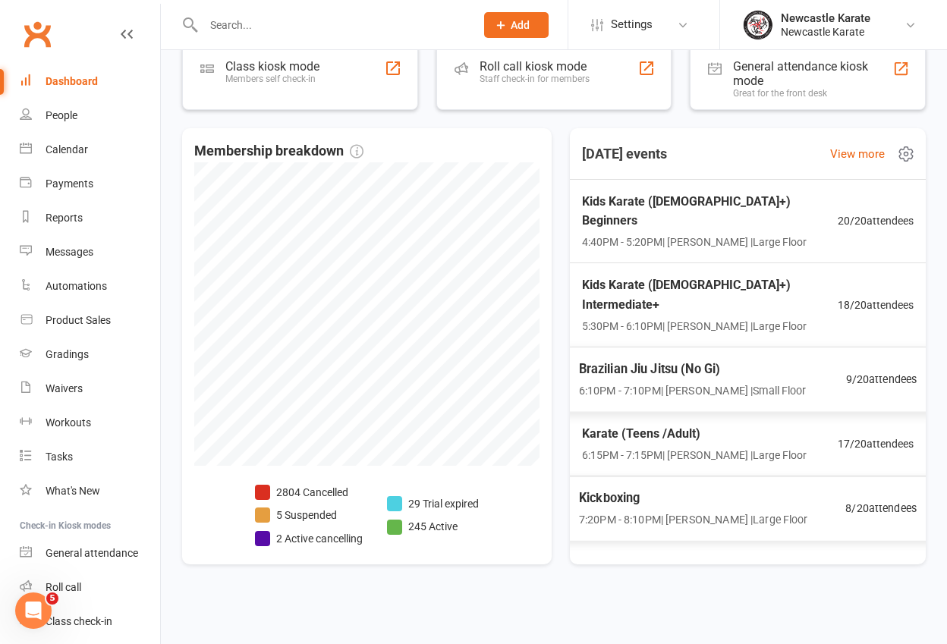
click at [692, 359] on div "Brazilian Jiu Jitsu (No Gi) 6:10PM - 7:10PM | [PERSON_NAME] | Small Floor" at bounding box center [693, 379] width 228 height 40
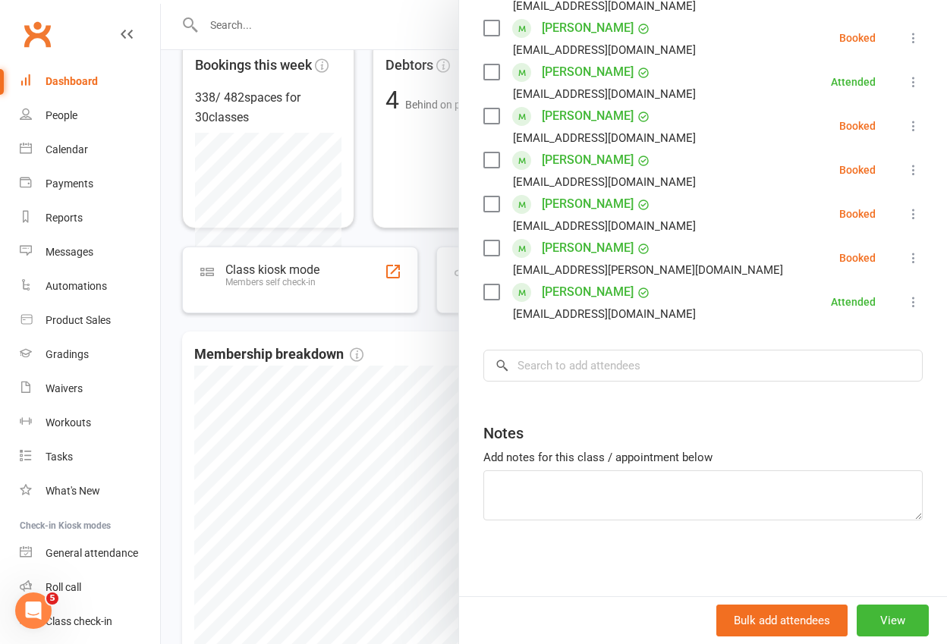
scroll to position [313, 0]
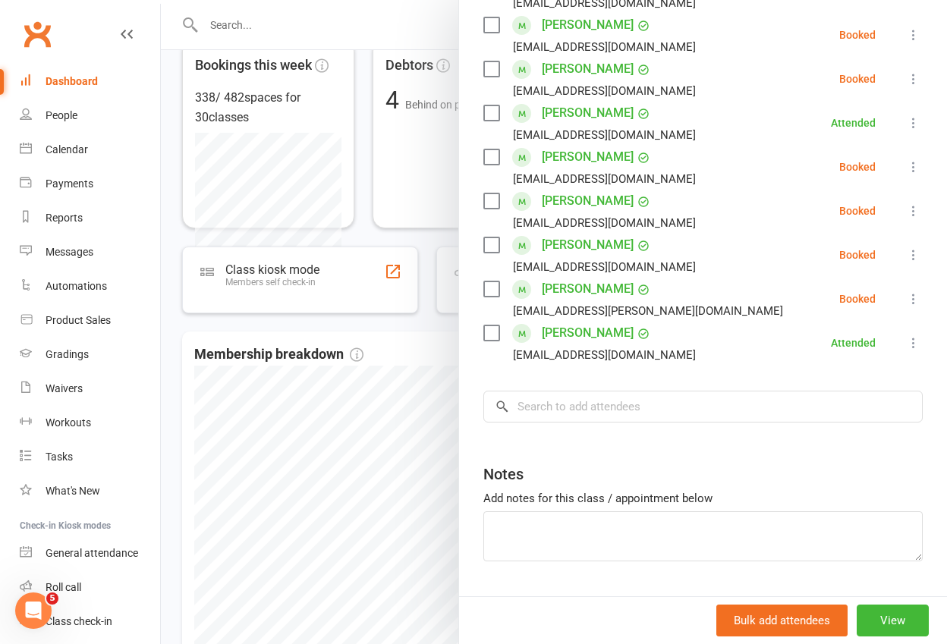
click at [30, 25] on link "Clubworx" at bounding box center [37, 34] width 38 height 38
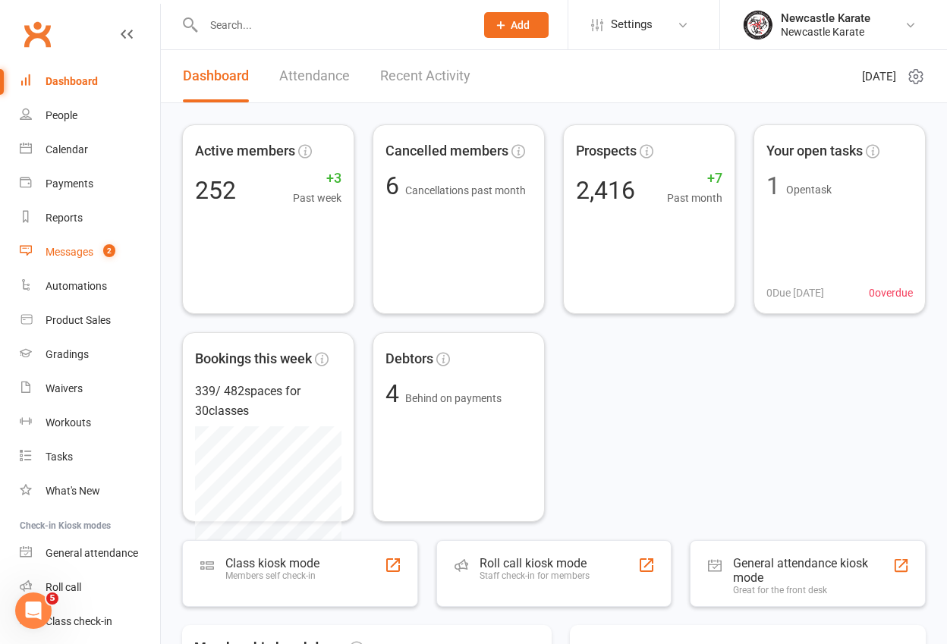
click at [85, 250] on div "Messages" at bounding box center [70, 252] width 48 height 12
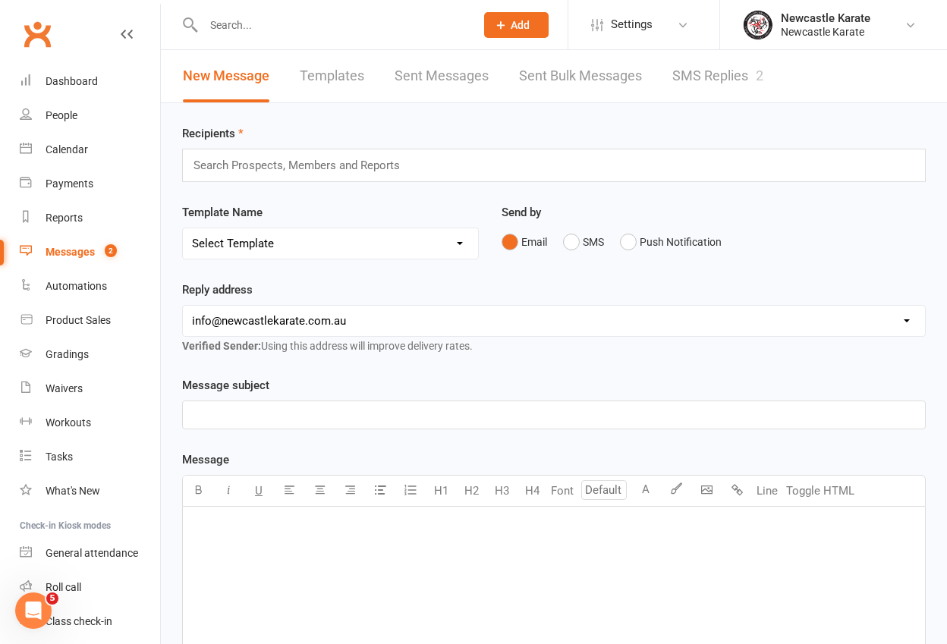
click at [728, 72] on link "SMS Replies 2" at bounding box center [717, 76] width 91 height 52
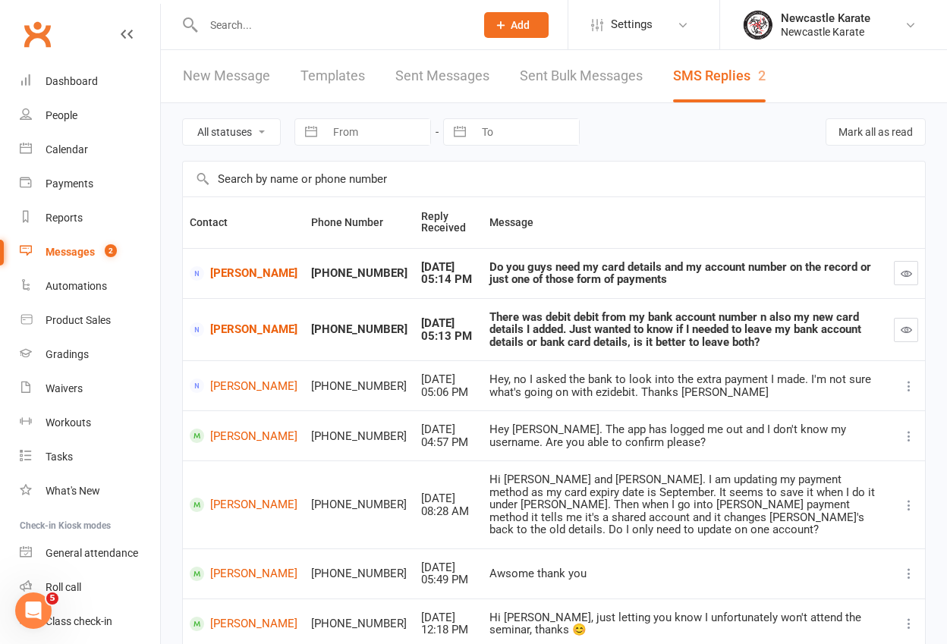
click at [36, 32] on link "Clubworx" at bounding box center [37, 34] width 38 height 38
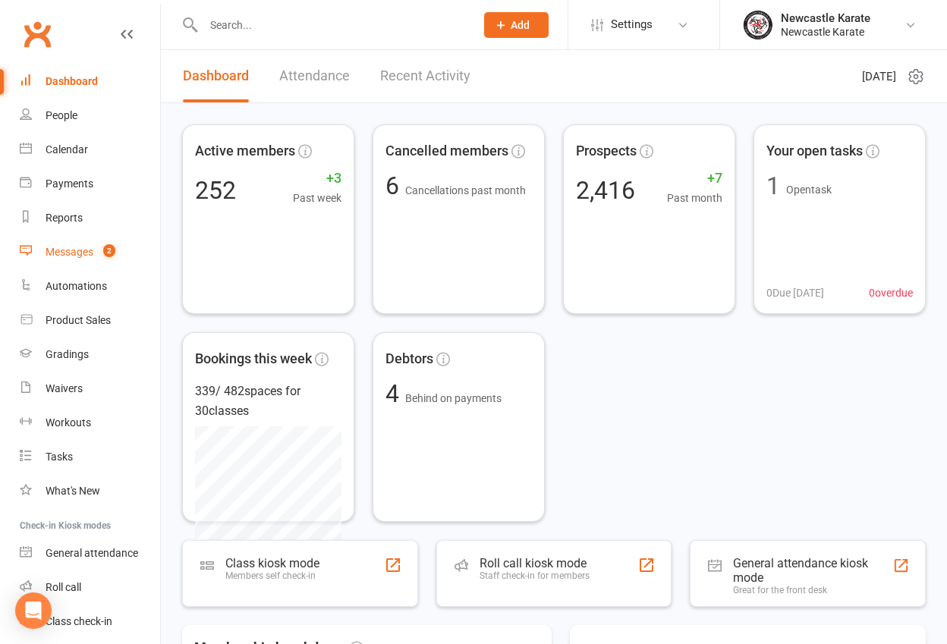
click at [68, 249] on div "Messages" at bounding box center [70, 252] width 48 height 12
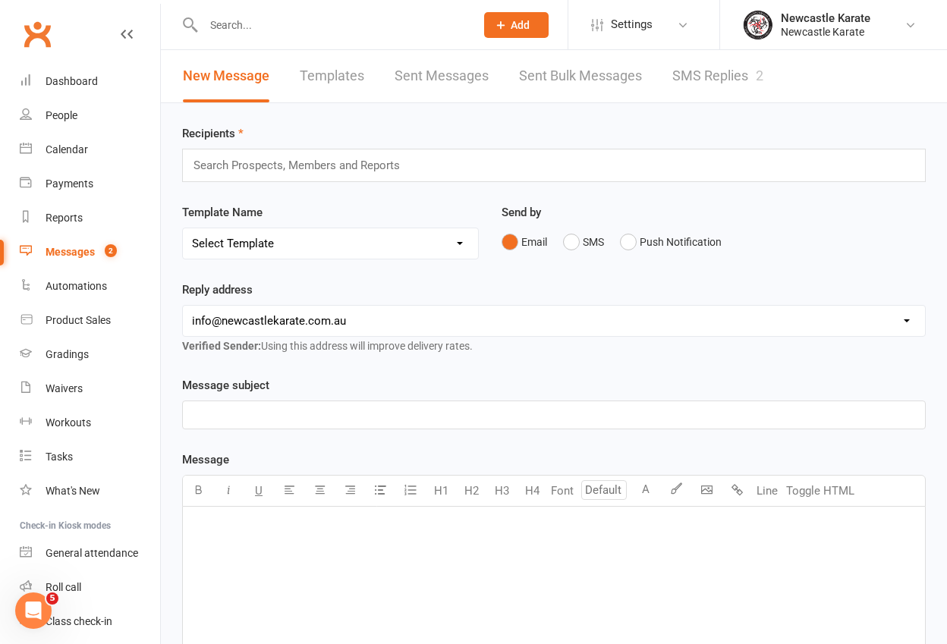
click at [746, 68] on link "SMS Replies 2" at bounding box center [717, 76] width 91 height 52
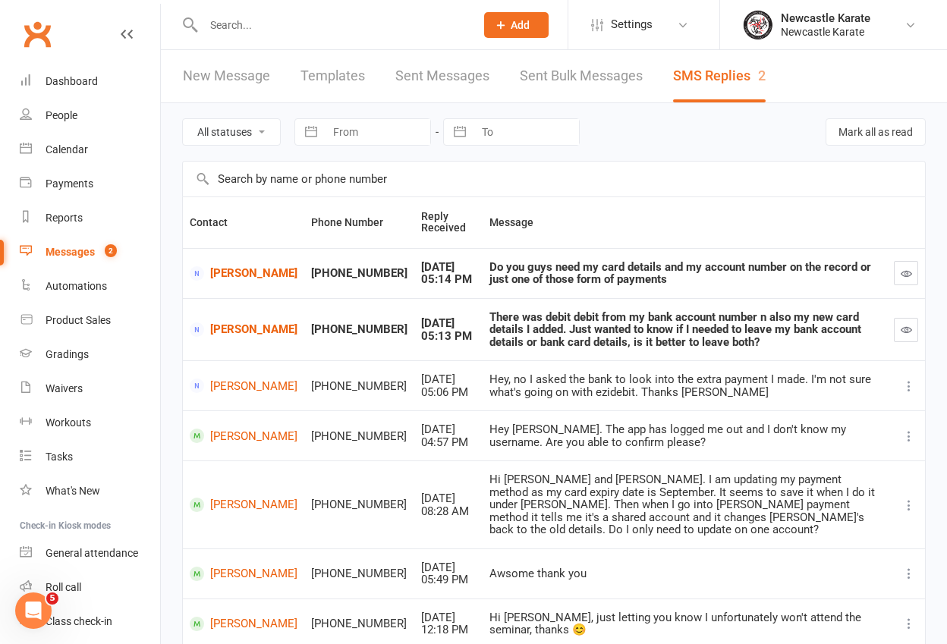
click at [34, 33] on link "Clubworx" at bounding box center [37, 34] width 38 height 38
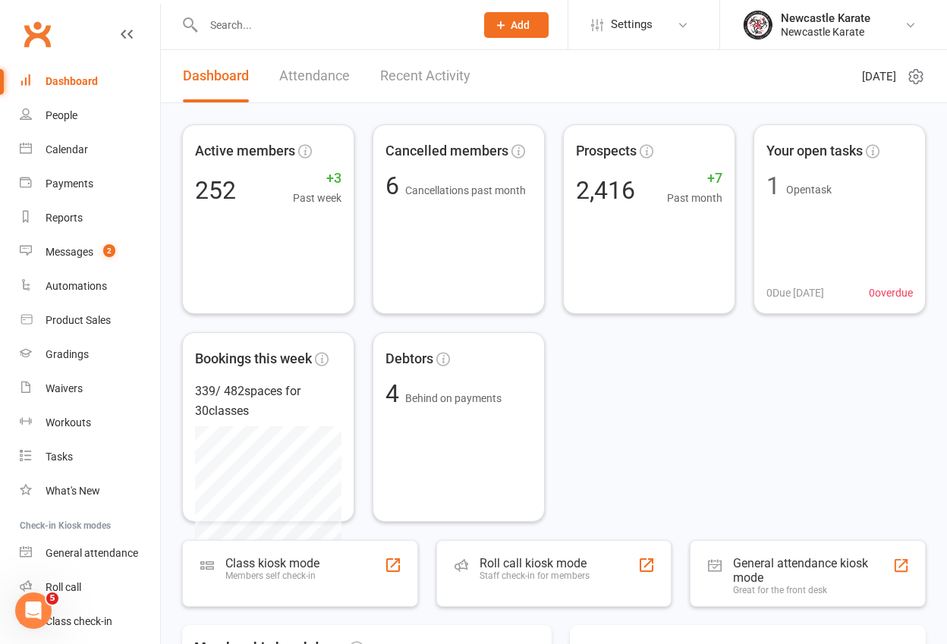
click at [29, 29] on link "Clubworx" at bounding box center [37, 34] width 38 height 38
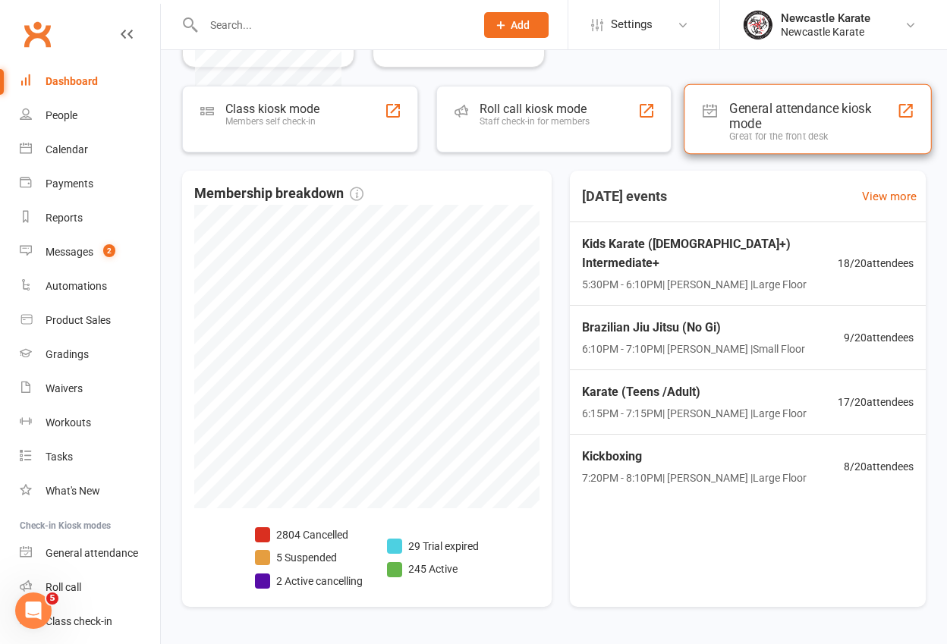
scroll to position [497, 0]
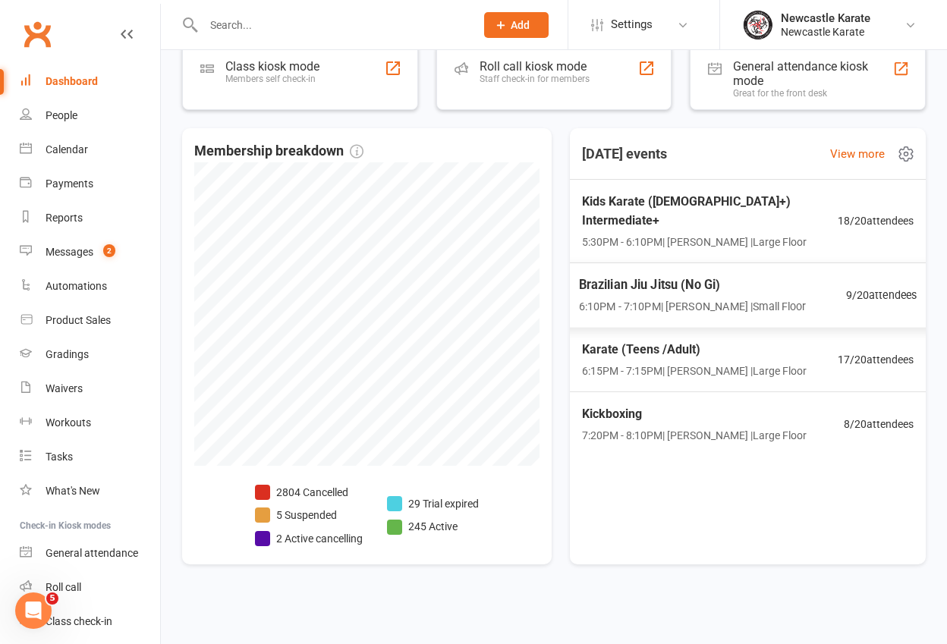
click at [678, 275] on span "Brazilian Jiu Jitsu (No Gi)" at bounding box center [693, 285] width 228 height 20
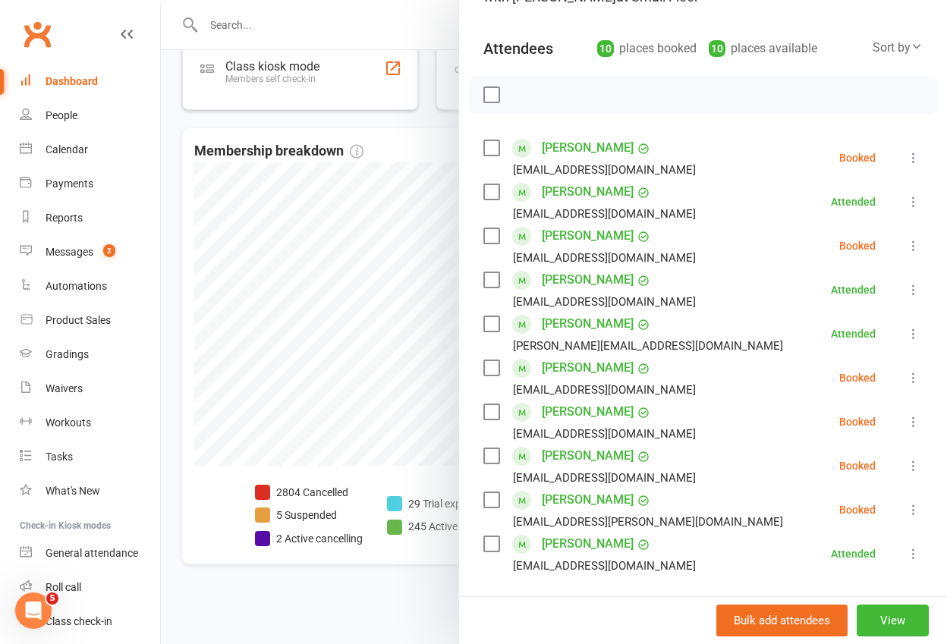
scroll to position [146, 0]
click at [34, 33] on link "Clubworx" at bounding box center [37, 34] width 38 height 38
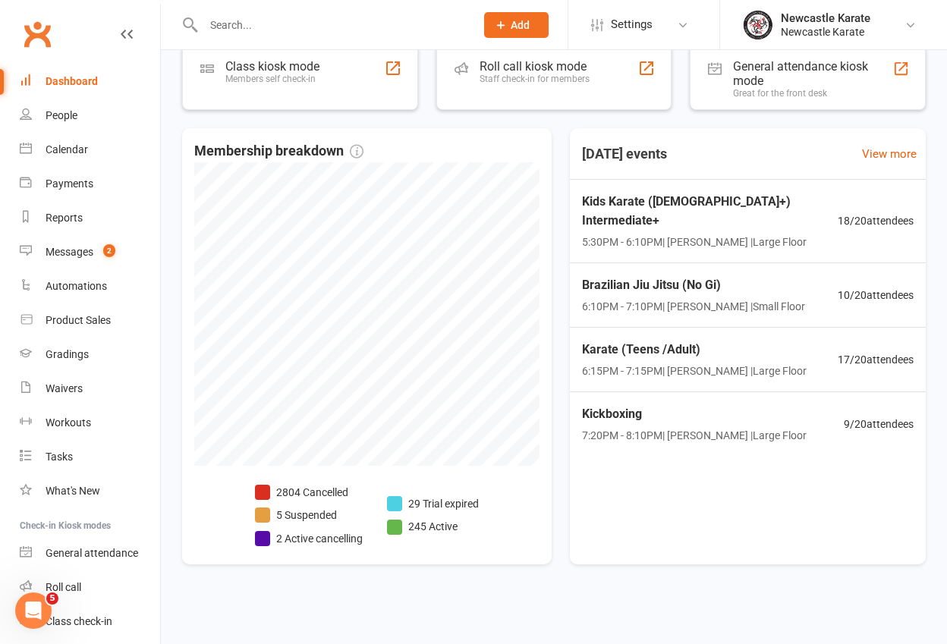
scroll to position [494, 0]
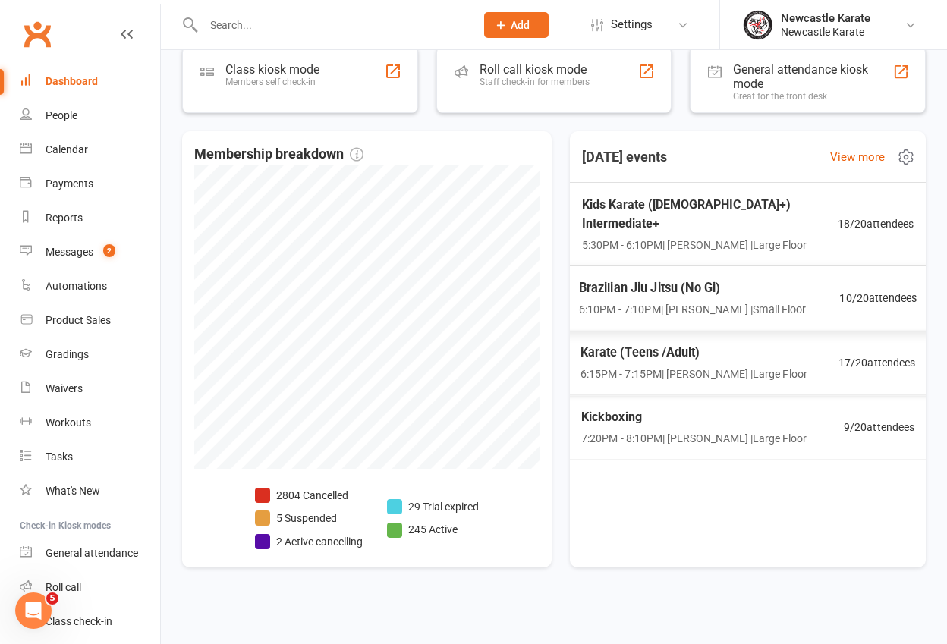
click at [709, 278] on span "Brazilian Jiu Jitsu (No Gi)" at bounding box center [693, 288] width 228 height 20
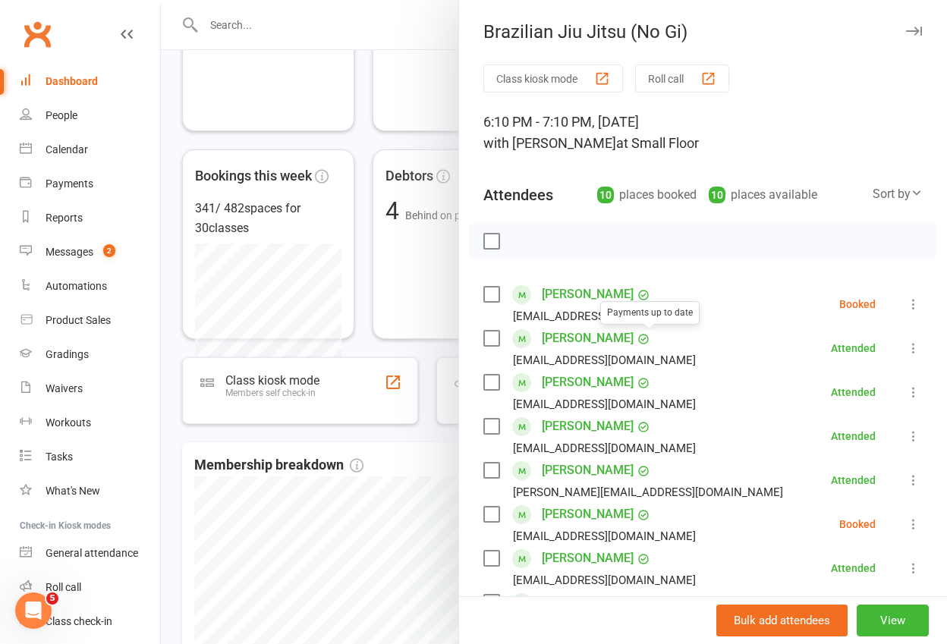
scroll to position [0, 0]
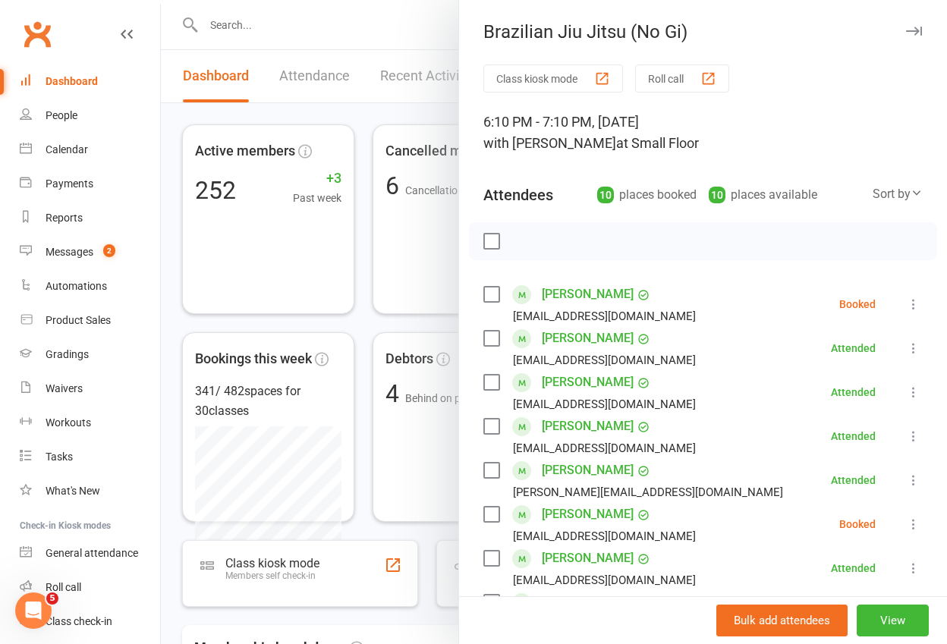
click at [39, 49] on link "Clubworx" at bounding box center [37, 34] width 38 height 38
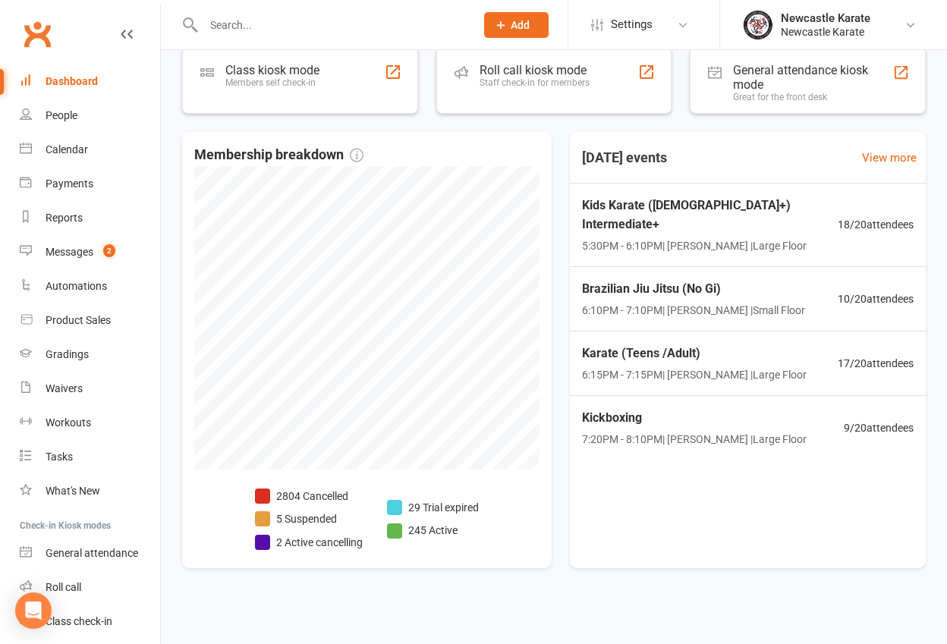
scroll to position [497, 0]
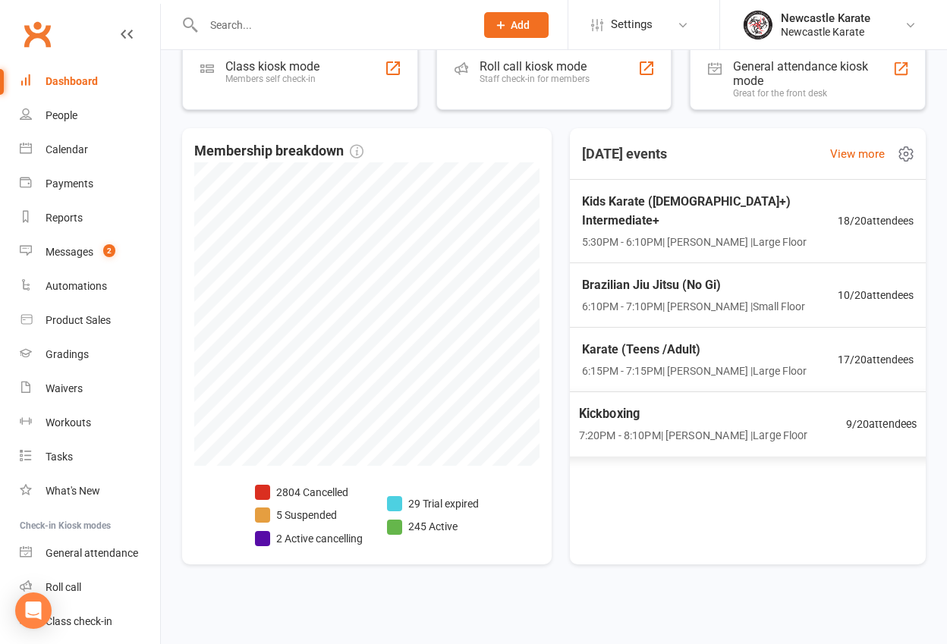
click at [703, 404] on span "Kickboxing" at bounding box center [693, 414] width 229 height 20
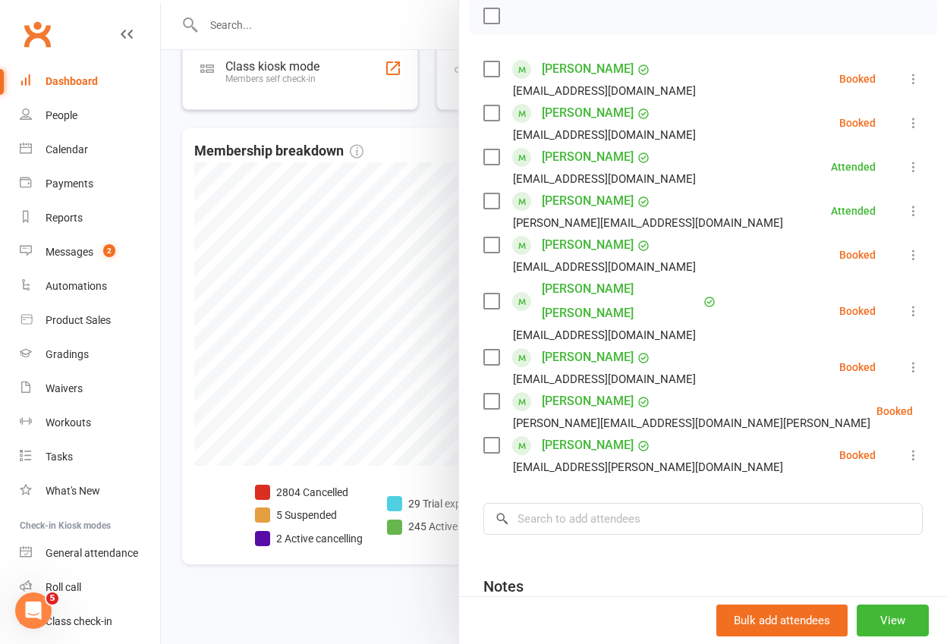
scroll to position [182, 0]
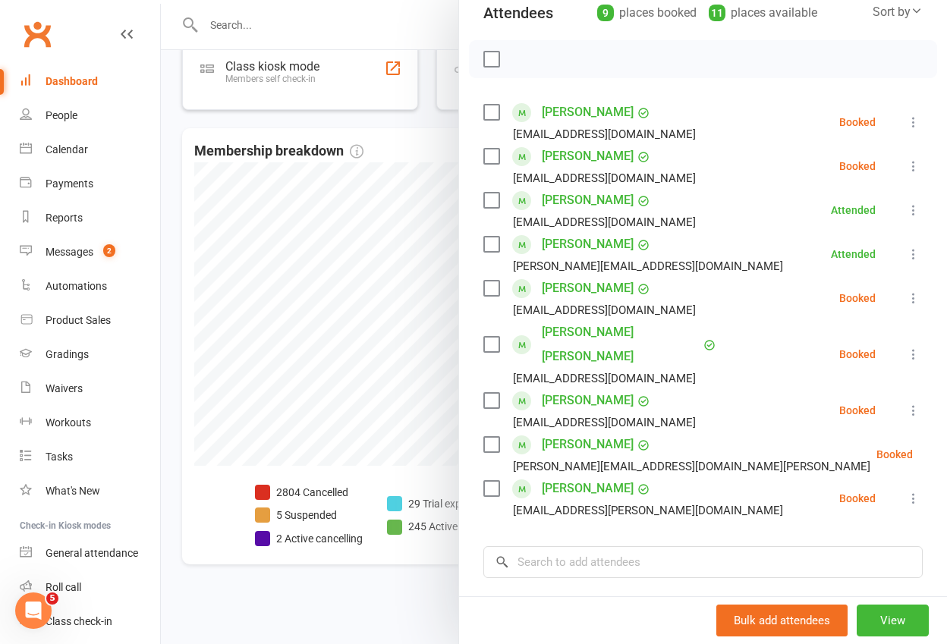
click at [225, 33] on div at bounding box center [554, 322] width 786 height 644
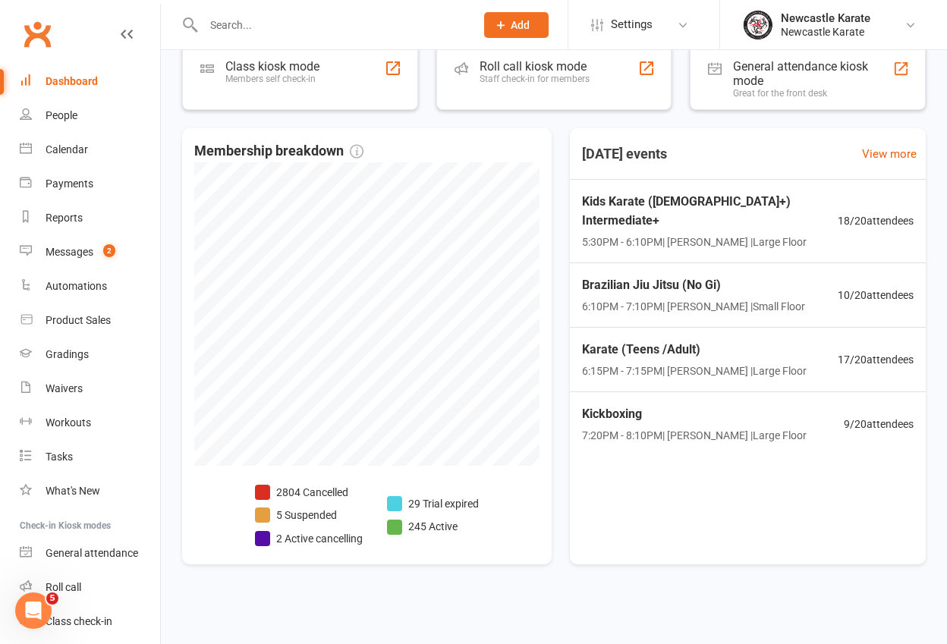
click at [222, 23] on input "text" at bounding box center [331, 24] width 265 height 21
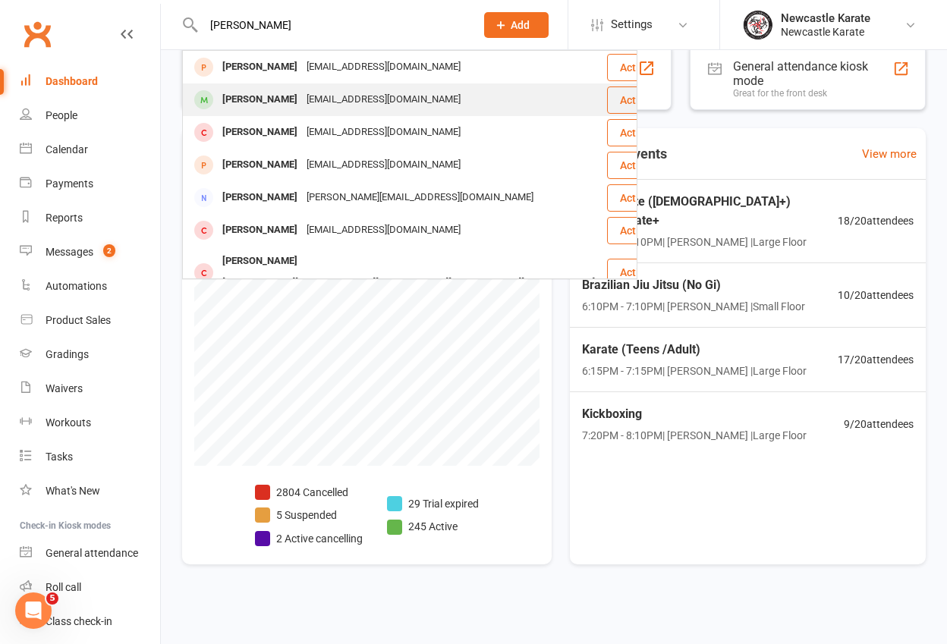
type input "[PERSON_NAME]"
click at [275, 93] on div "[PERSON_NAME]" at bounding box center [260, 100] width 84 height 22
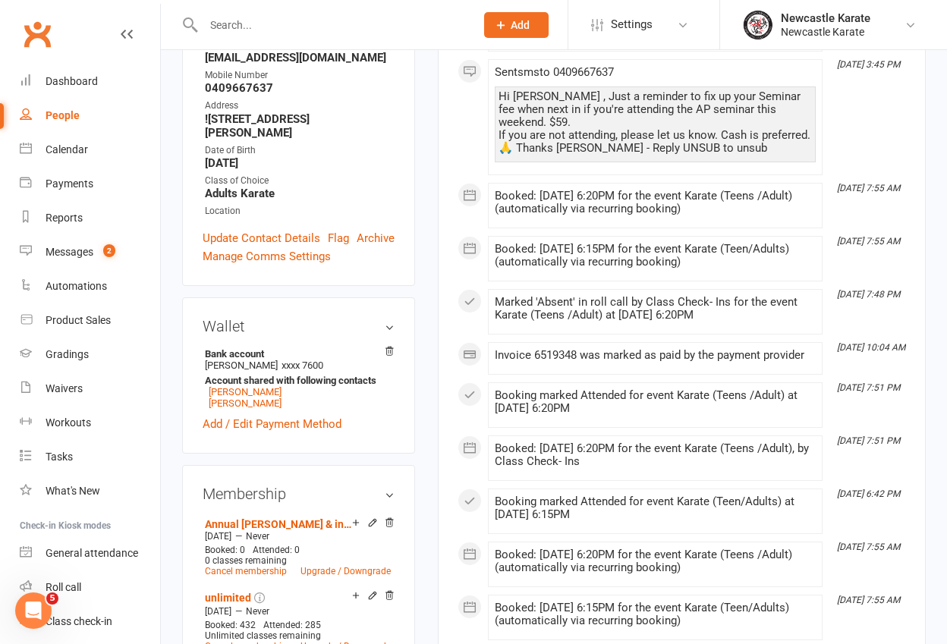
scroll to position [109, 0]
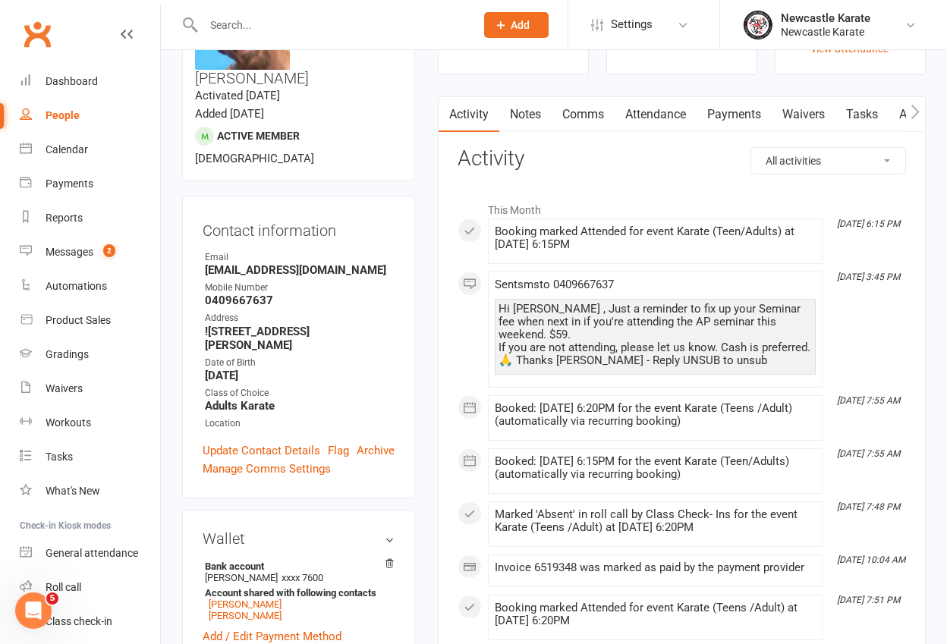
click at [724, 118] on link "Payments" at bounding box center [733, 114] width 75 height 35
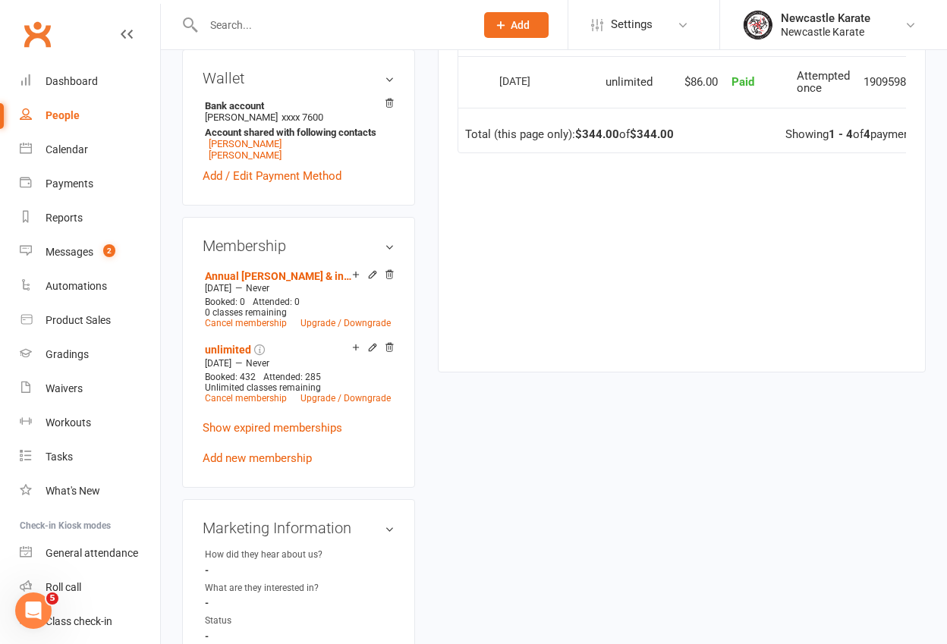
scroll to position [626, 0]
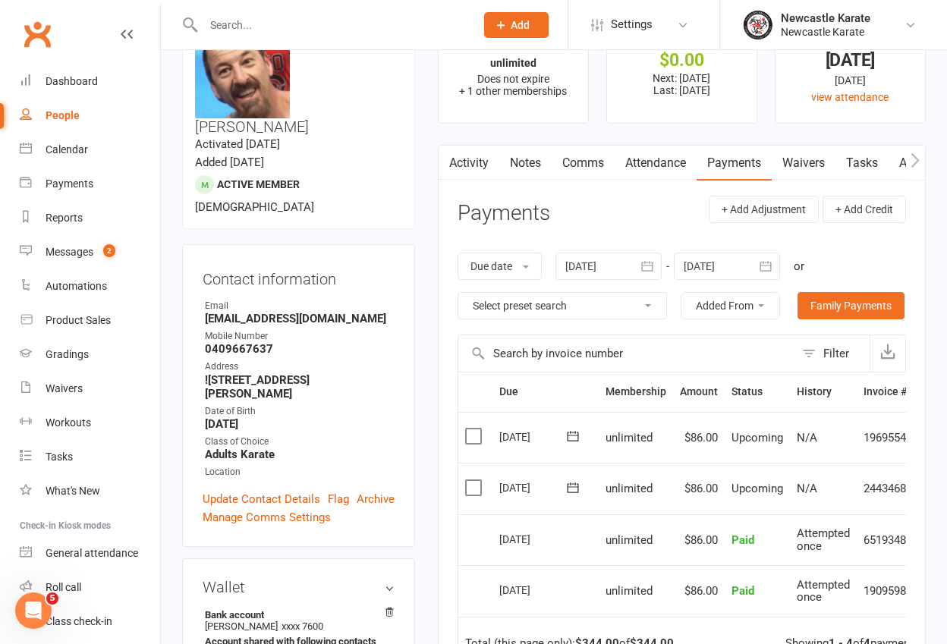
click at [658, 162] on link "Attendance" at bounding box center [655, 163] width 82 height 35
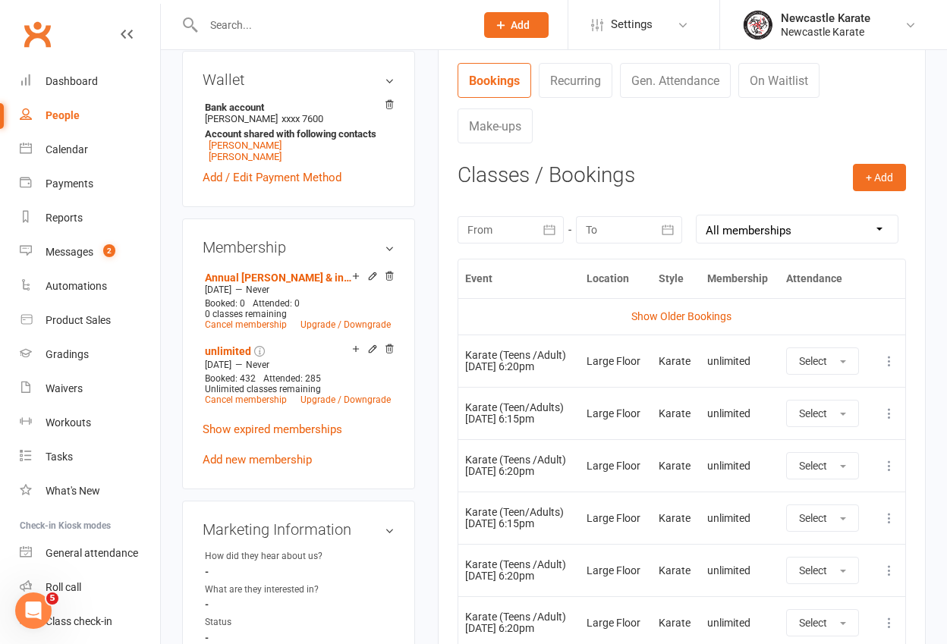
scroll to position [568, 0]
click at [890, 354] on icon at bounding box center [888, 360] width 15 height 15
click at [923, 350] on div "Activity Notes Comms Attendance Payments Waivers Tasks Automations Workouts Gra…" at bounding box center [682, 308] width 488 height 1342
click at [888, 409] on icon at bounding box center [888, 413] width 15 height 15
click at [882, 498] on link "Remove booking" at bounding box center [822, 503] width 150 height 30
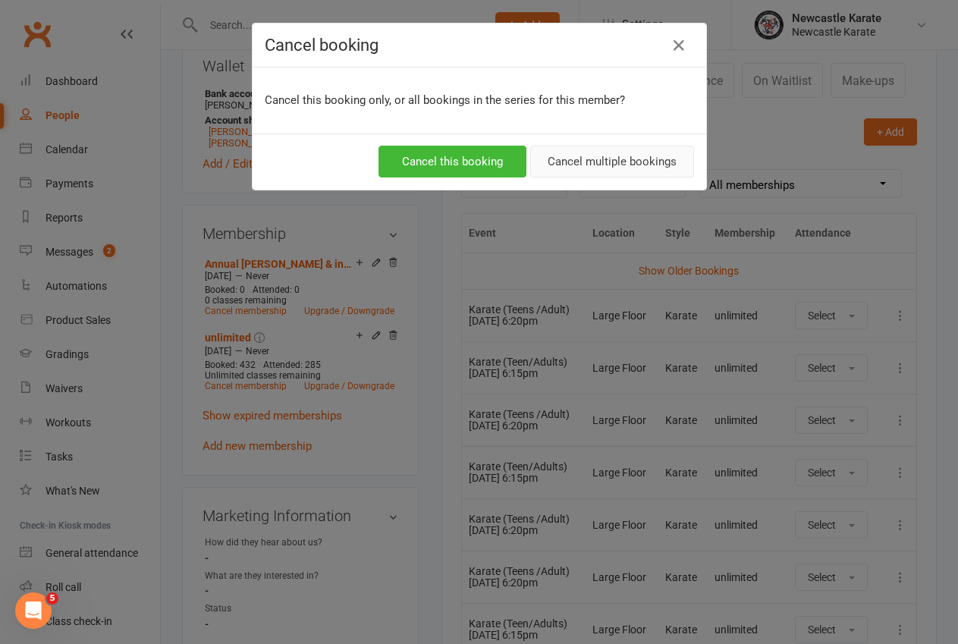
click at [585, 154] on button "Cancel multiple bookings" at bounding box center [612, 162] width 164 height 32
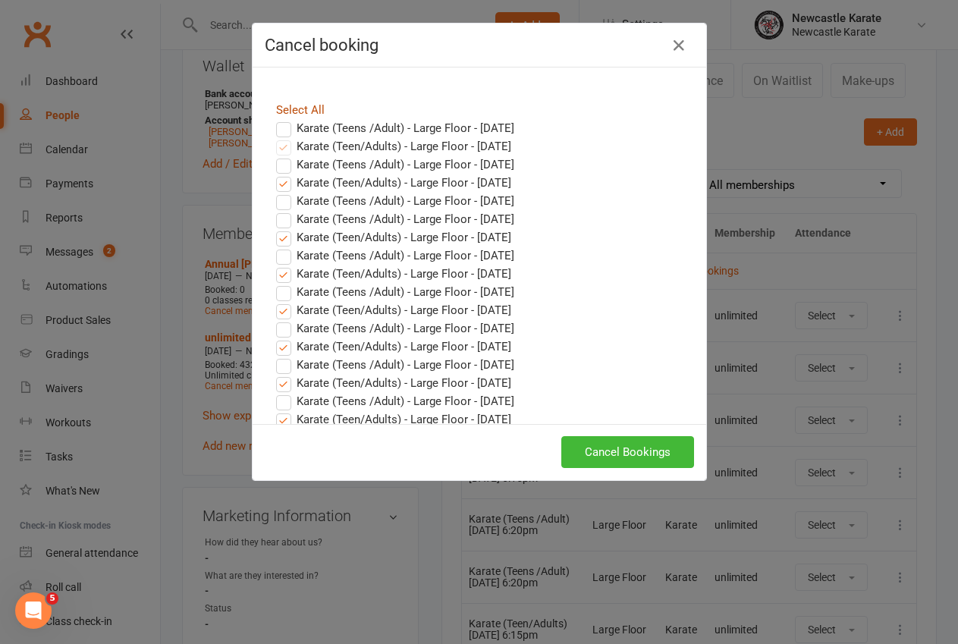
click at [294, 108] on link "Select All" at bounding box center [300, 110] width 49 height 14
click at [279, 126] on label "Karate (Teens /Adult) - Large Floor - [DATE]" at bounding box center [395, 128] width 238 height 18
click at [275, 119] on input "Karate (Teens /Adult) - Large Floor - [DATE]" at bounding box center [270, 119] width 10 height 0
click at [627, 449] on button "Cancel Bookings" at bounding box center [627, 452] width 133 height 32
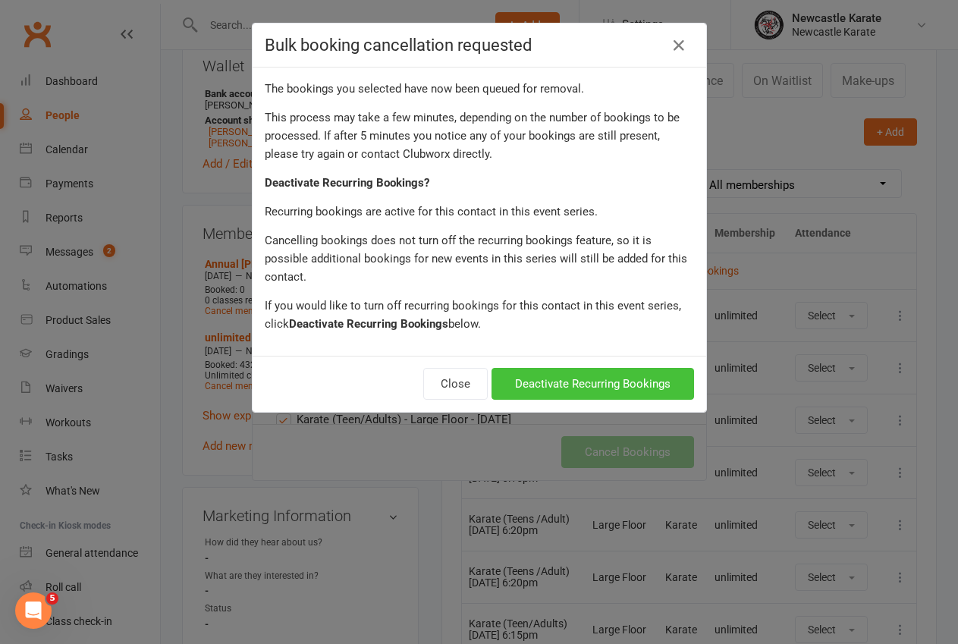
click at [594, 368] on button "Deactivate Recurring Bookings" at bounding box center [592, 384] width 203 height 32
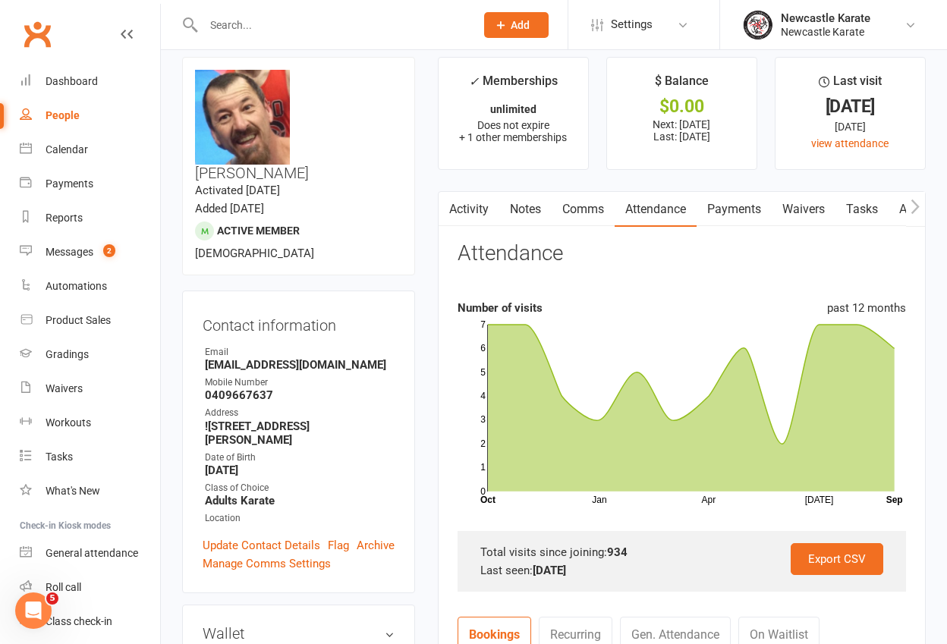
scroll to position [0, 0]
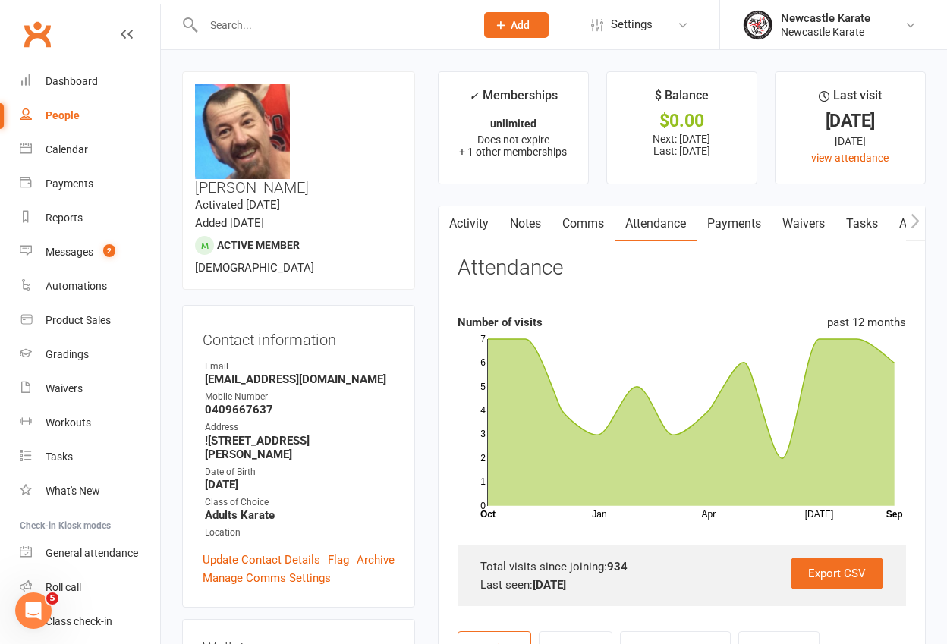
click at [727, 219] on link "Payments" at bounding box center [733, 223] width 75 height 35
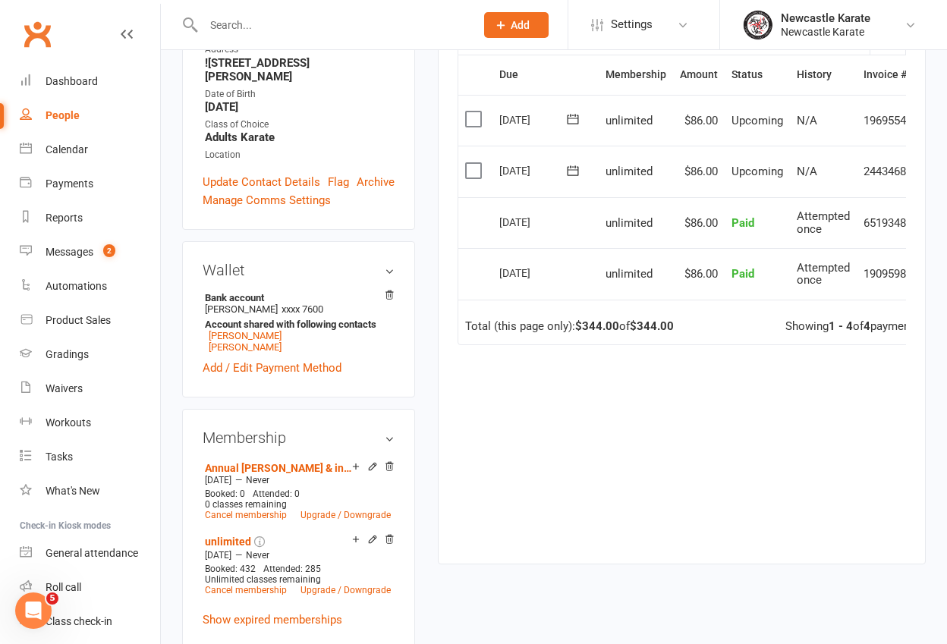
scroll to position [571, 0]
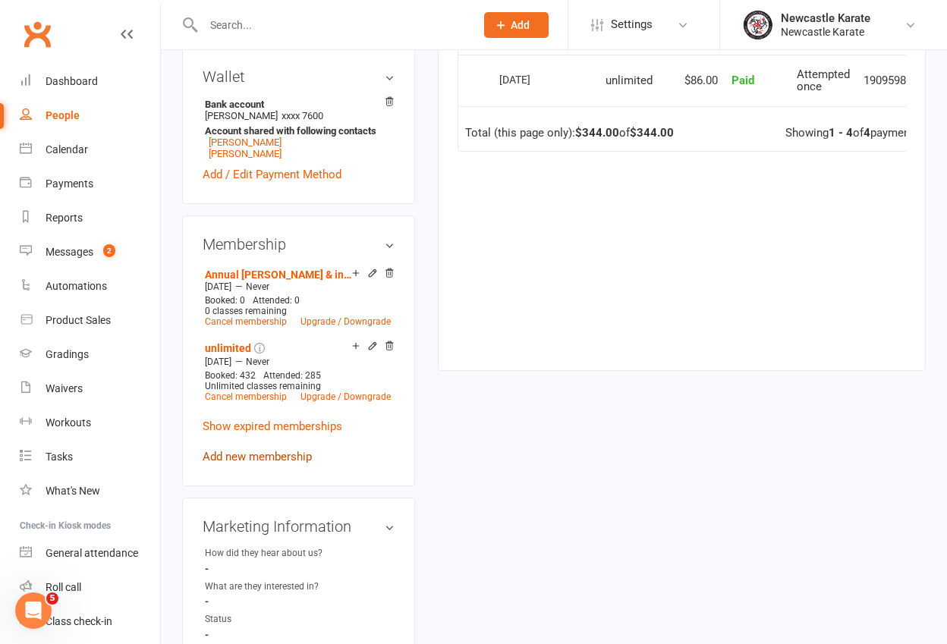
click at [217, 450] on link "Add new membership" at bounding box center [257, 457] width 109 height 14
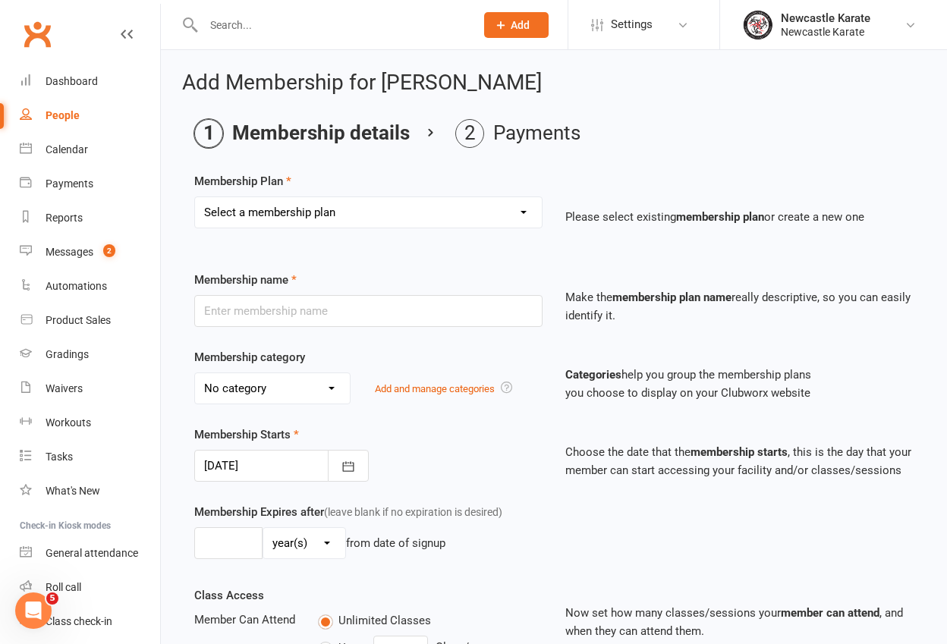
click at [371, 217] on select "Select a membership plan Create new Membership Plan INTRO Karate 2 weeks + Unif…" at bounding box center [368, 212] width 347 height 30
select select "14"
click at [195, 197] on select "Select a membership plan Create new Membership Plan INTRO Karate 2 weeks + Unif…" at bounding box center [368, 212] width 347 height 30
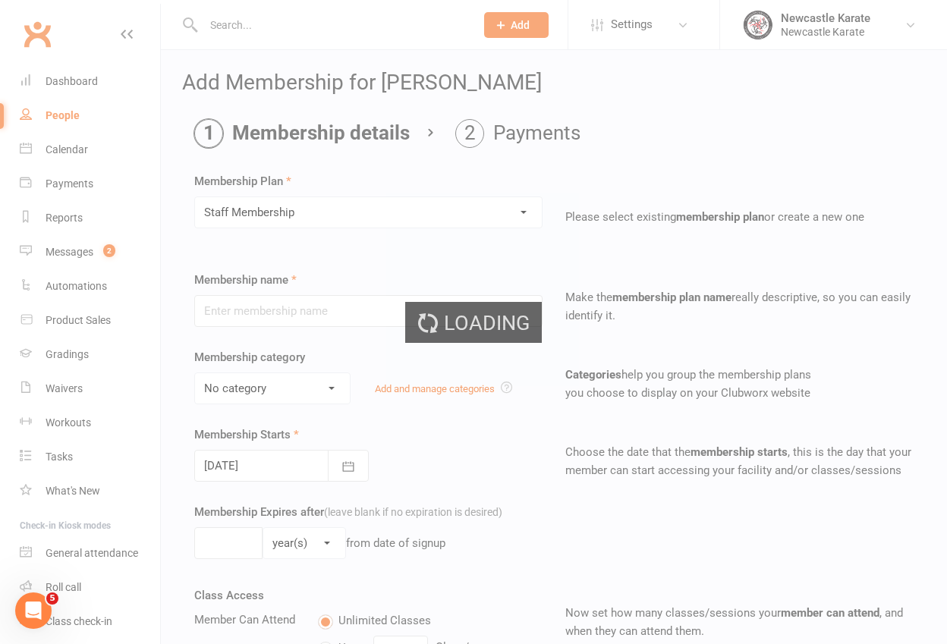
type input "Staff Membership"
select select "7"
type input "0"
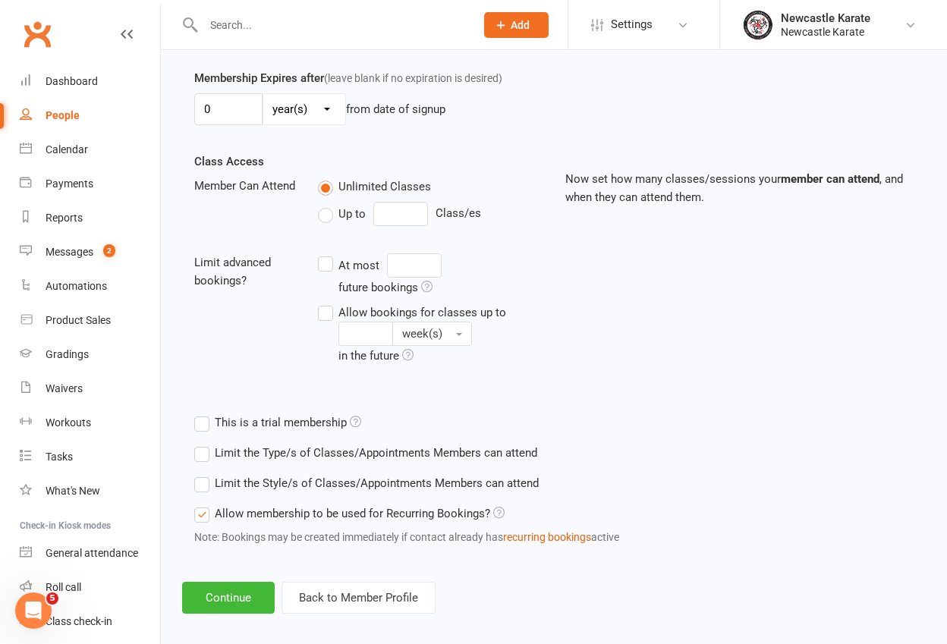
scroll to position [447, 0]
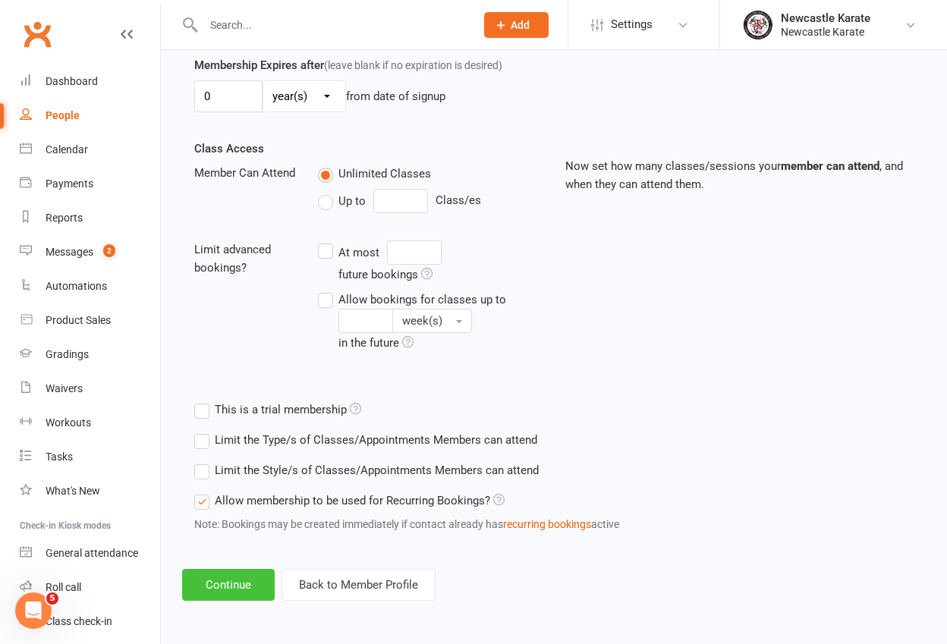
click at [237, 582] on button "Continue" at bounding box center [228, 585] width 93 height 32
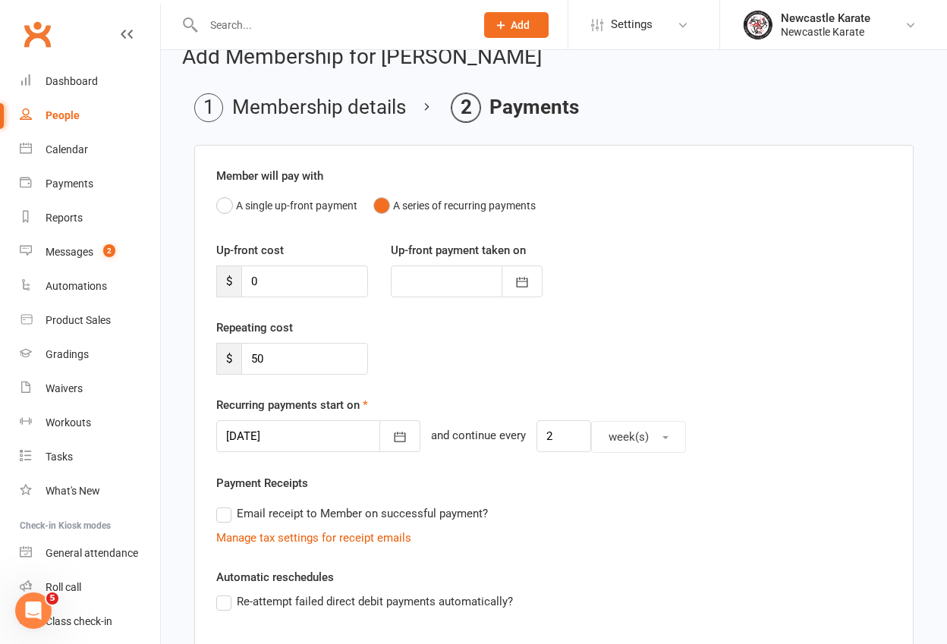
scroll to position [26, 0]
click at [392, 435] on icon "button" at bounding box center [399, 436] width 15 height 15
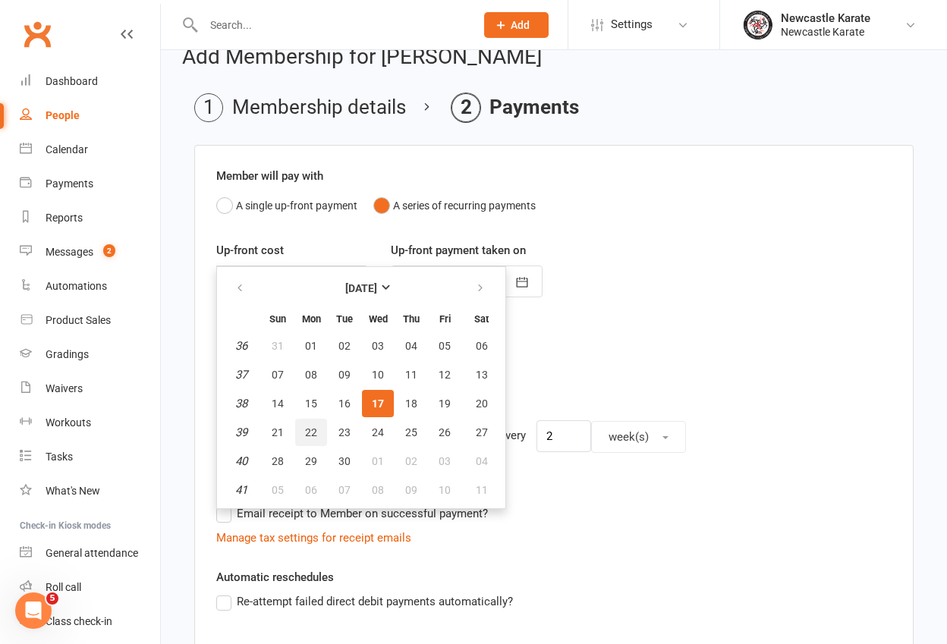
click at [318, 428] on button "22" at bounding box center [311, 432] width 32 height 27
type input "[DATE]"
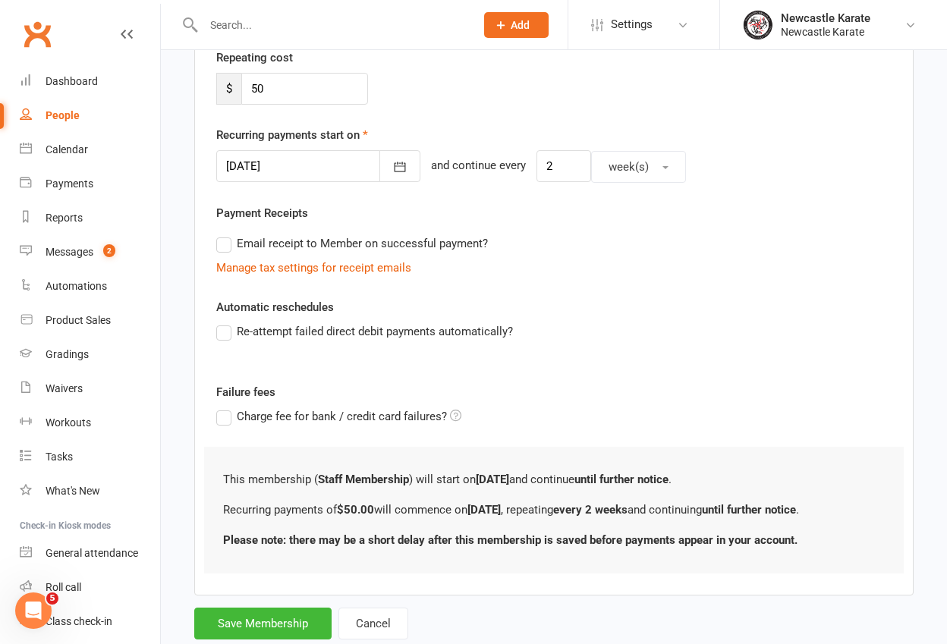
scroll to position [338, 0]
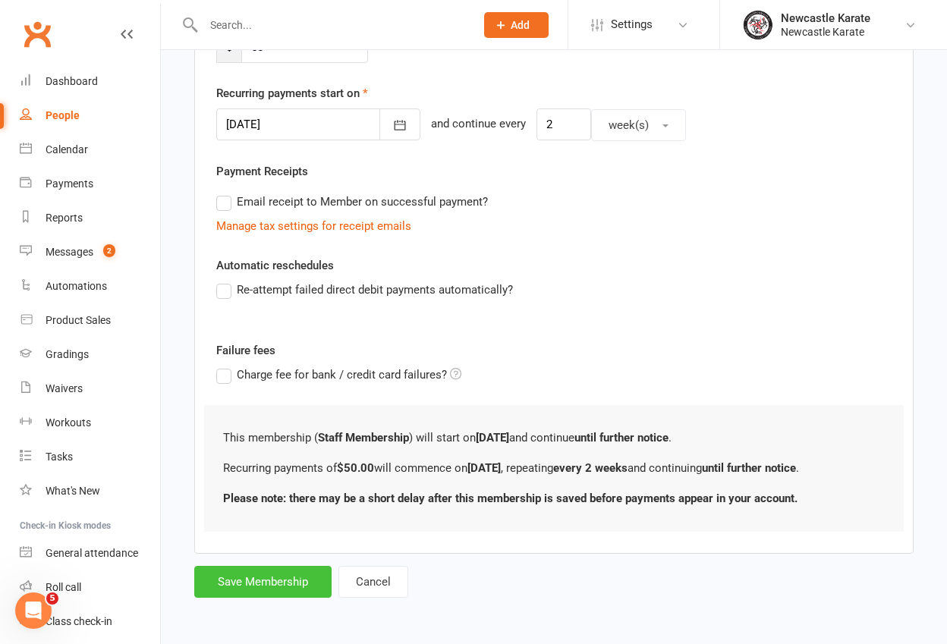
click at [252, 575] on button "Save Membership" at bounding box center [262, 582] width 137 height 32
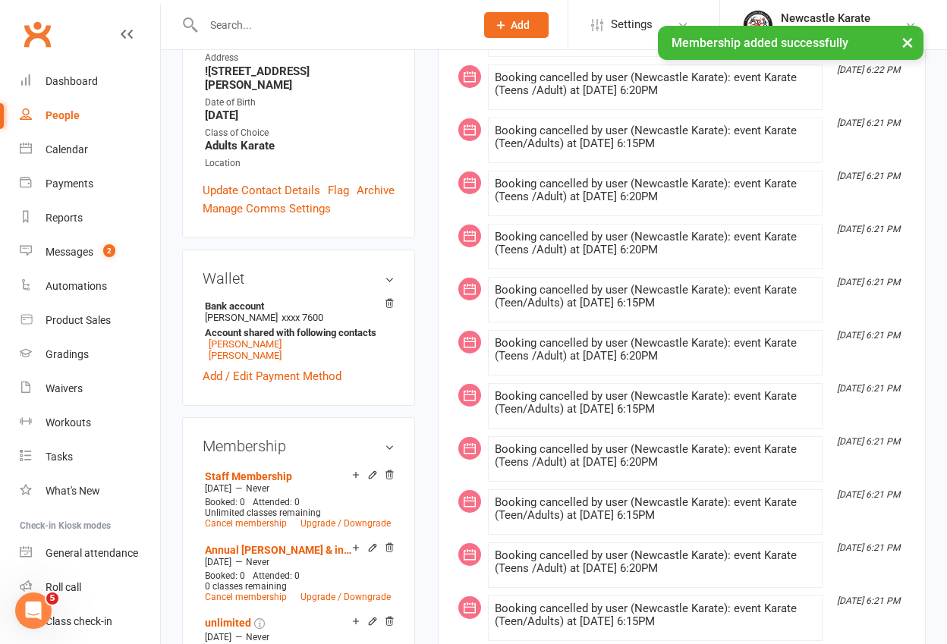
scroll to position [397, 0]
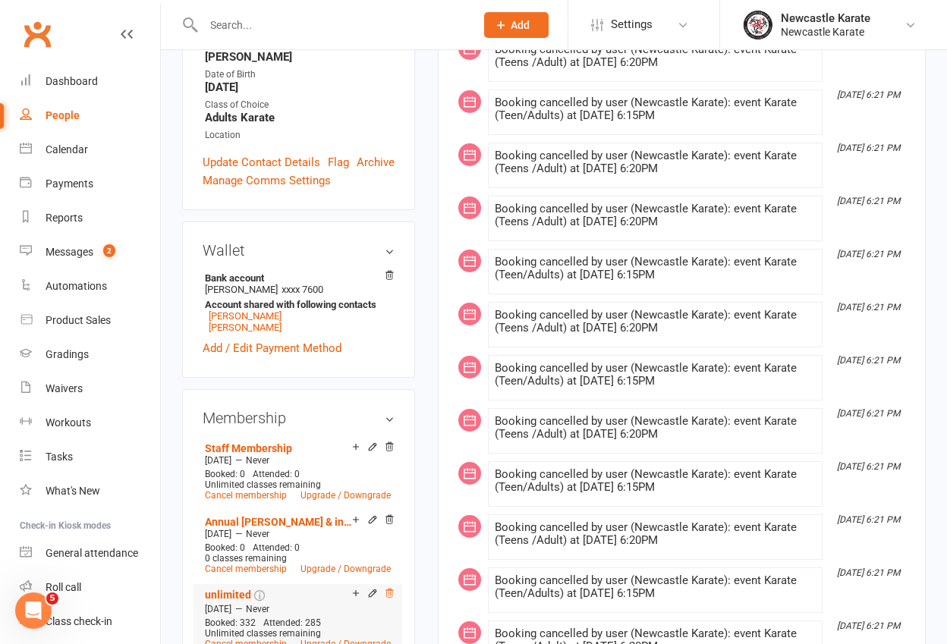
click at [390, 588] on icon at bounding box center [389, 593] width 11 height 11
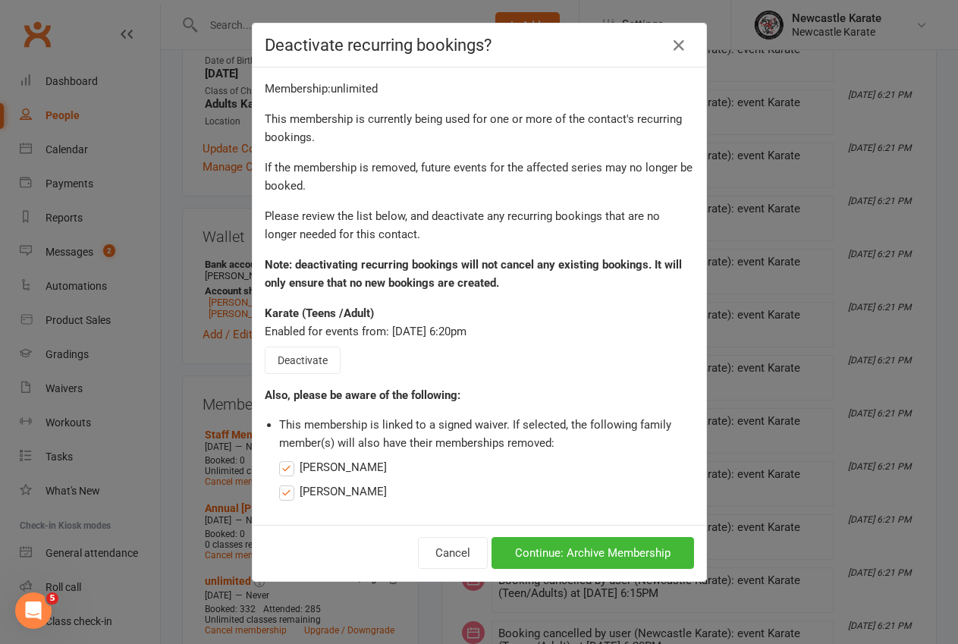
click at [279, 466] on label "[PERSON_NAME]" at bounding box center [333, 467] width 108 height 18
click at [279, 458] on input "[PERSON_NAME]" at bounding box center [333, 458] width 108 height 0
click at [279, 487] on label "[PERSON_NAME]" at bounding box center [333, 491] width 108 height 18
click at [279, 482] on input "[PERSON_NAME]" at bounding box center [333, 482] width 108 height 0
click at [591, 541] on button "Continue: Archive Membership" at bounding box center [592, 553] width 203 height 32
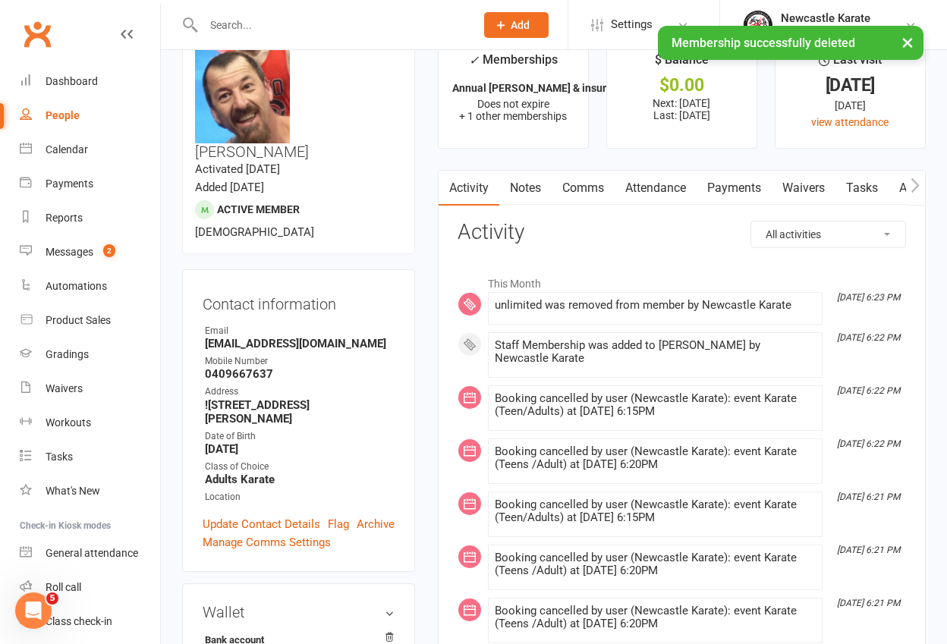
scroll to position [0, 0]
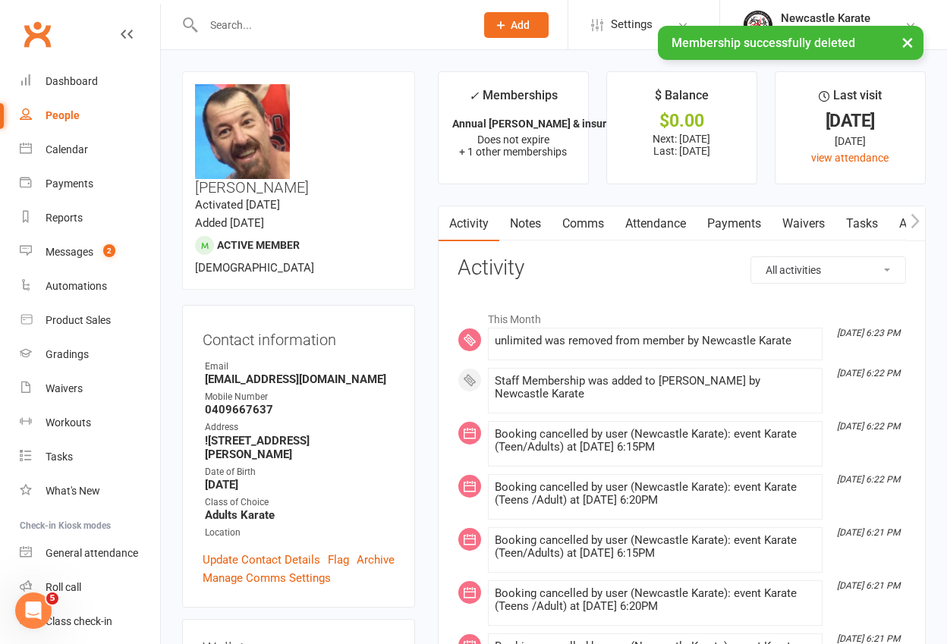
click at [219, 20] on input "text" at bounding box center [331, 24] width 265 height 21
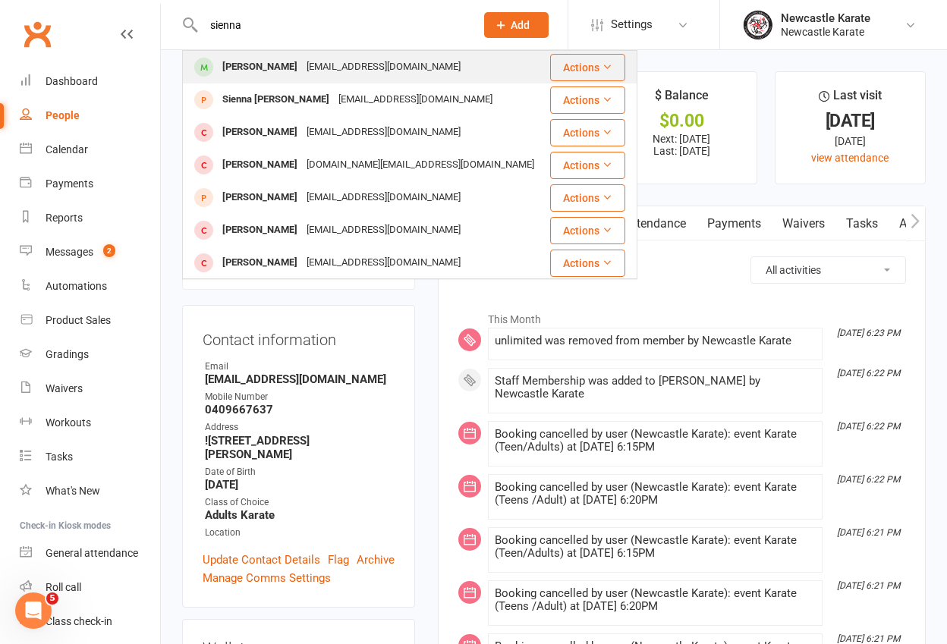
type input "sienna"
click at [234, 63] on div "[PERSON_NAME]" at bounding box center [260, 67] width 84 height 22
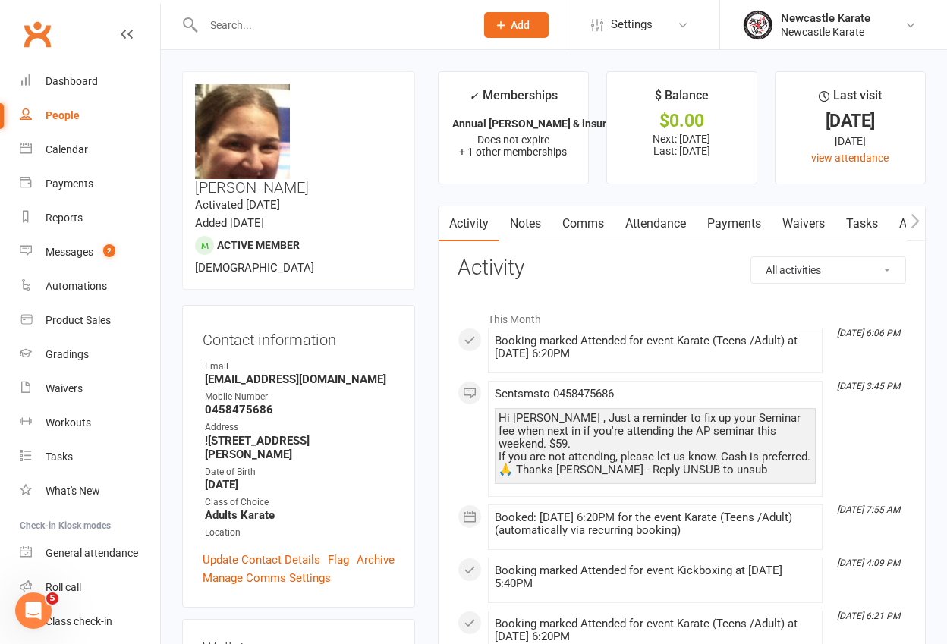
click at [743, 224] on link "Payments" at bounding box center [733, 223] width 75 height 35
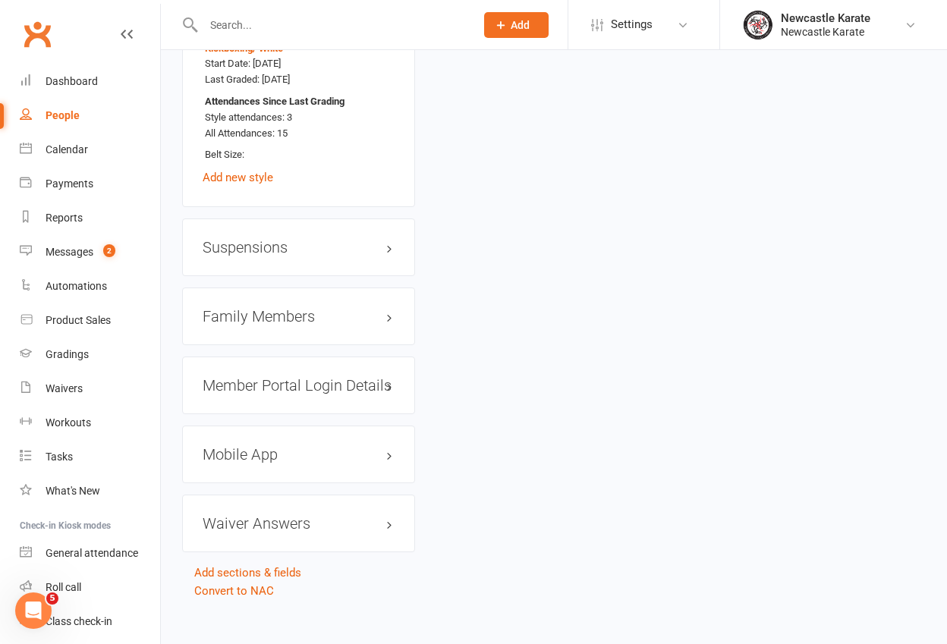
scroll to position [1684, 0]
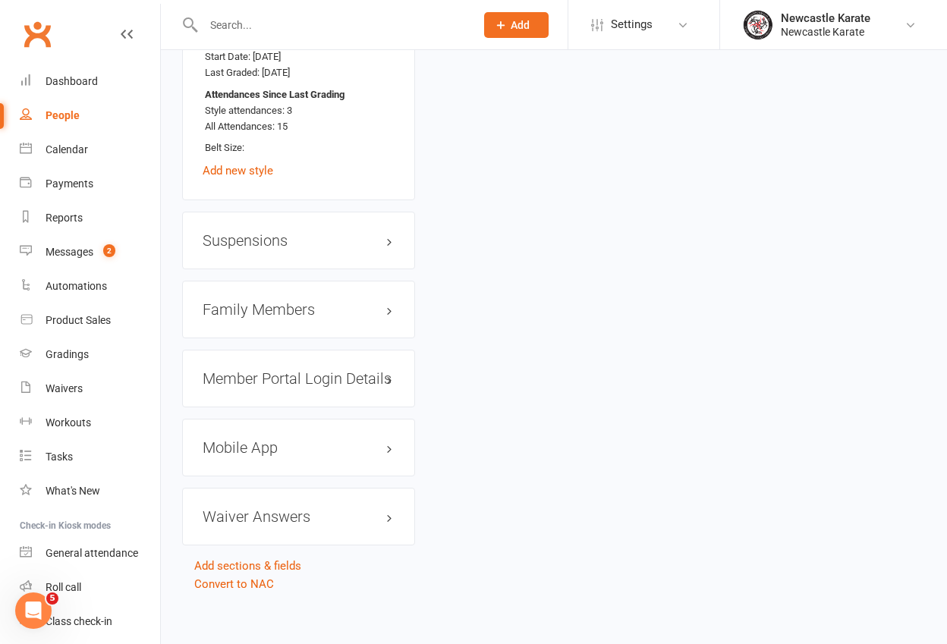
click at [289, 301] on h3 "Family Members" at bounding box center [299, 309] width 192 height 17
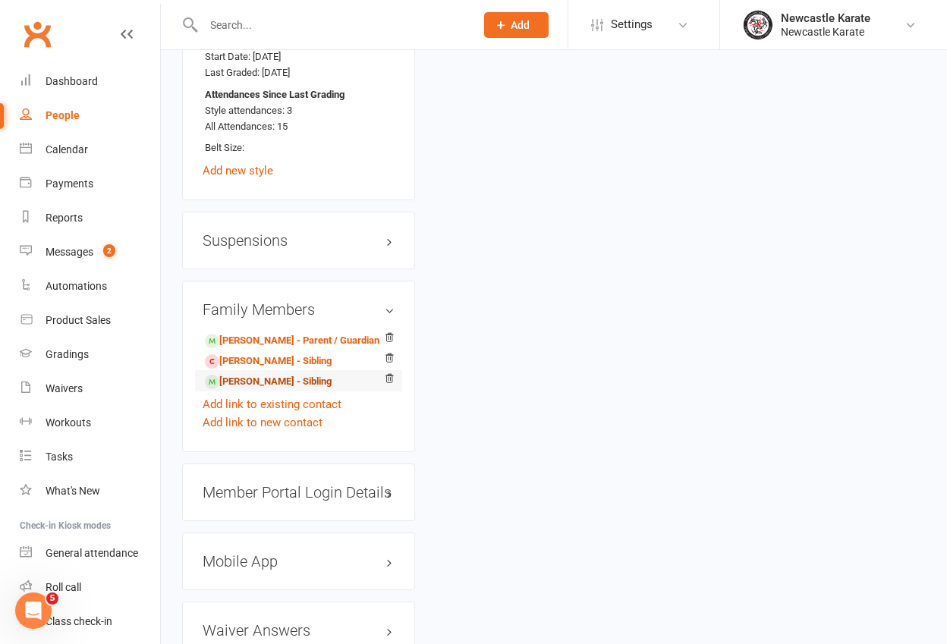
click at [280, 374] on link "[PERSON_NAME] - Sibling" at bounding box center [268, 382] width 127 height 16
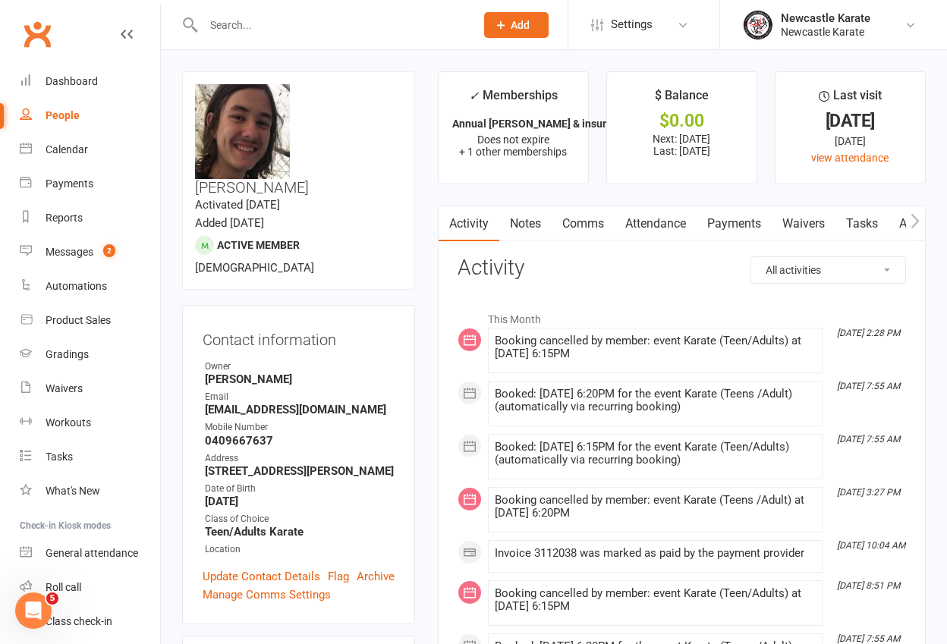
click at [643, 227] on link "Attendance" at bounding box center [655, 223] width 82 height 35
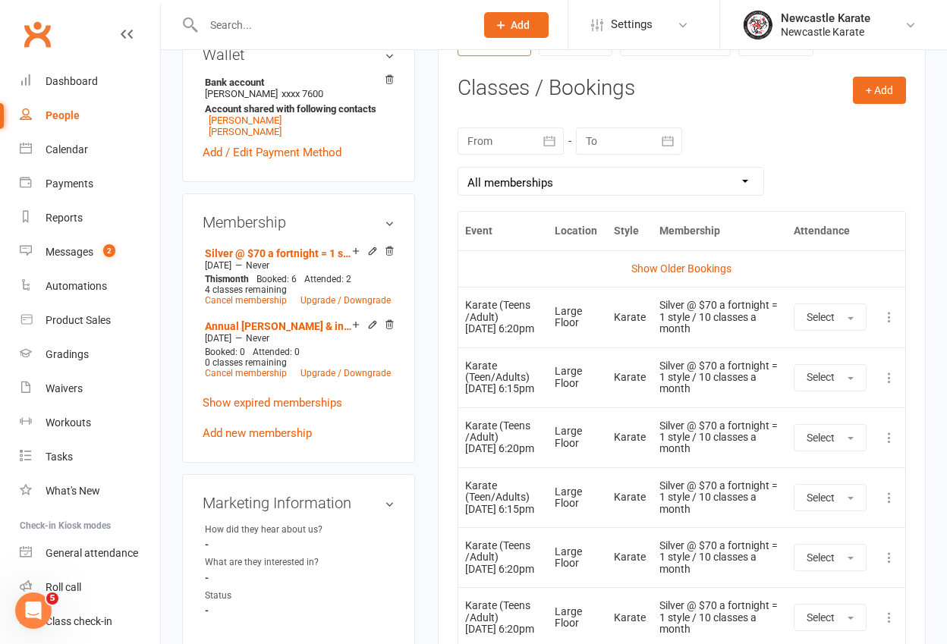
scroll to position [611, 0]
click at [890, 384] on icon at bounding box center [888, 376] width 15 height 15
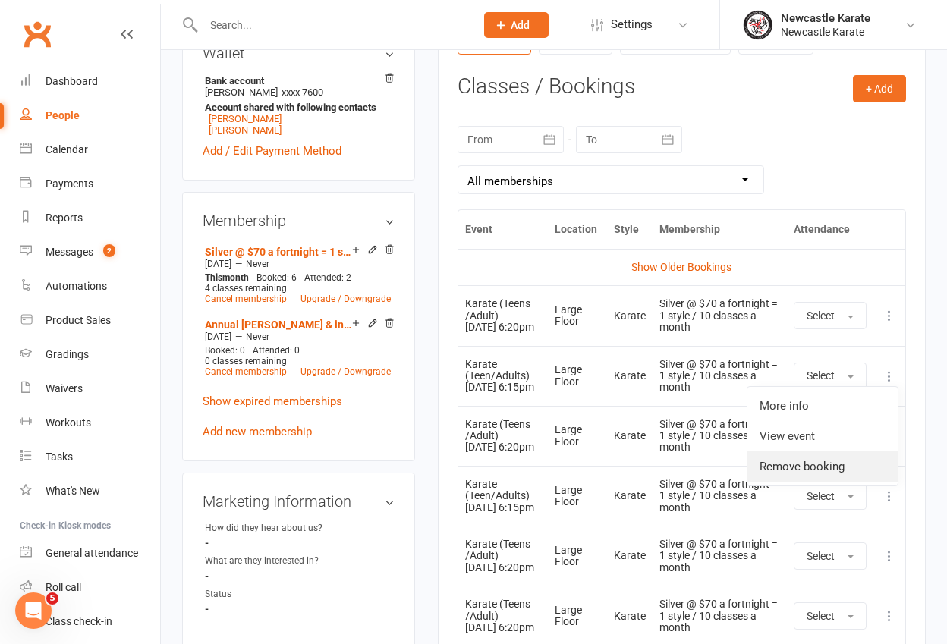
click at [860, 482] on link "Remove booking" at bounding box center [822, 466] width 150 height 30
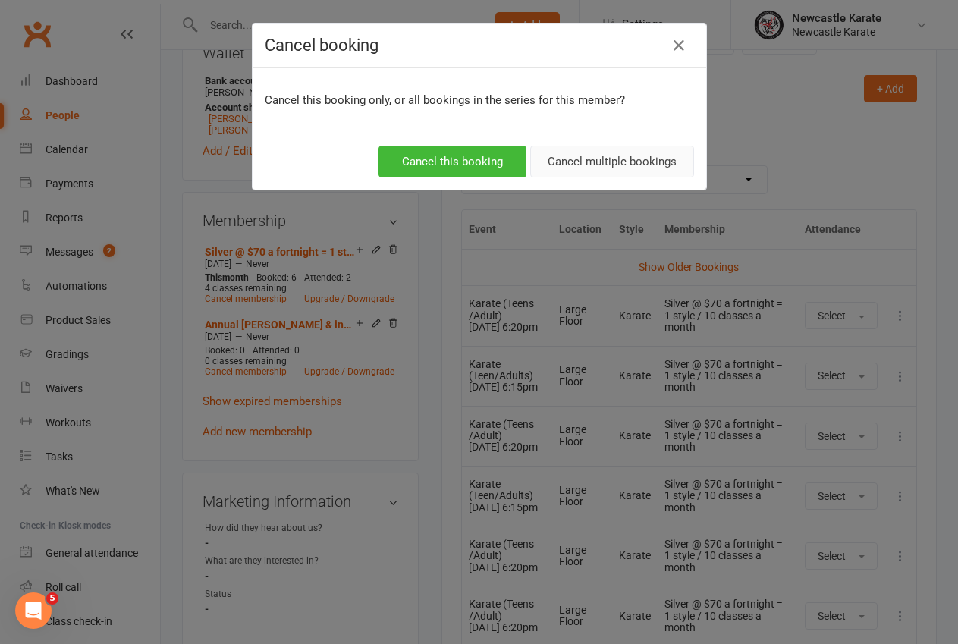
click at [600, 164] on button "Cancel multiple bookings" at bounding box center [612, 162] width 164 height 32
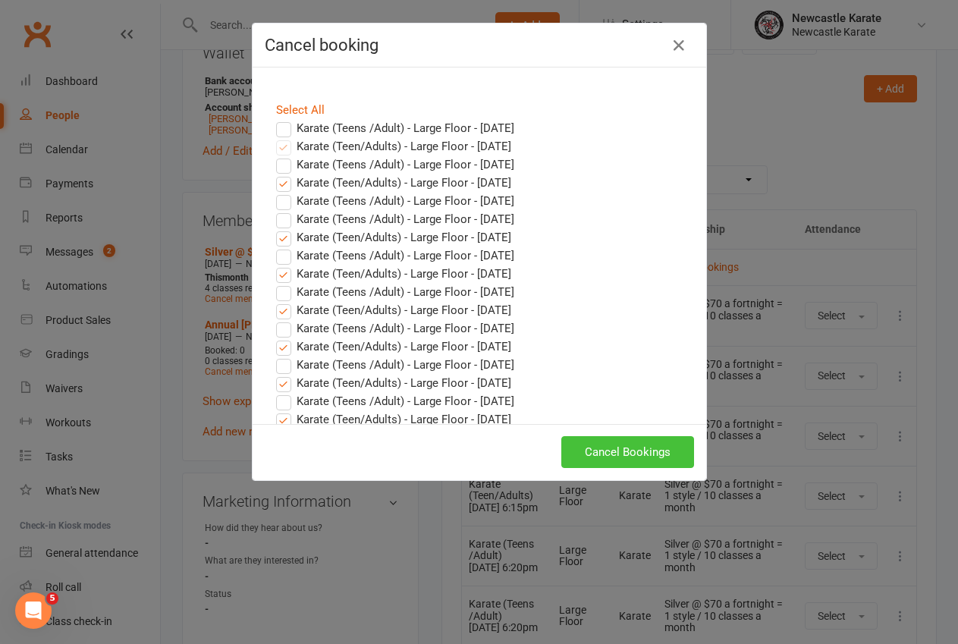
click at [641, 457] on button "Cancel Bookings" at bounding box center [627, 452] width 133 height 32
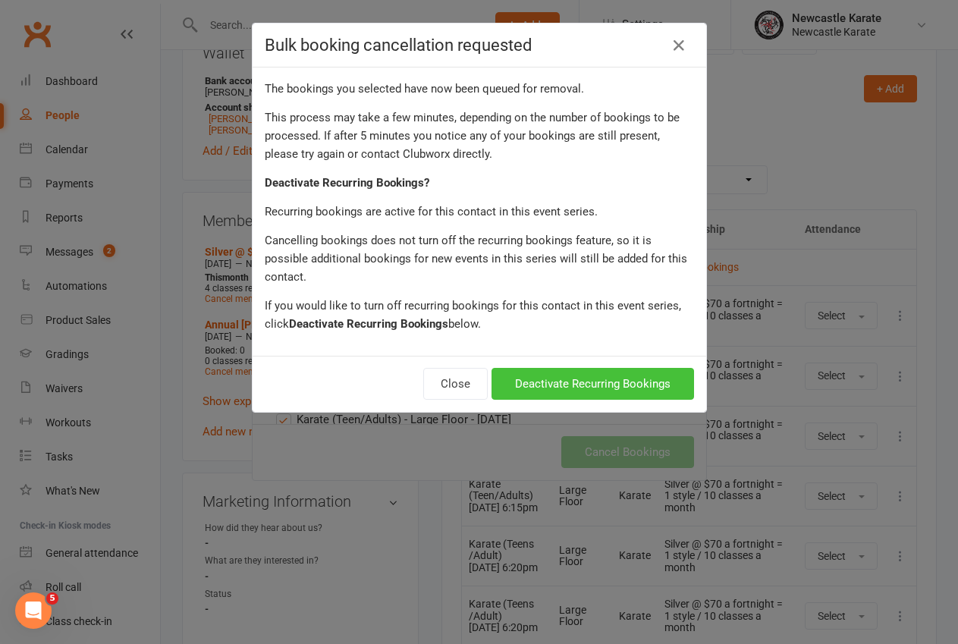
click at [637, 368] on button "Deactivate Recurring Bookings" at bounding box center [592, 384] width 203 height 32
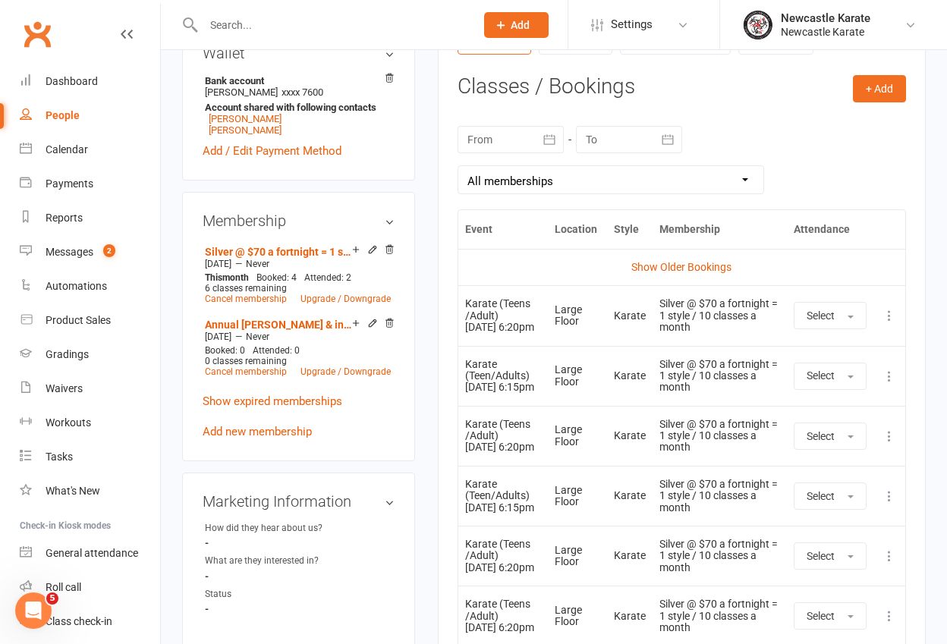
click at [36, 33] on link "Clubworx" at bounding box center [37, 34] width 38 height 38
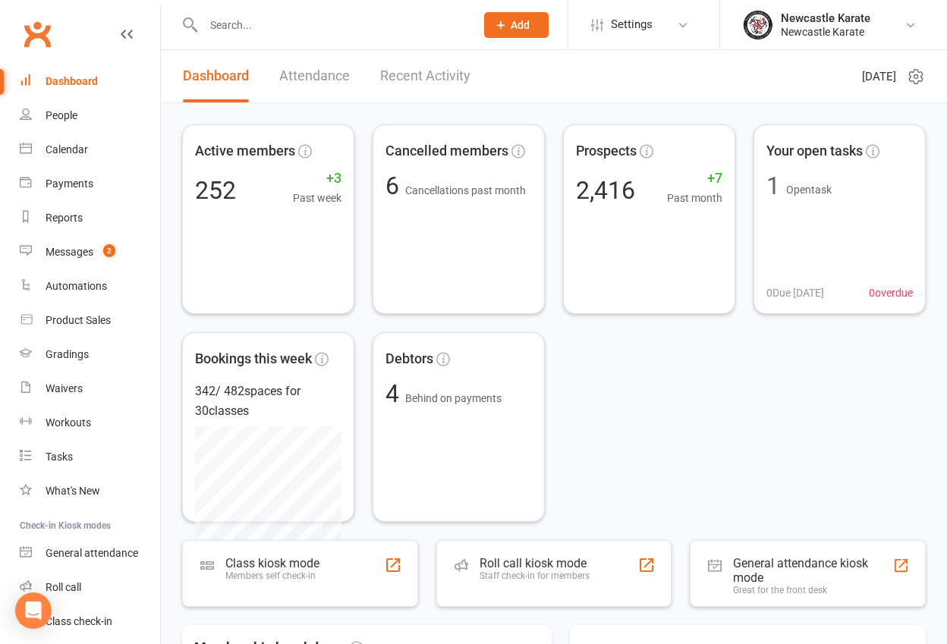
click at [276, 30] on input "text" at bounding box center [331, 24] width 265 height 21
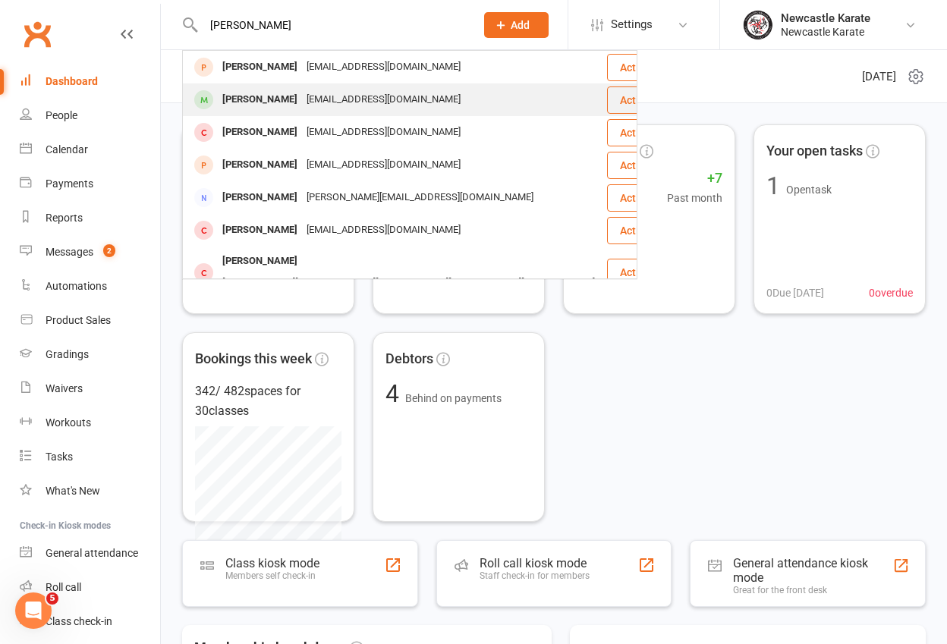
type input "[PERSON_NAME]"
click at [302, 96] on div "[EMAIL_ADDRESS][DOMAIN_NAME]" at bounding box center [383, 100] width 163 height 22
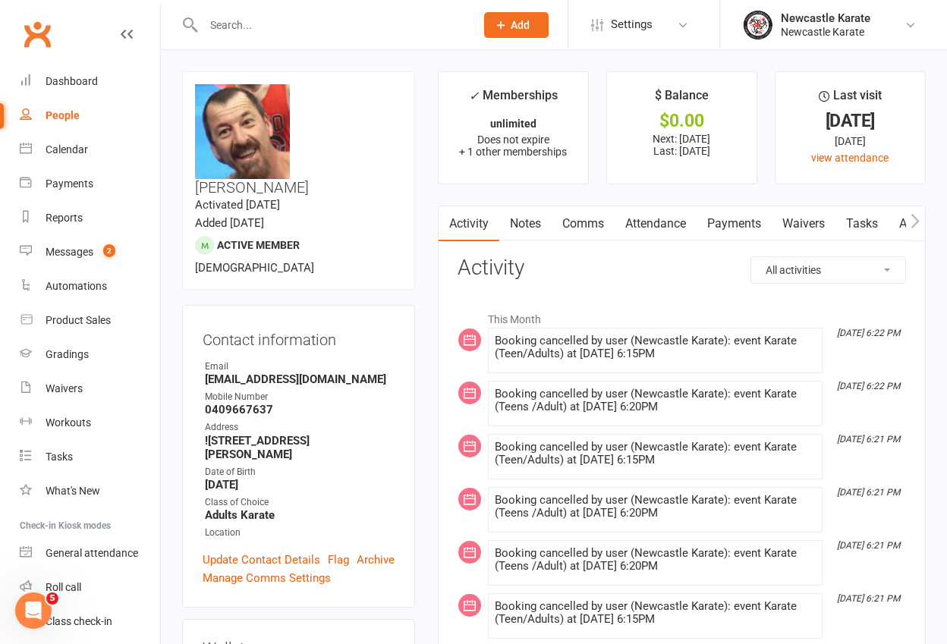
click at [736, 229] on link "Payments" at bounding box center [733, 223] width 75 height 35
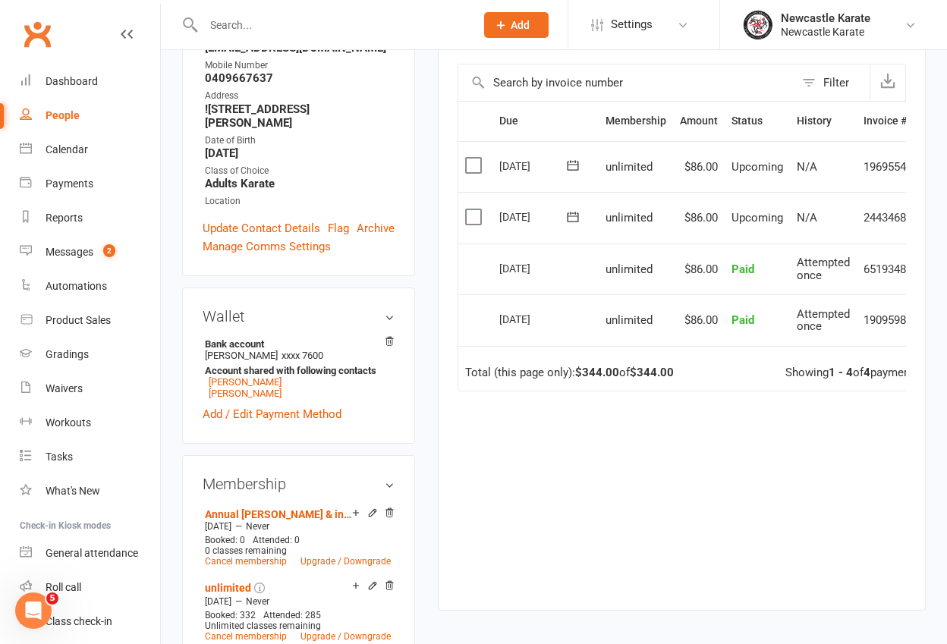
scroll to position [340, 0]
